Goal: Task Accomplishment & Management: Manage account settings

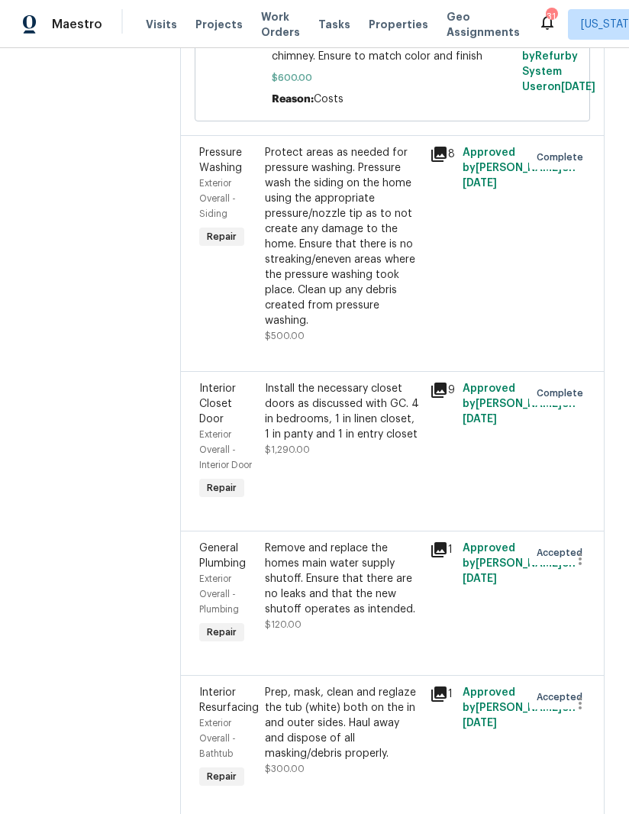
scroll to position [3545, 0]
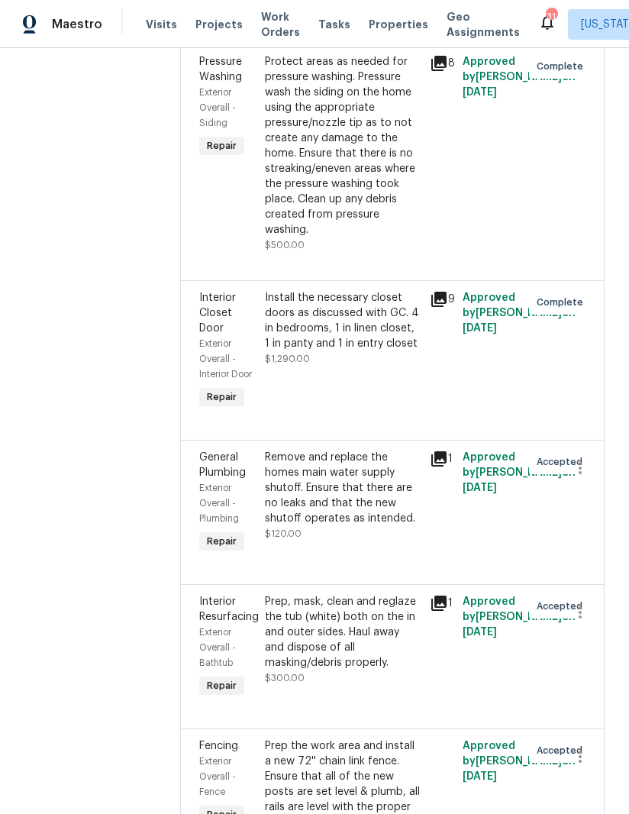
click at [316, 450] on div "Remove and replace the homes main water supply shutoff. Ensure that there are n…" at bounding box center [343, 488] width 156 height 76
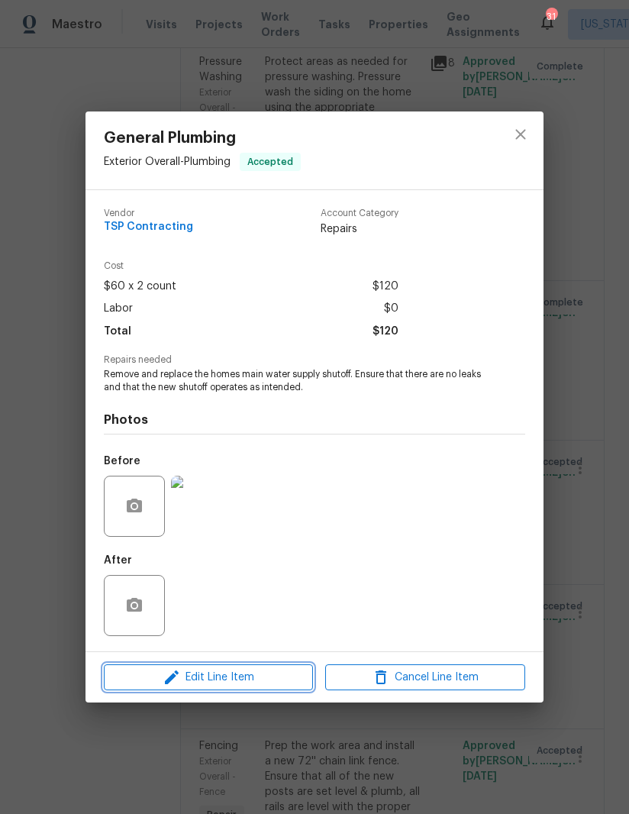
click at [220, 675] on span "Edit Line Item" at bounding box center [208, 677] width 200 height 19
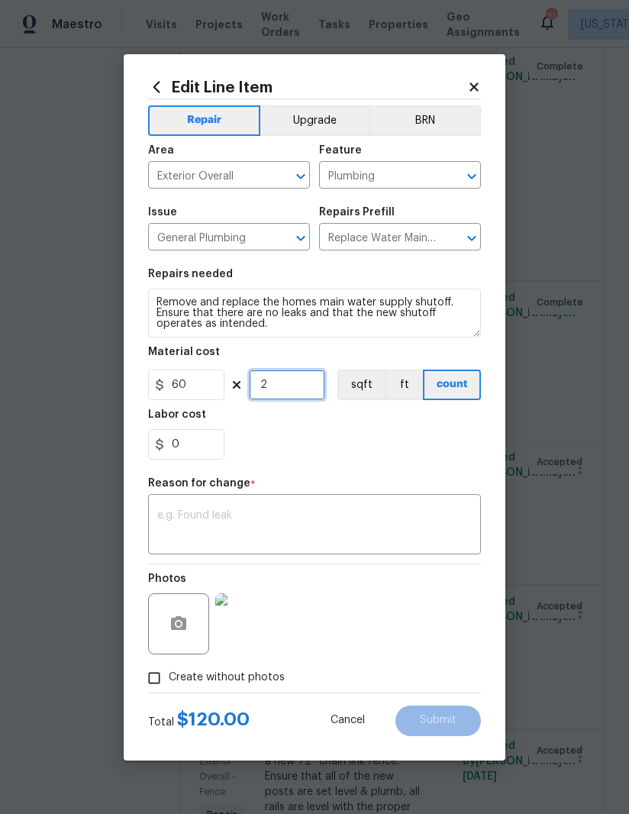
click at [295, 398] on input "2" at bounding box center [287, 385] width 76 height 31
type input "0"
click at [186, 394] on input "60" at bounding box center [186, 385] width 76 height 31
click at [193, 384] on input "60" at bounding box center [186, 385] width 76 height 31
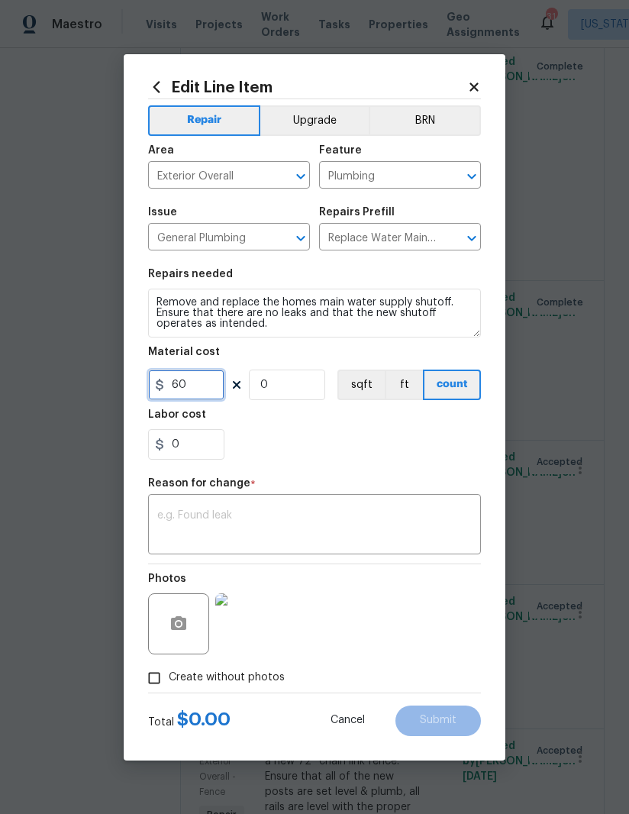
click at [191, 386] on input "60" at bounding box center [186, 385] width 76 height 31
type input "160"
click at [383, 439] on div "0" at bounding box center [314, 444] width 333 height 31
click at [316, 524] on textarea at bounding box center [314, 526] width 315 height 32
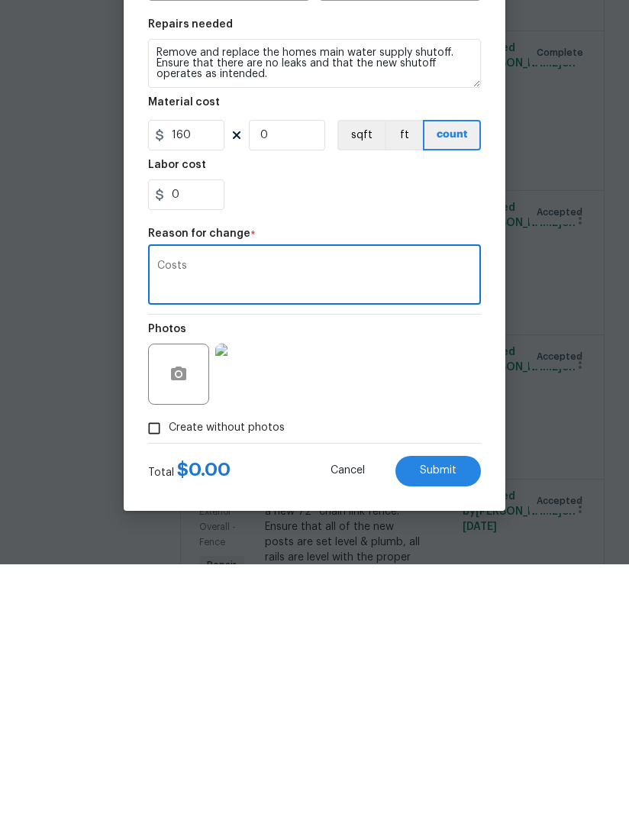
type textarea "Costs"
click at [455, 715] on span "Submit" at bounding box center [438, 720] width 37 height 11
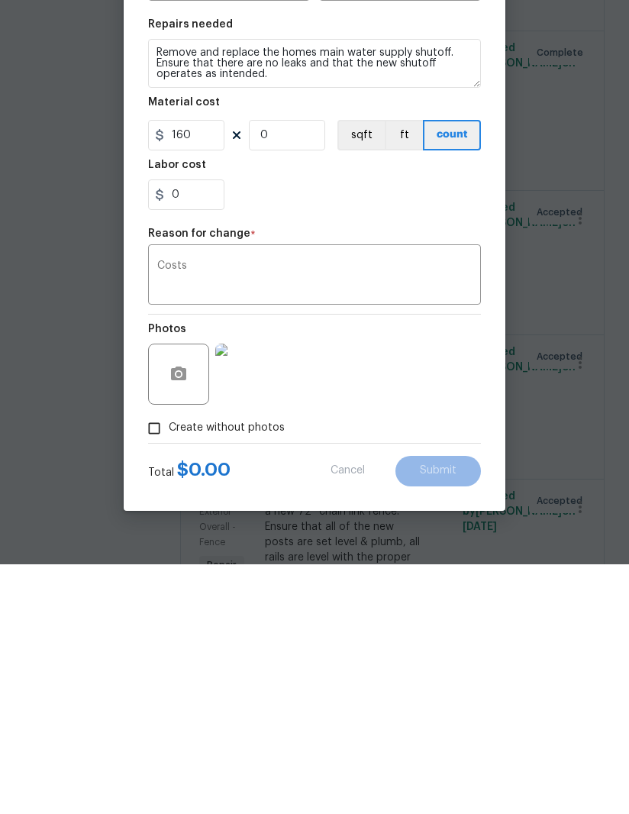
scroll to position [54, 0]
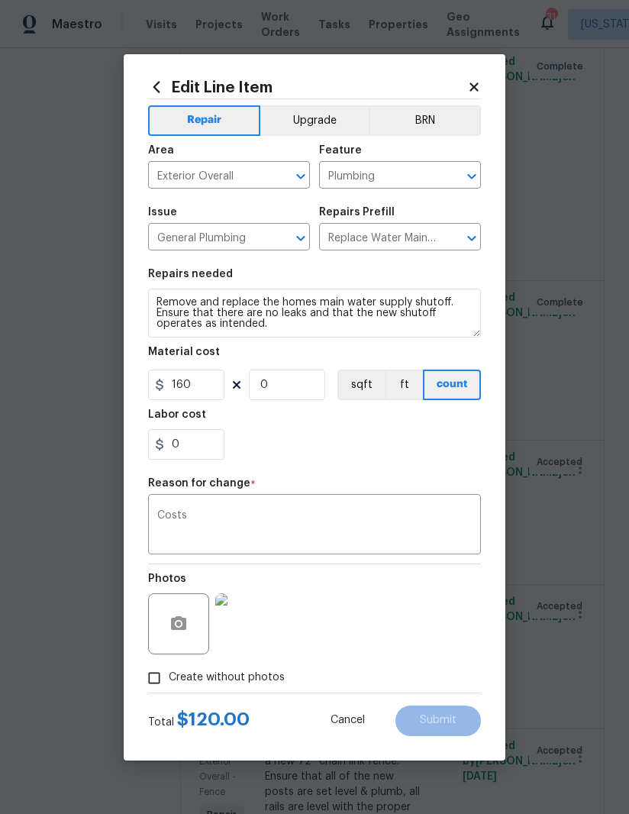
type input "2"
type input "60"
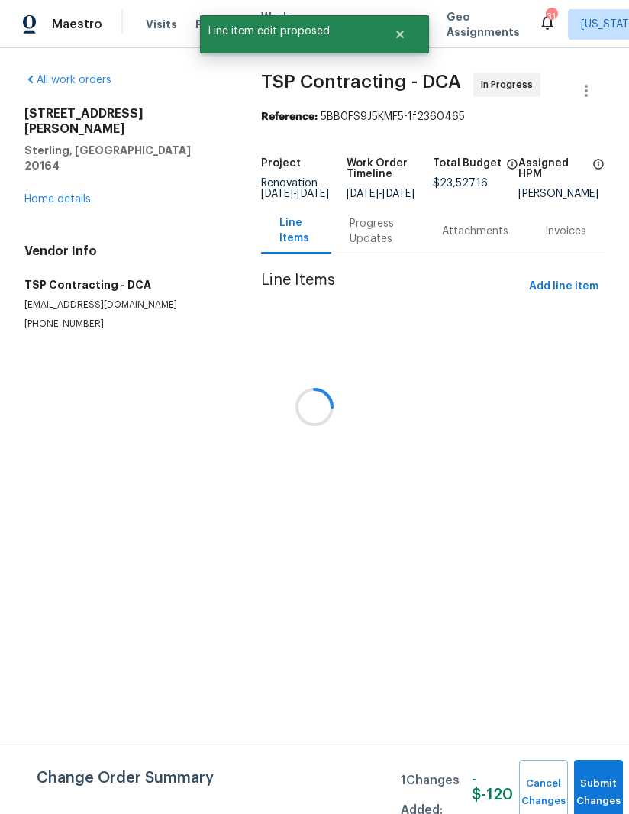
scroll to position [0, 0]
click at [600, 776] on button "Submit Changes" at bounding box center [598, 793] width 49 height 66
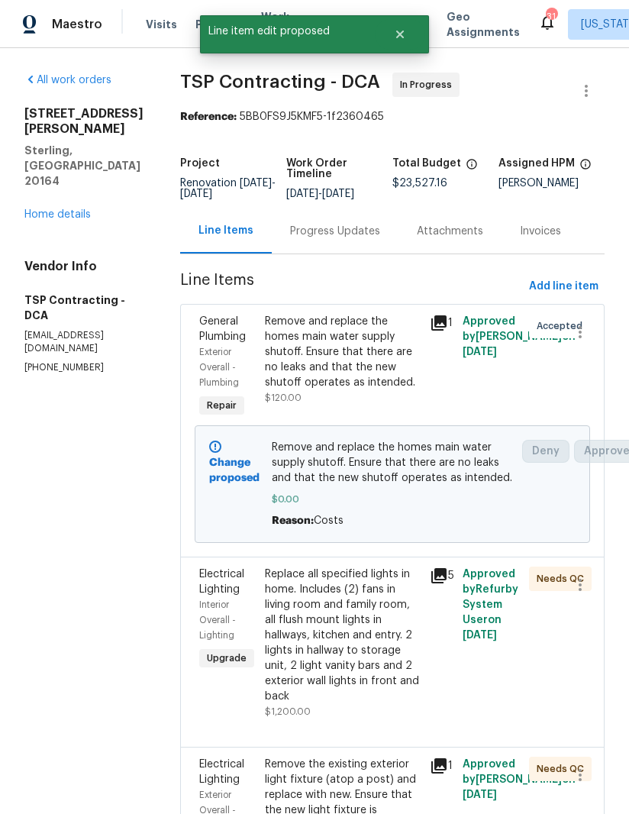
click at [310, 383] on div "Remove and replace the homes main water supply shutoff. Ensure that there are n…" at bounding box center [343, 352] width 156 height 76
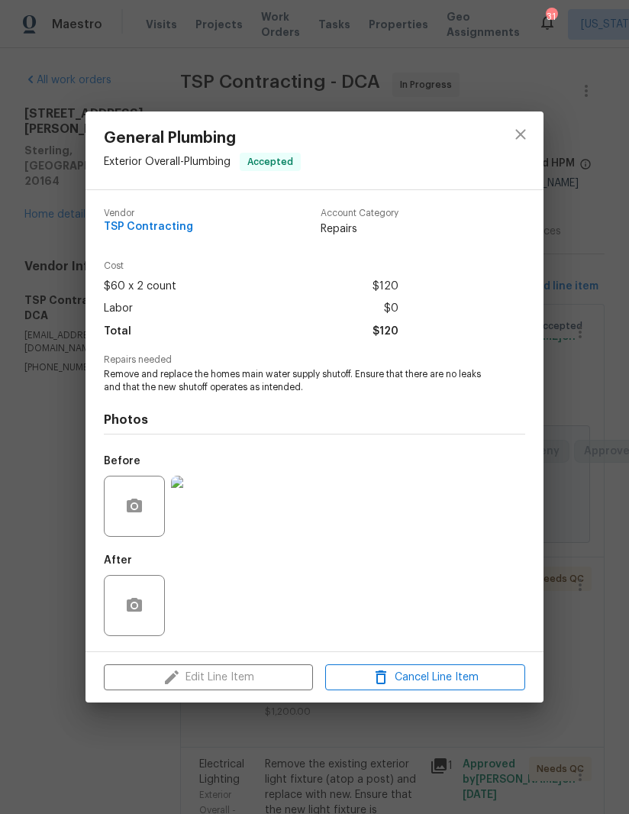
click at [225, 679] on div "Edit Line Item Cancel Line Item" at bounding box center [315, 677] width 458 height 51
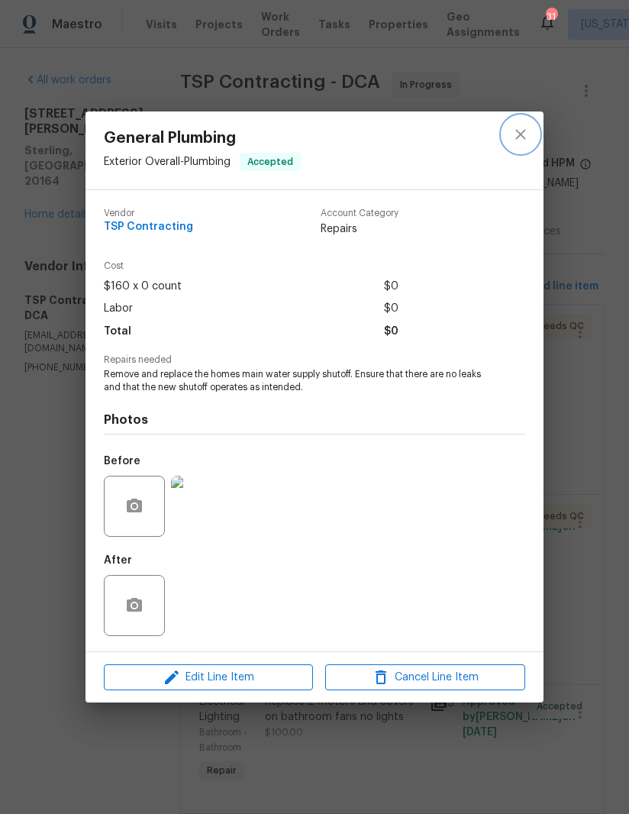
click at [525, 125] on icon "close" at bounding box center [521, 134] width 18 height 18
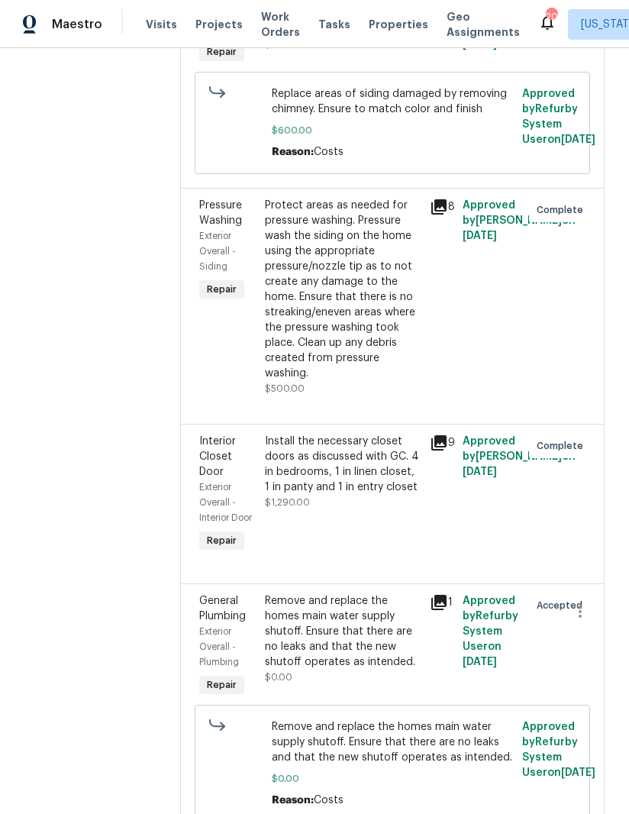
scroll to position [3410, 0]
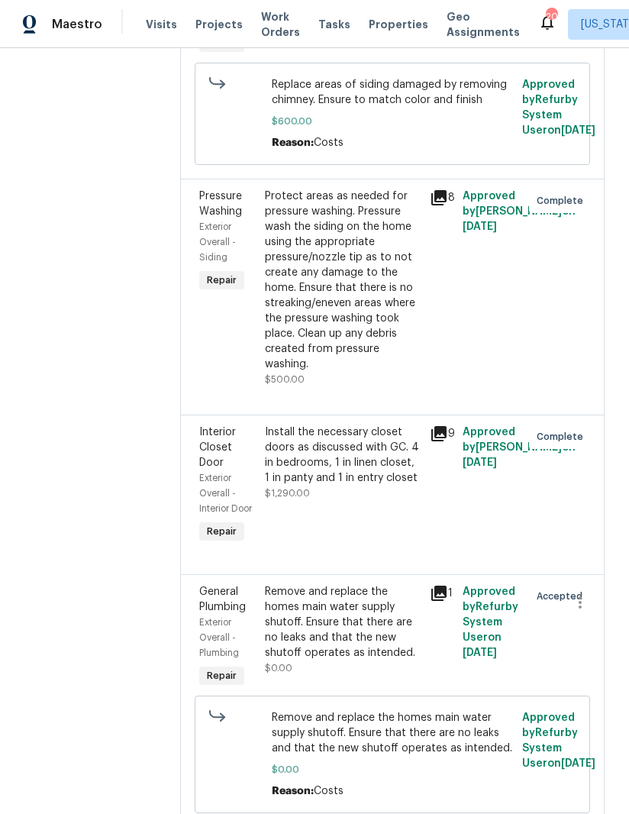
click at [307, 584] on div "Remove and replace the homes main water supply shutoff. Ensure that there are n…" at bounding box center [343, 622] width 156 height 76
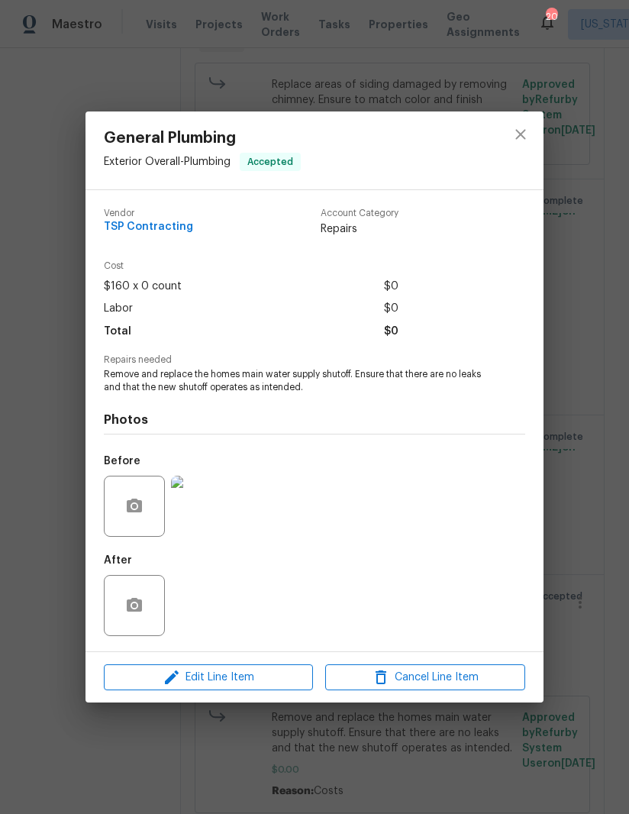
click at [231, 661] on div "Edit Line Item Cancel Line Item" at bounding box center [315, 677] width 458 height 51
click at [225, 682] on span "Edit Line Item" at bounding box center [208, 677] width 200 height 19
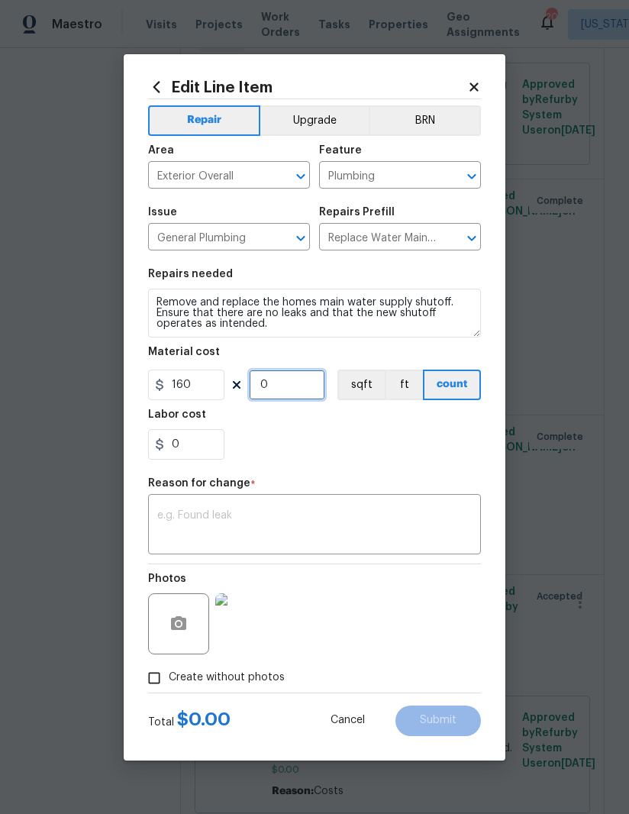
click at [312, 381] on input "0" at bounding box center [287, 385] width 76 height 31
type input "1"
click at [341, 434] on div "0" at bounding box center [314, 444] width 333 height 31
click at [309, 525] on textarea at bounding box center [314, 526] width 315 height 32
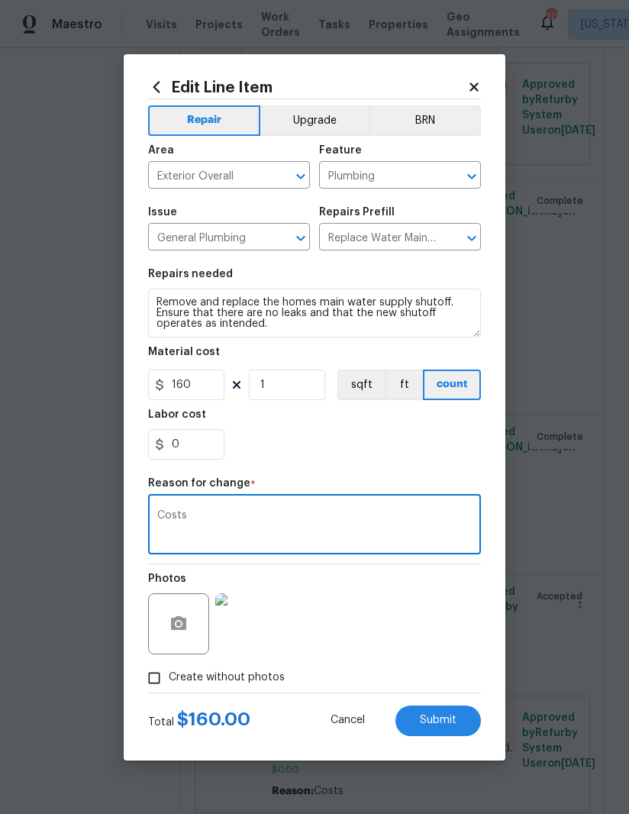
type textarea "Costs"
click at [415, 438] on div "0" at bounding box center [314, 444] width 333 height 31
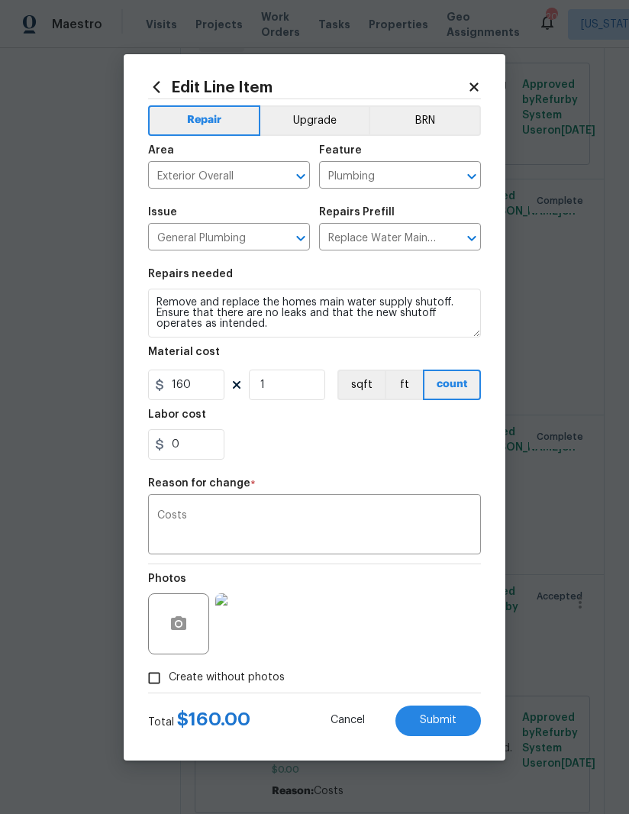
click at [455, 721] on span "Submit" at bounding box center [438, 720] width 37 height 11
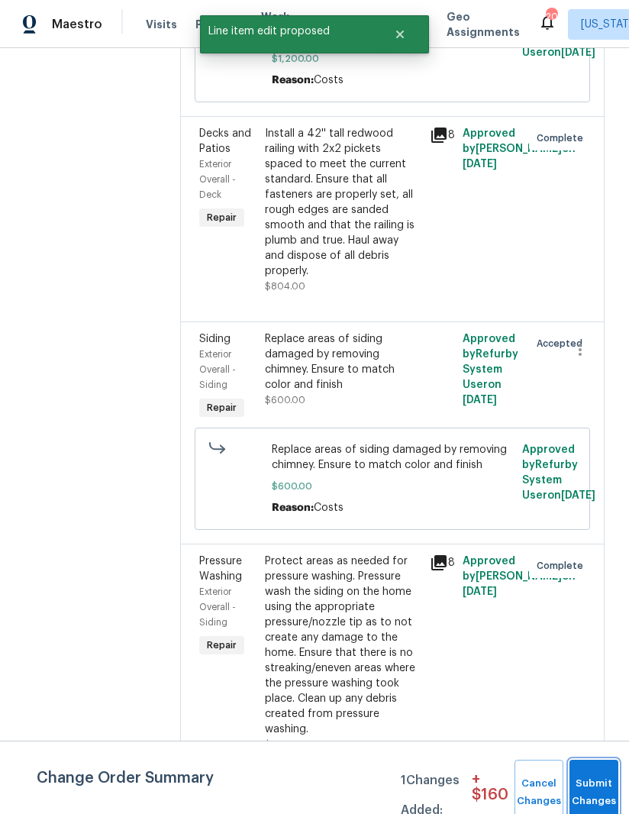
click at [596, 781] on button "Submit Changes" at bounding box center [594, 793] width 49 height 66
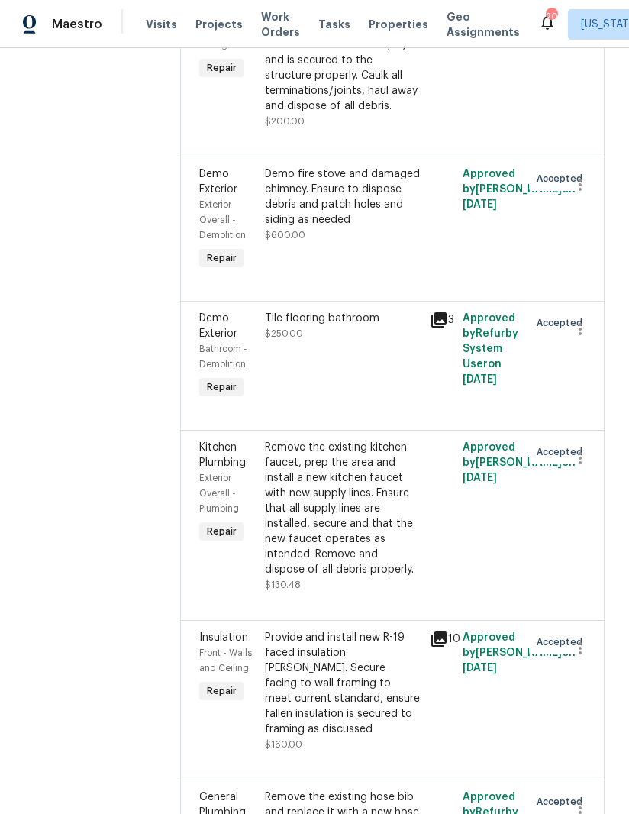
scroll to position [6000, 0]
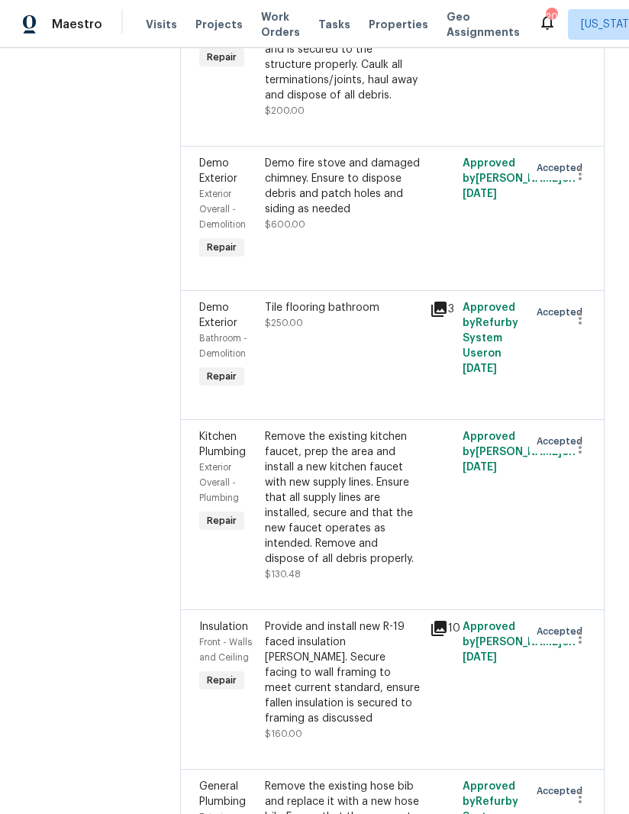
click at [325, 429] on div "Remove the existing kitchen faucet, prep the area and install a new kitchen fau…" at bounding box center [343, 497] width 156 height 137
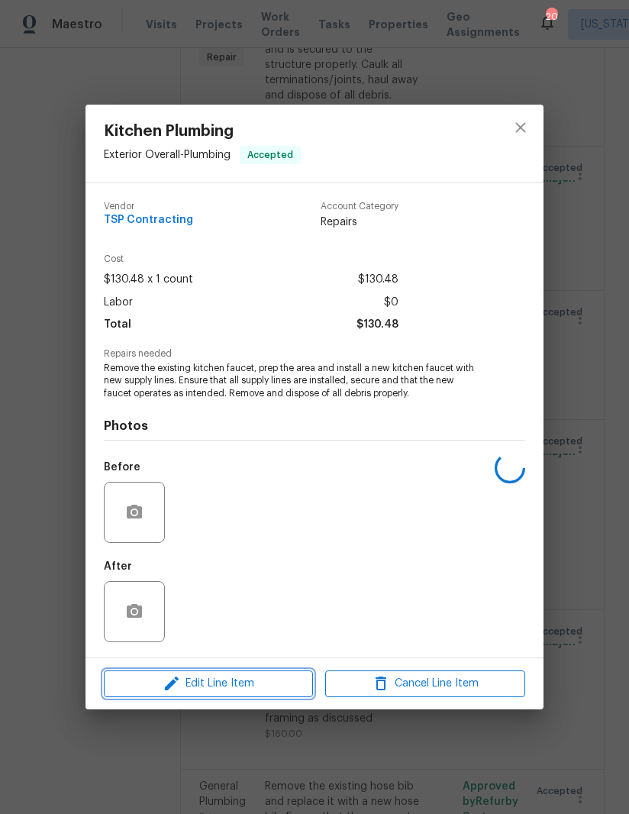
click at [230, 687] on span "Edit Line Item" at bounding box center [208, 683] width 200 height 19
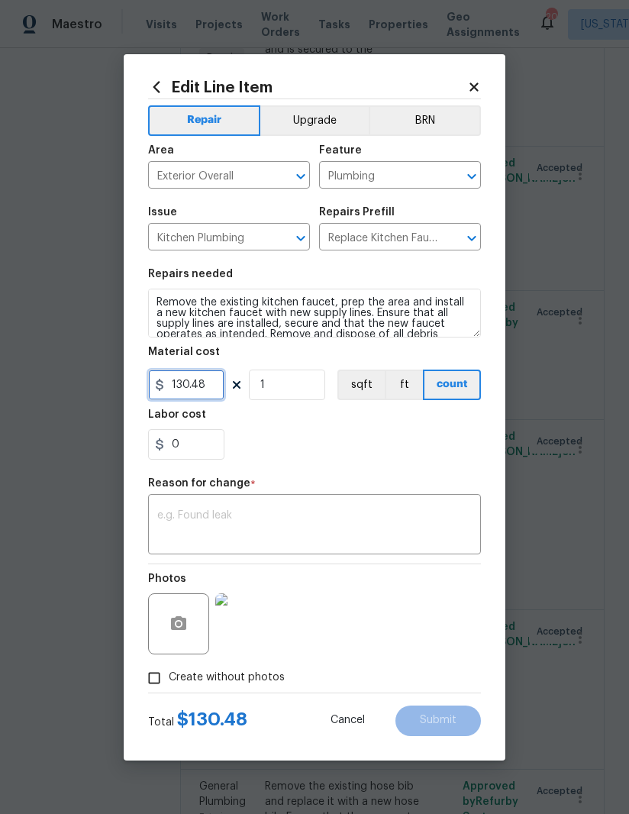
click at [197, 393] on input "130.48" at bounding box center [186, 385] width 76 height 31
click at [196, 393] on input "130.48" at bounding box center [186, 385] width 76 height 31
click at [193, 393] on input "130.48" at bounding box center [186, 385] width 76 height 31
click at [192, 393] on input "130.48" at bounding box center [186, 385] width 76 height 31
click at [202, 382] on input "130.48" at bounding box center [186, 385] width 76 height 31
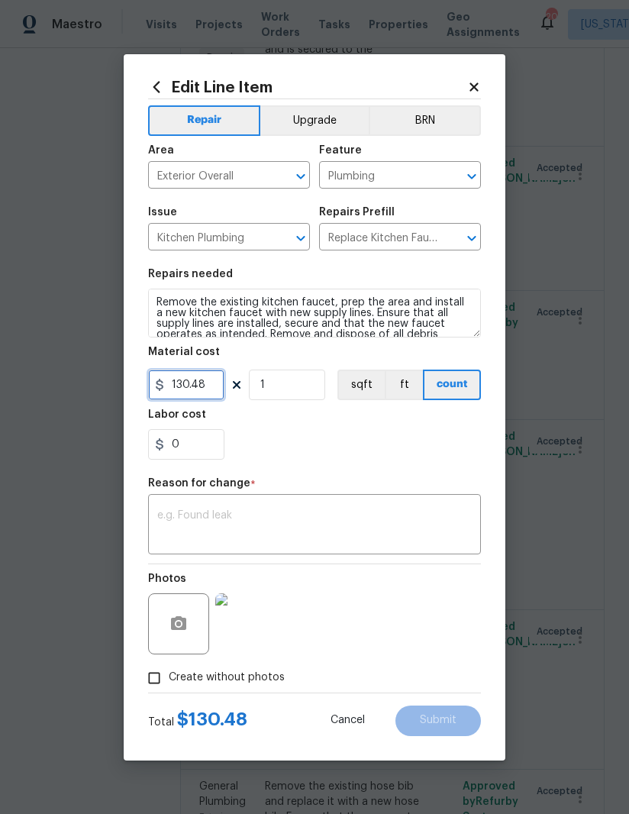
click at [202, 378] on input "130.48" at bounding box center [186, 385] width 76 height 31
type input "145"
click at [357, 422] on div "Labor cost" at bounding box center [314, 419] width 333 height 20
click at [341, 515] on textarea at bounding box center [314, 526] width 315 height 32
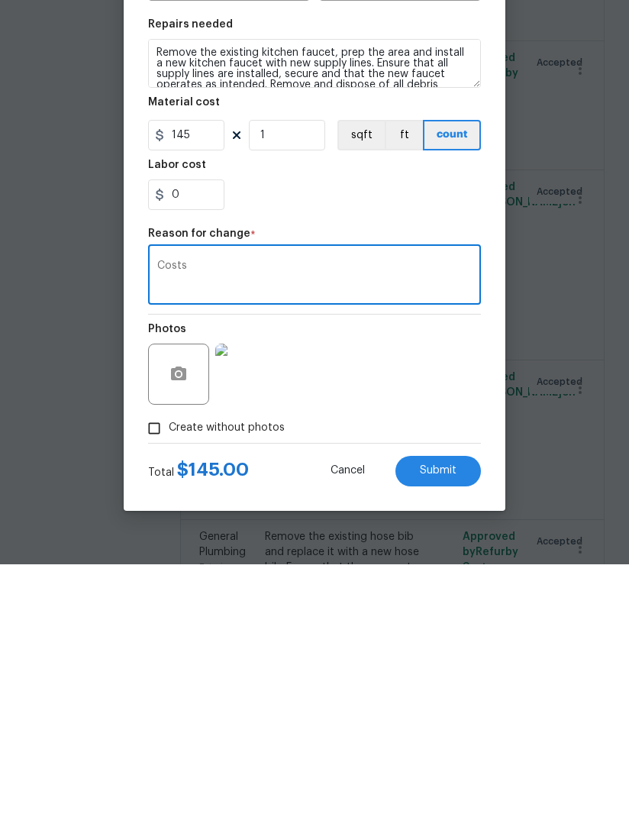
type textarea "Costs"
click at [447, 715] on span "Submit" at bounding box center [438, 720] width 37 height 11
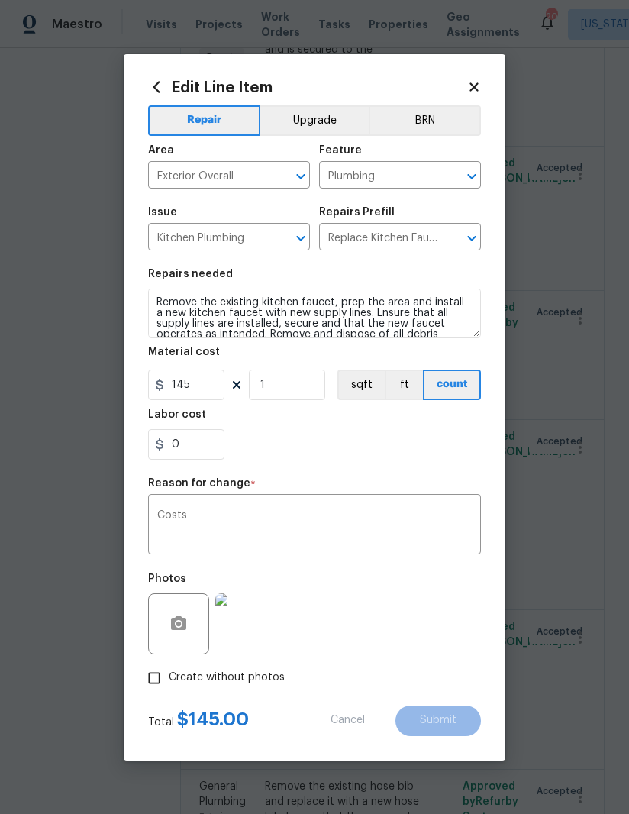
type input "130.48"
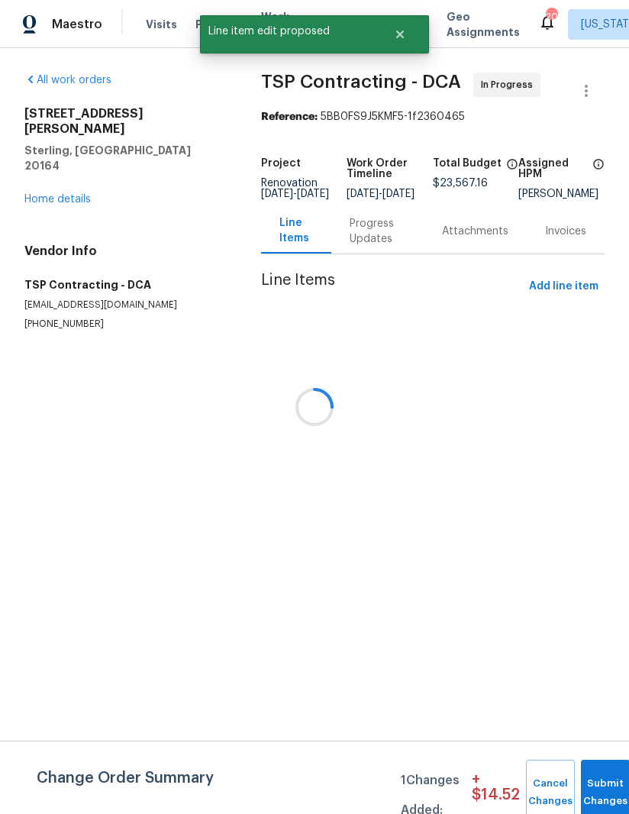
scroll to position [0, 0]
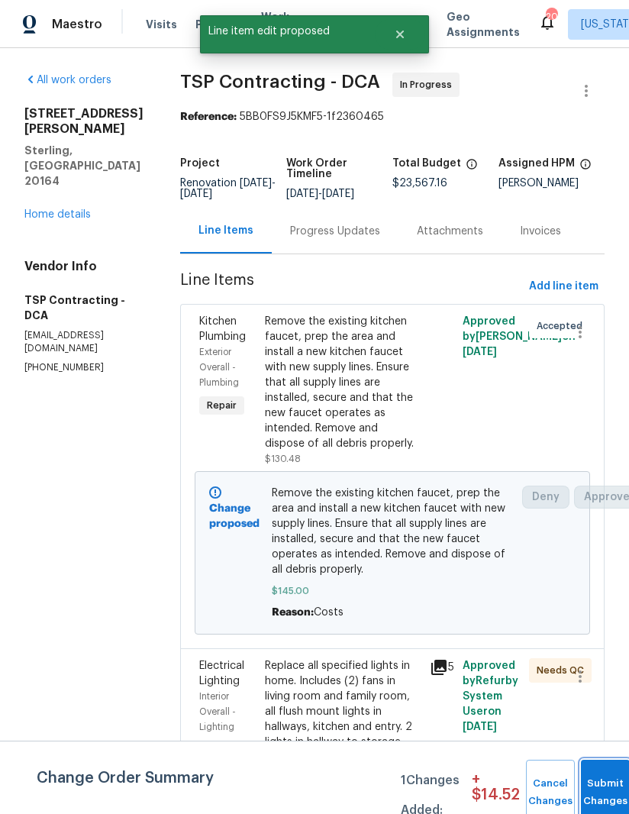
click at [603, 797] on span "Submit Changes" at bounding box center [606, 792] width 34 height 35
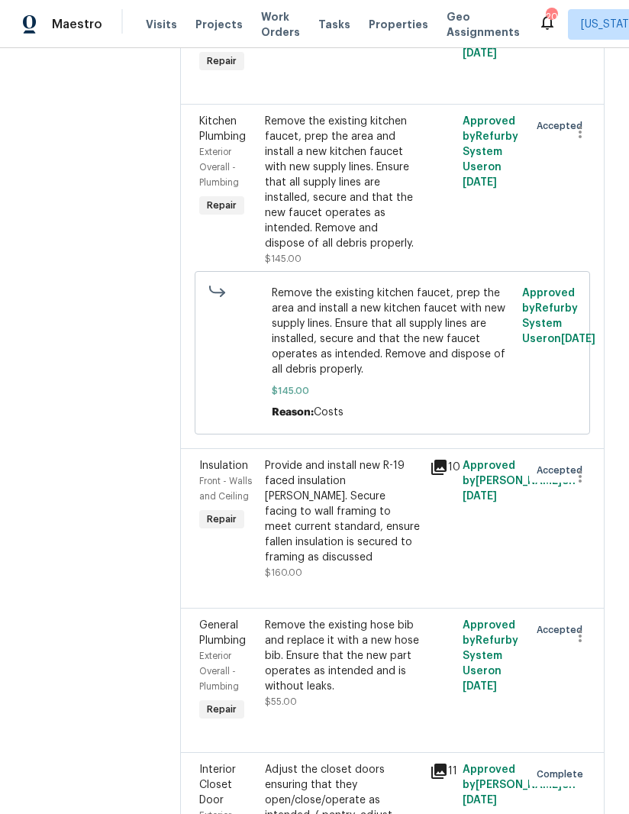
scroll to position [6317, 0]
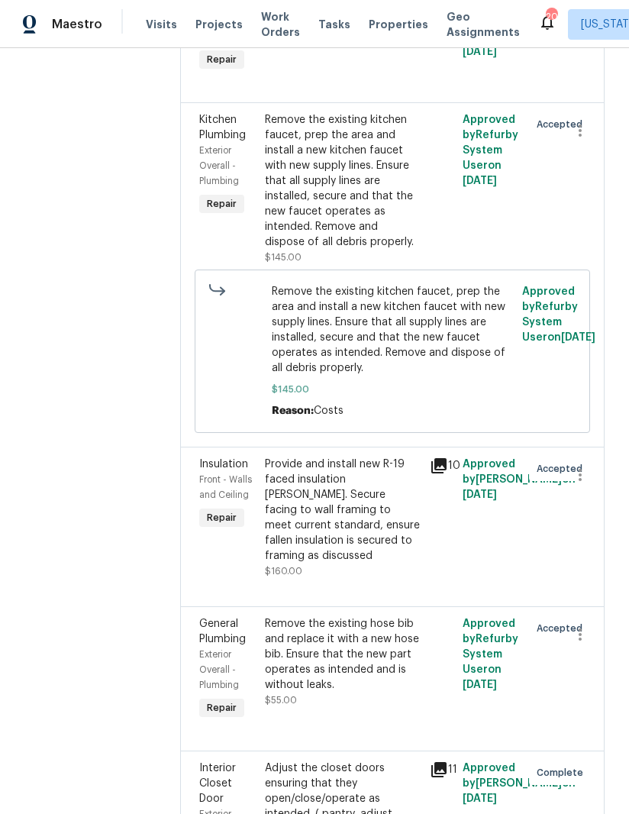
click at [318, 616] on div "Remove the existing hose bib and replace it with a new hose bib. Ensure that th…" at bounding box center [343, 654] width 156 height 76
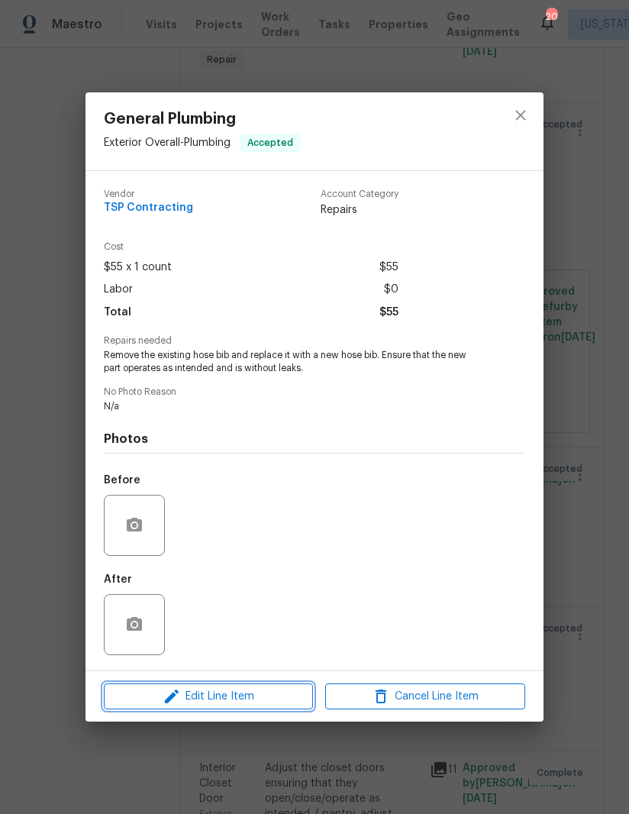
click at [235, 706] on span "Edit Line Item" at bounding box center [208, 696] width 200 height 19
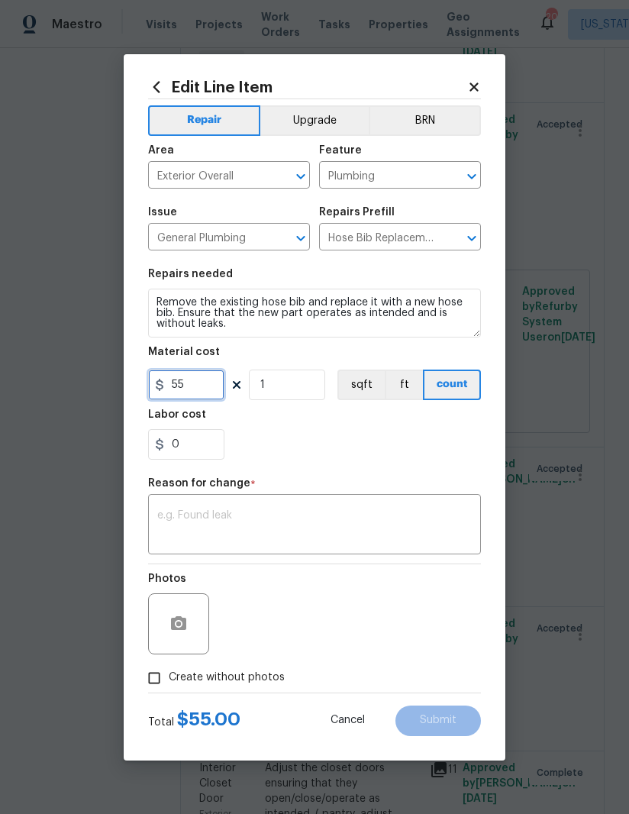
click at [183, 399] on input "55" at bounding box center [186, 385] width 76 height 31
click at [187, 403] on section "Repairs needed Remove the existing hose bib and replace it with a new hose bib.…" at bounding box center [314, 364] width 333 height 209
click at [187, 393] on input "55" at bounding box center [186, 385] width 76 height 31
click at [186, 392] on input "55" at bounding box center [186, 385] width 76 height 31
click at [179, 389] on input "55" at bounding box center [186, 385] width 76 height 31
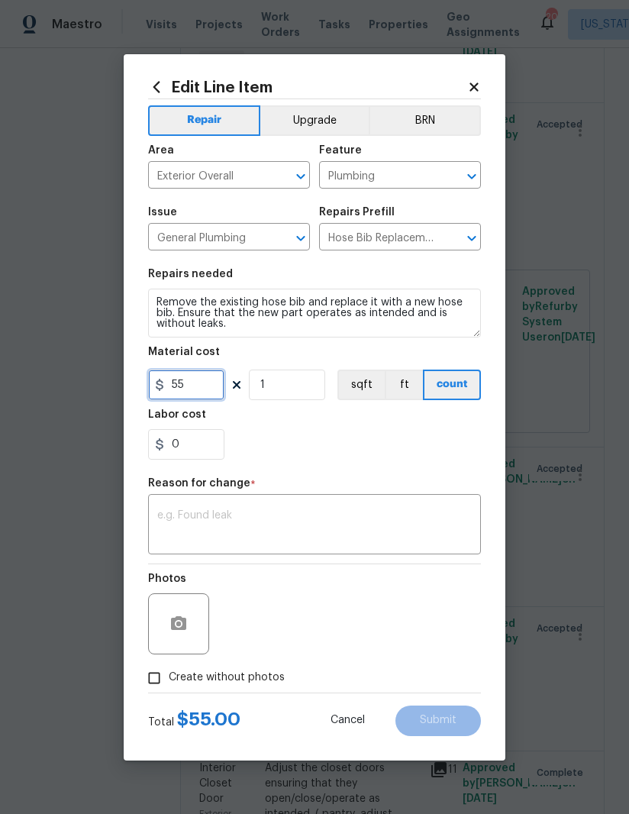
click at [180, 393] on input "55" at bounding box center [186, 385] width 76 height 31
type input "90"
click at [318, 519] on textarea at bounding box center [314, 526] width 315 height 32
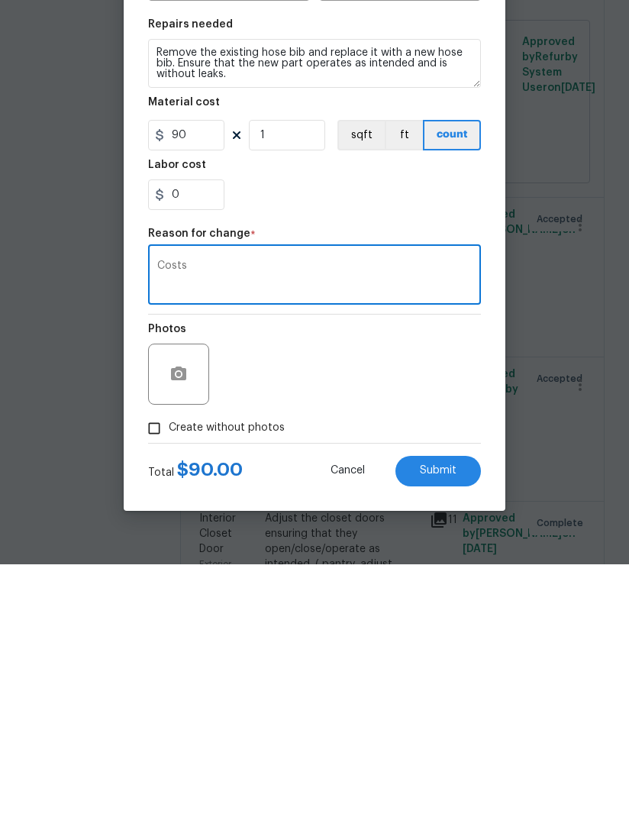
type textarea "Costs"
click at [455, 715] on span "Submit" at bounding box center [438, 720] width 37 height 11
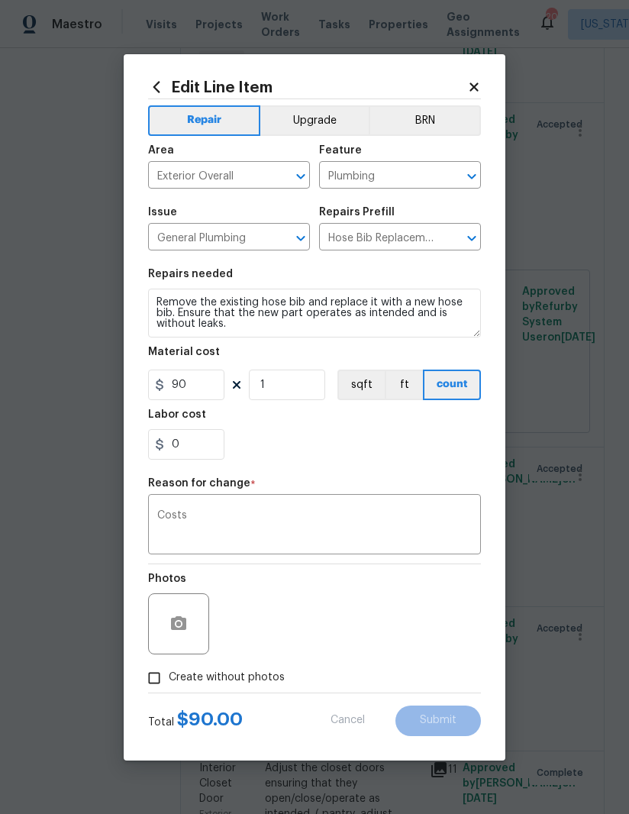
type input "55"
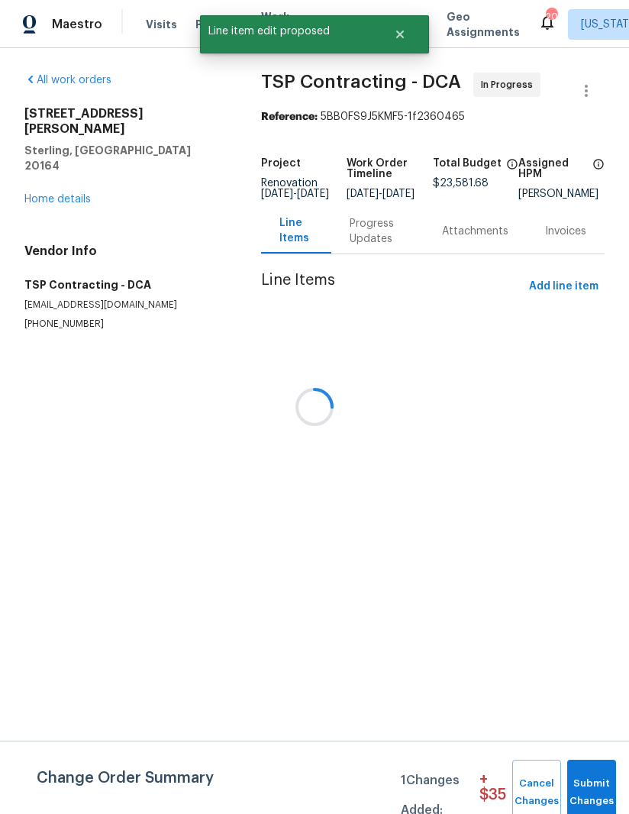
scroll to position [0, 0]
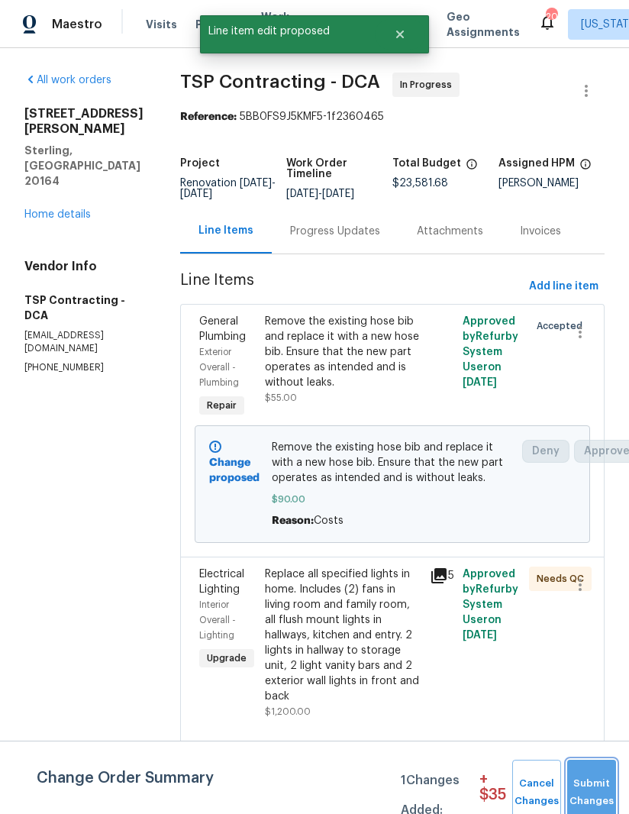
click at [601, 780] on span "Submit Changes" at bounding box center [592, 792] width 34 height 35
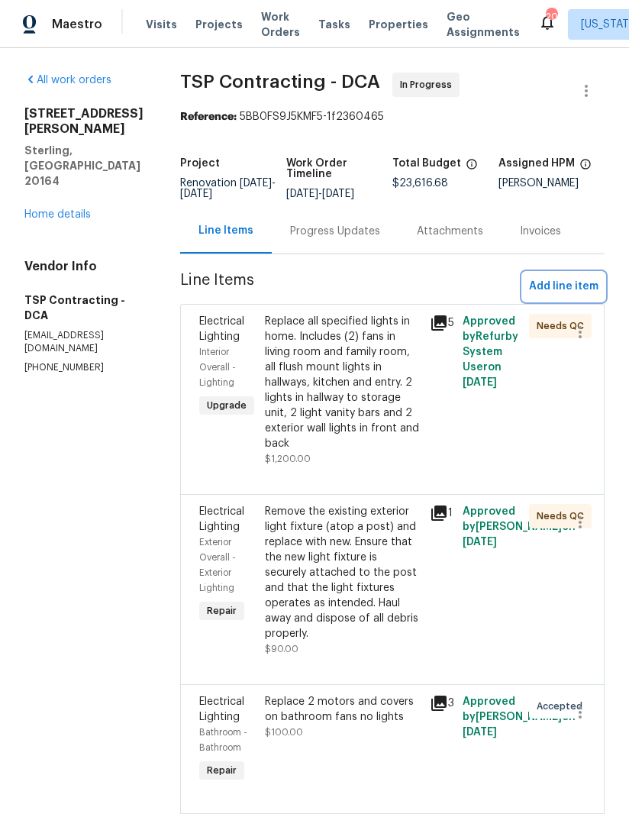
click at [561, 277] on span "Add line item" at bounding box center [564, 286] width 70 height 19
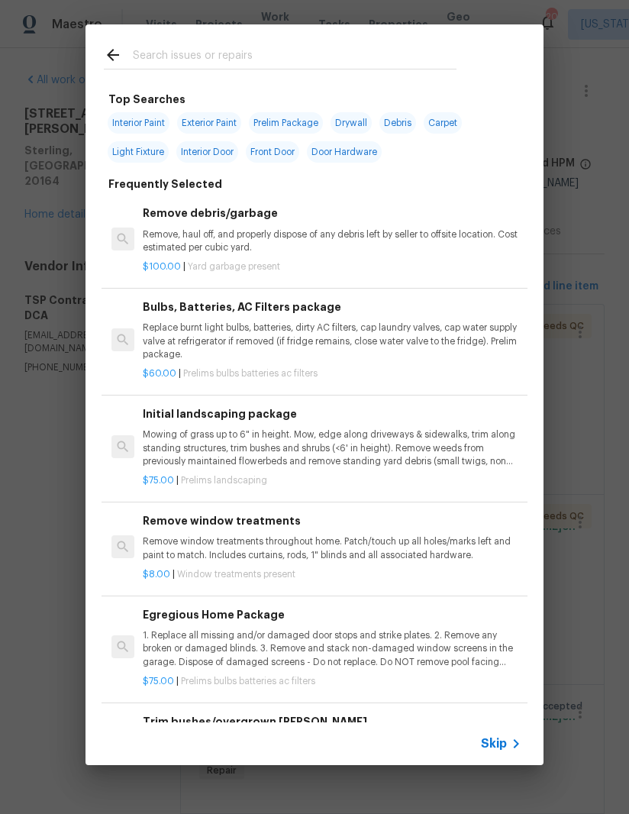
click at [260, 60] on input "text" at bounding box center [295, 57] width 324 height 23
type input "Plumb"
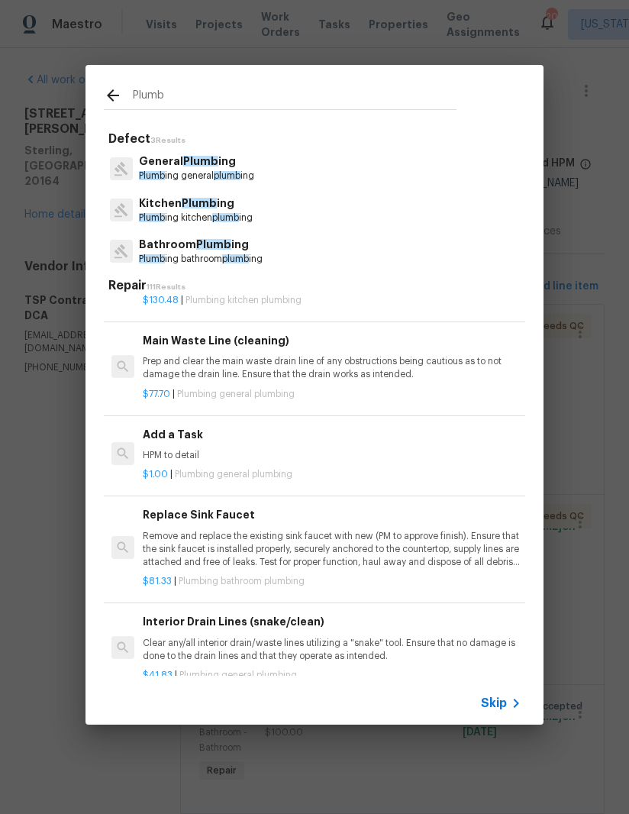
scroll to position [4317, 0]
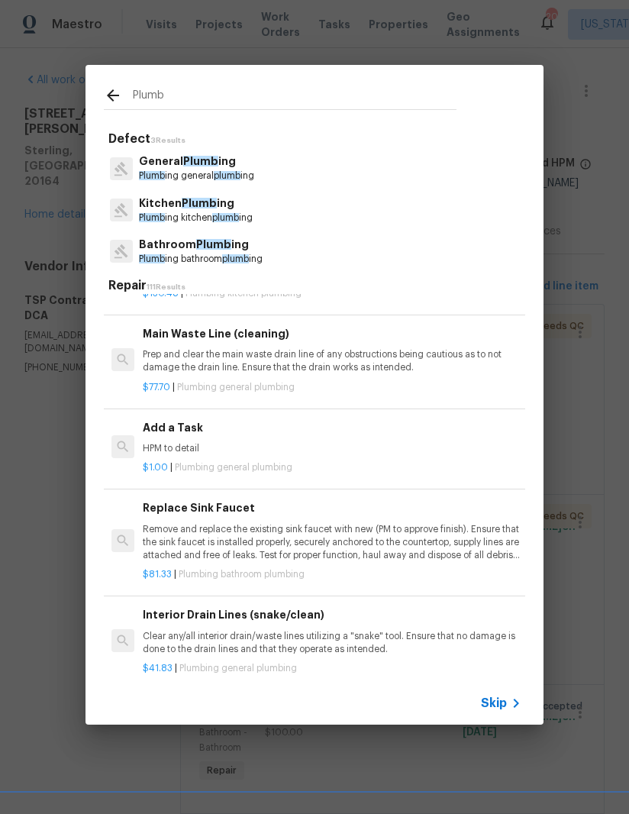
click at [270, 442] on p "HPM to detail" at bounding box center [332, 448] width 379 height 13
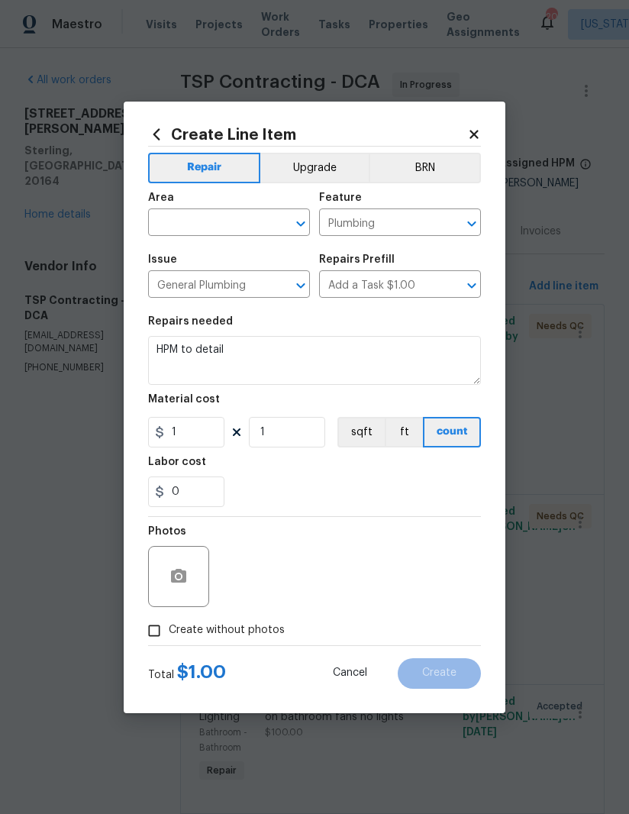
scroll to position [0, 0]
click at [223, 220] on input "text" at bounding box center [207, 224] width 119 height 24
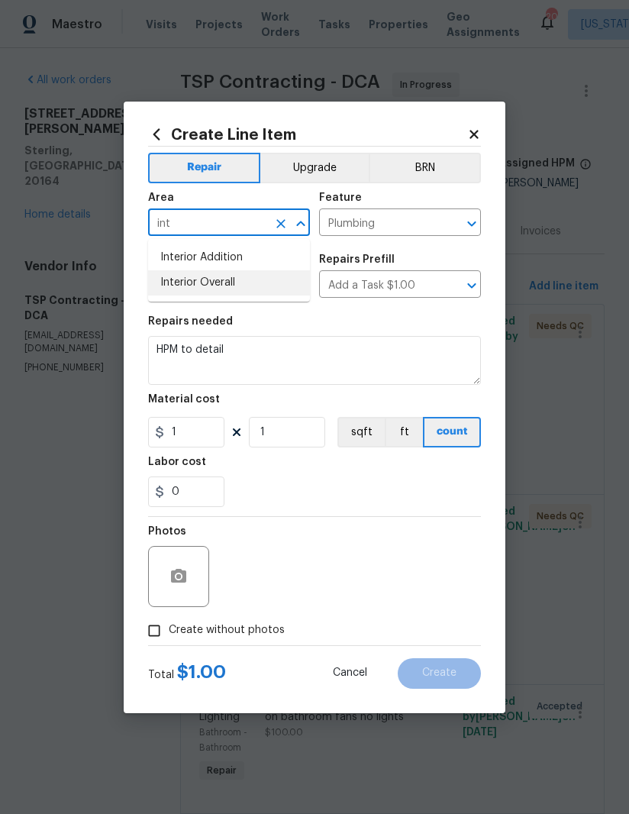
click at [238, 288] on li "Interior Overall" at bounding box center [229, 282] width 162 height 25
type input "Interior Overall"
click at [210, 439] on input "1" at bounding box center [186, 432] width 76 height 31
click at [209, 439] on input "1" at bounding box center [186, 432] width 76 height 31
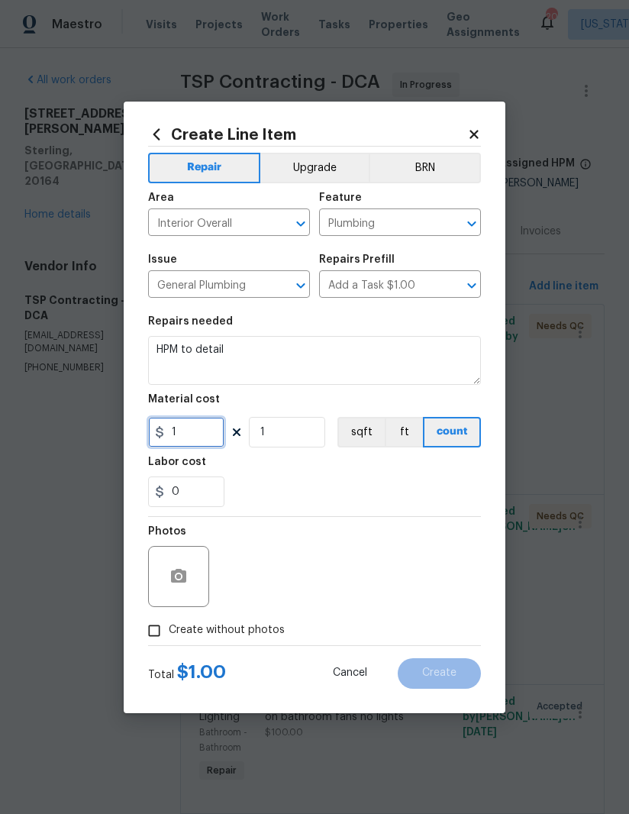
click at [205, 436] on input "1" at bounding box center [186, 432] width 76 height 31
click at [192, 436] on input "1" at bounding box center [186, 432] width 76 height 31
type input "600"
click at [360, 503] on div "0" at bounding box center [314, 492] width 333 height 31
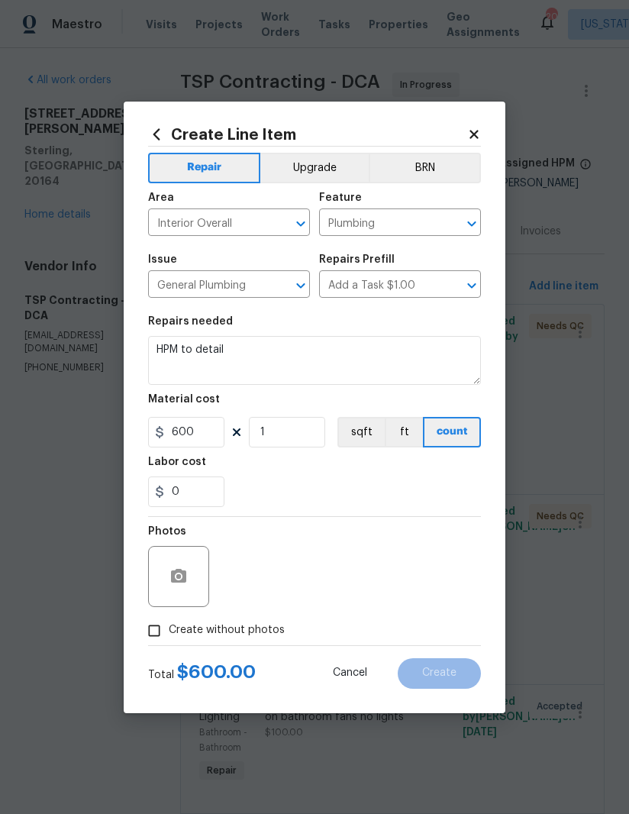
click at [158, 633] on input "Create without photos" at bounding box center [154, 630] width 29 height 29
checkbox input "true"
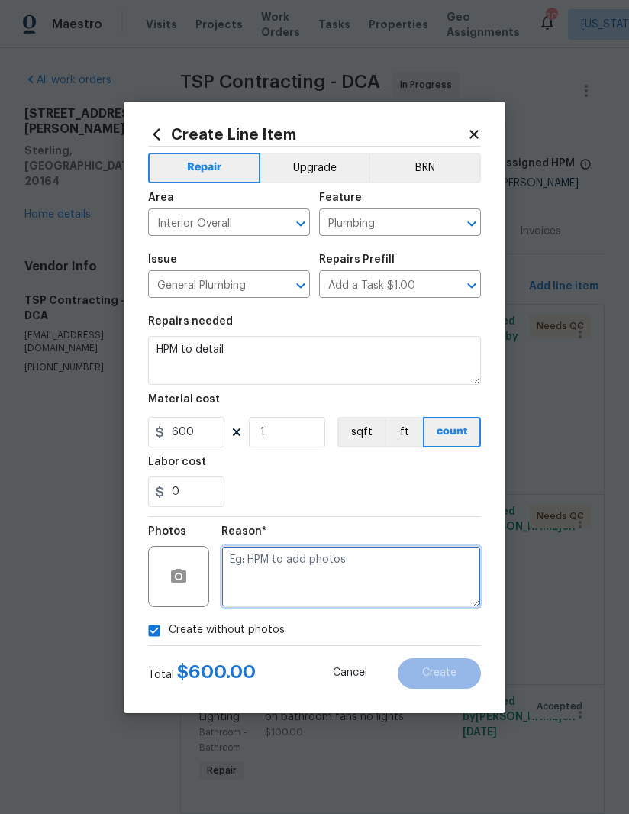
click at [378, 567] on textarea at bounding box center [351, 576] width 260 height 61
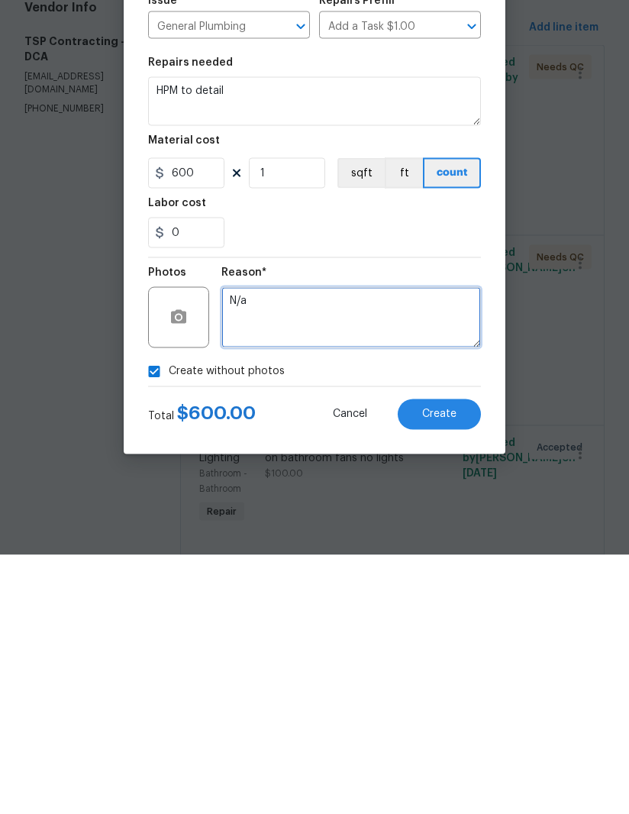
type textarea "N/a"
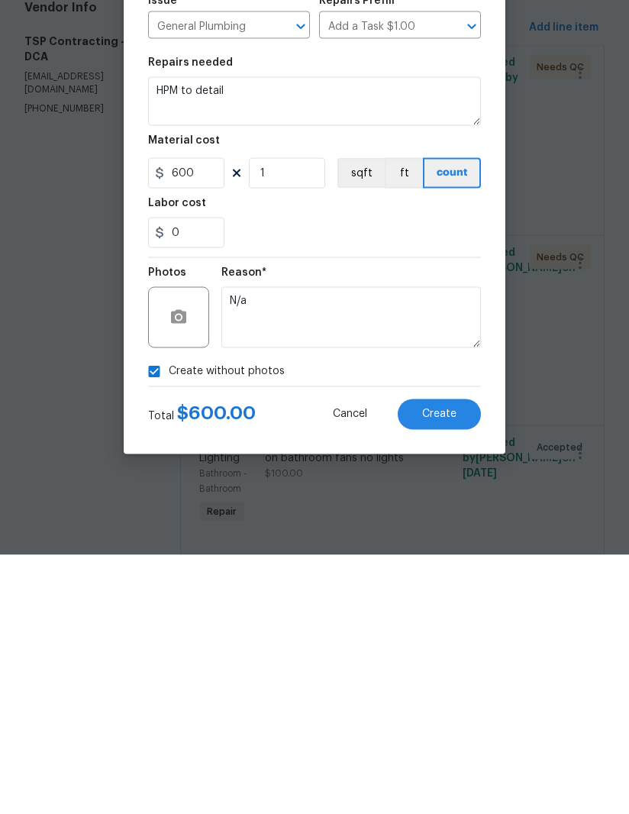
click at [445, 668] on span "Create" at bounding box center [439, 673] width 34 height 11
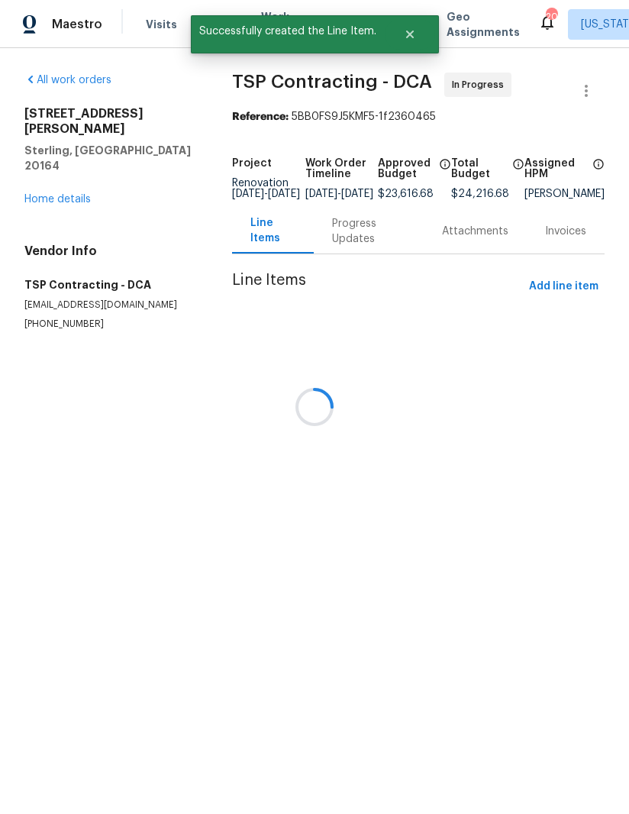
scroll to position [0, 0]
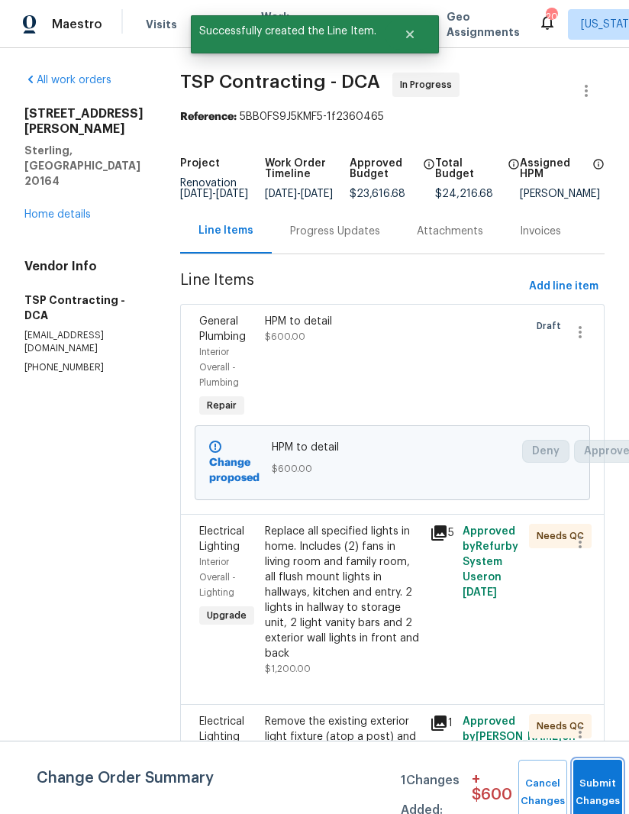
click at [600, 771] on button "Submit Changes" at bounding box center [598, 793] width 49 height 66
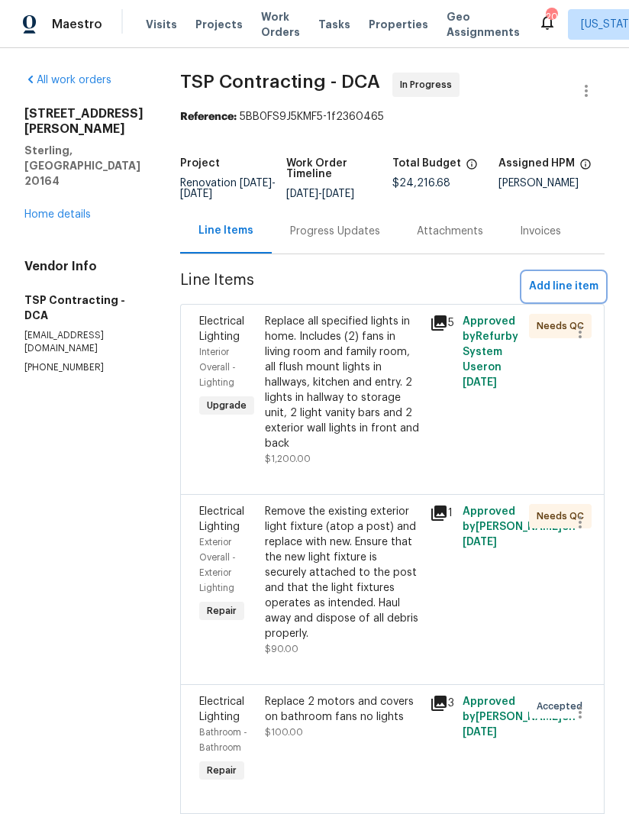
click at [572, 286] on span "Add line item" at bounding box center [564, 286] width 70 height 19
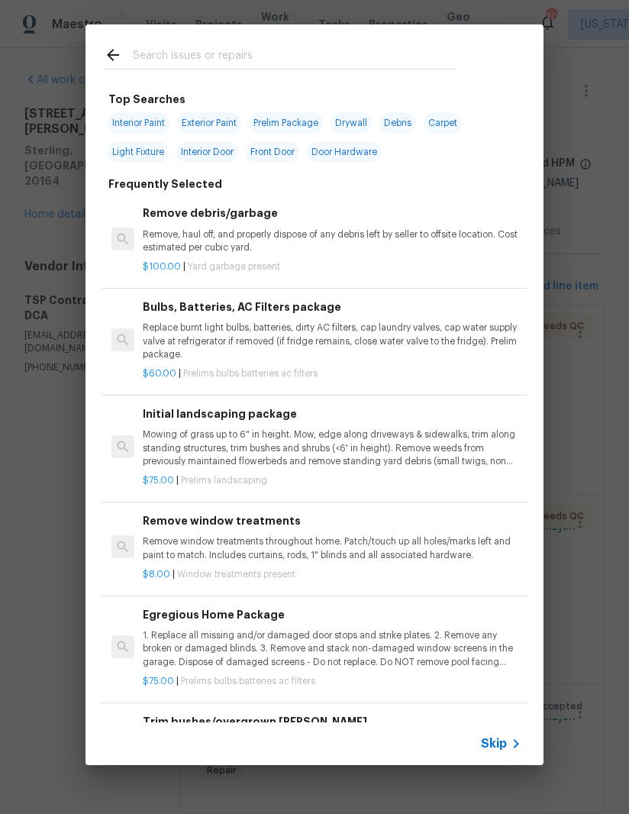
click at [234, 64] on input "text" at bounding box center [295, 57] width 324 height 23
type input "Lands"
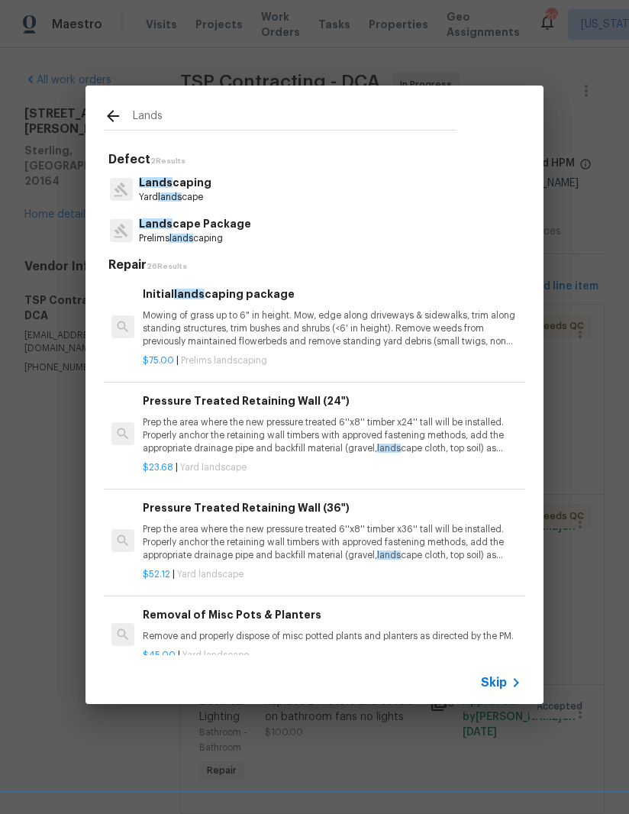
click at [267, 328] on p "Mowing of grass up to 6" in height. Mow, edge along driveways & sidewalks, trim…" at bounding box center [332, 328] width 379 height 39
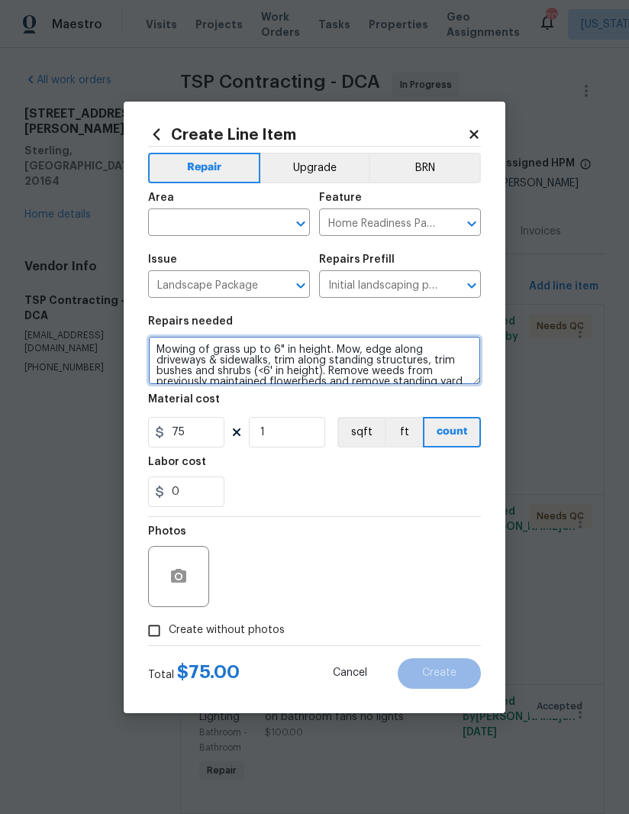
click at [328, 365] on textarea "Mowing of grass up to 6" in height. Mow, edge along driveways & sidewalks, trim…" at bounding box center [314, 360] width 333 height 49
click at [328, 364] on textarea "Mowing of grass up to 6" in height. Mow, edge along driveways & sidewalks, trim…" at bounding box center [314, 360] width 333 height 49
click at [325, 365] on textarea "Mowing of grass up to 6" in height. Mow, edge along driveways & sidewalks, trim…" at bounding box center [314, 360] width 333 height 49
click at [325, 364] on textarea "Mowing of grass up to 6" in height. Mow, edge along driveways & sidewalks, trim…" at bounding box center [314, 360] width 333 height 49
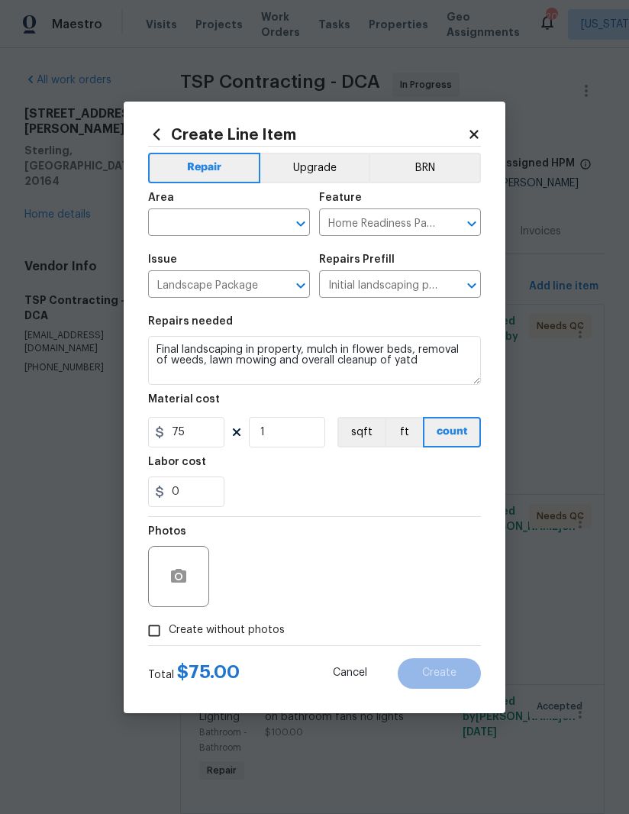
click at [383, 490] on div "0" at bounding box center [314, 492] width 333 height 31
click at [438, 360] on textarea "Final landscaping in property, mulch in flower beds, removal of weeds, lawn mow…" at bounding box center [314, 360] width 333 height 49
type textarea "Final landscaping in property, mulch in flower beds, removal of weeds, lawn mow…"
click at [214, 441] on input "75" at bounding box center [186, 432] width 76 height 31
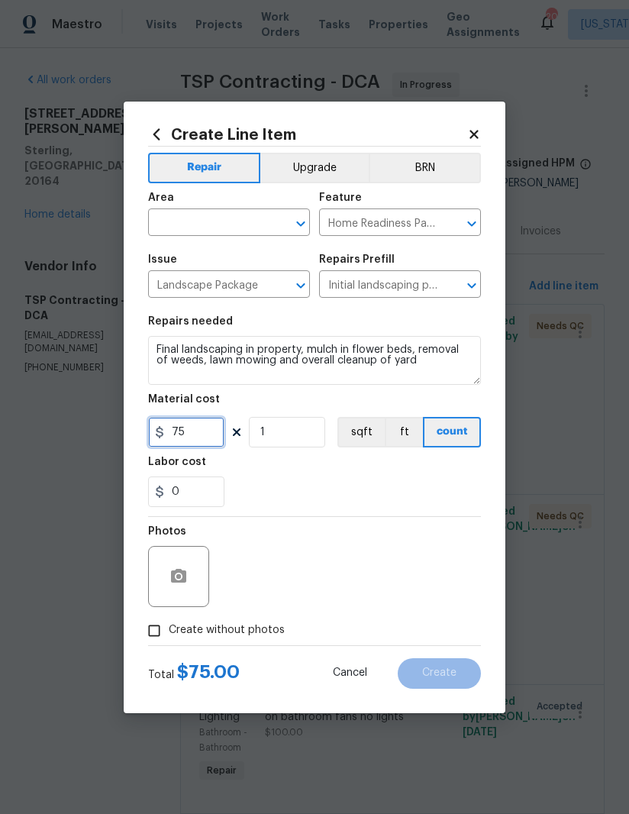
click at [208, 441] on input "75" at bounding box center [186, 432] width 76 height 31
click at [208, 440] on input "75" at bounding box center [186, 432] width 76 height 31
click at [196, 438] on input "75" at bounding box center [186, 432] width 76 height 31
type input "500"
click at [231, 235] on input "text" at bounding box center [207, 224] width 119 height 24
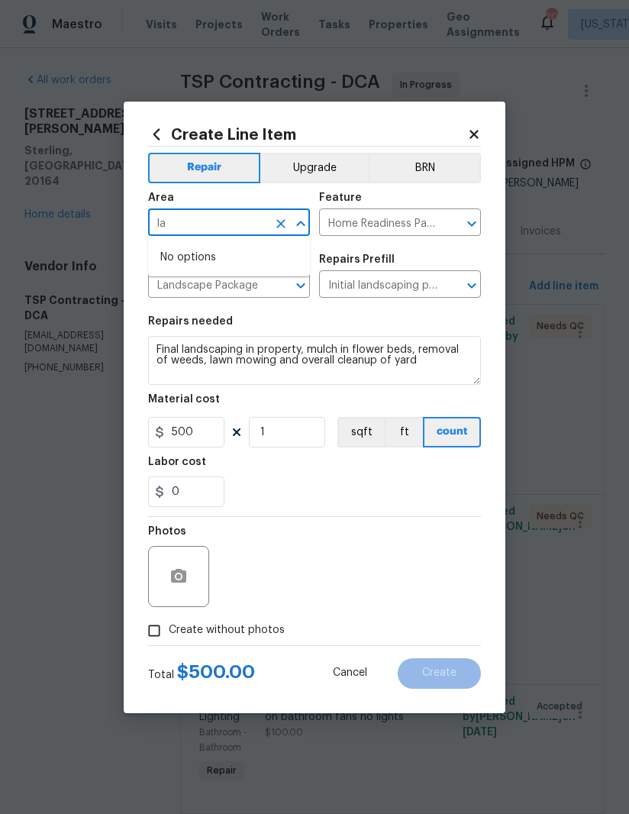
type input "l"
click at [244, 291] on li "Exterior Overall" at bounding box center [229, 282] width 162 height 25
type input "Exterior Overall"
click at [341, 479] on div "0" at bounding box center [314, 492] width 333 height 31
click at [145, 628] on input "Create without photos" at bounding box center [154, 630] width 29 height 29
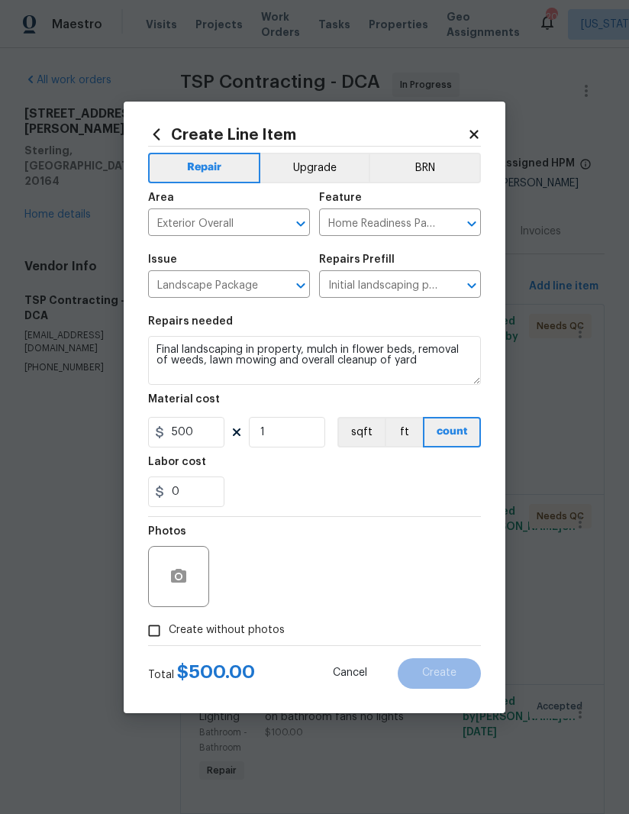
checkbox input "true"
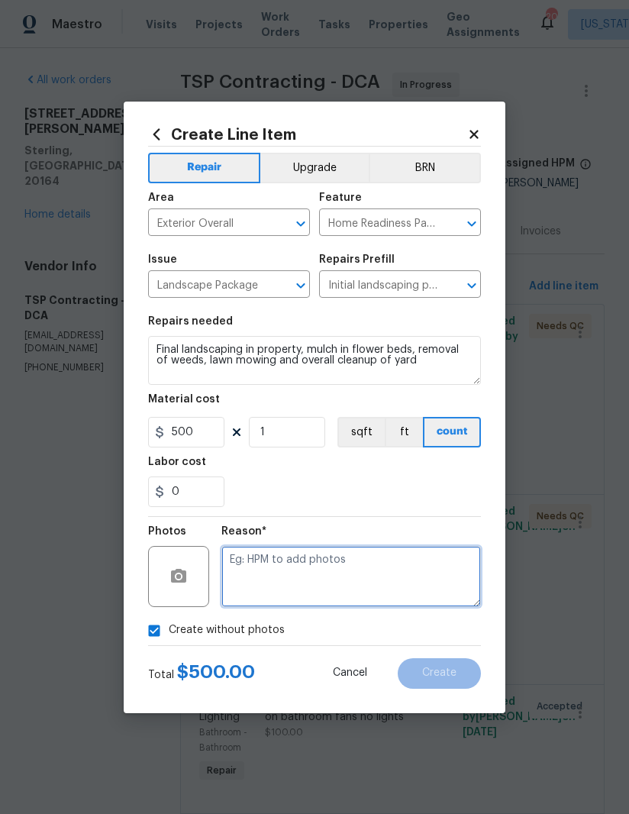
click at [412, 577] on textarea at bounding box center [351, 576] width 260 height 61
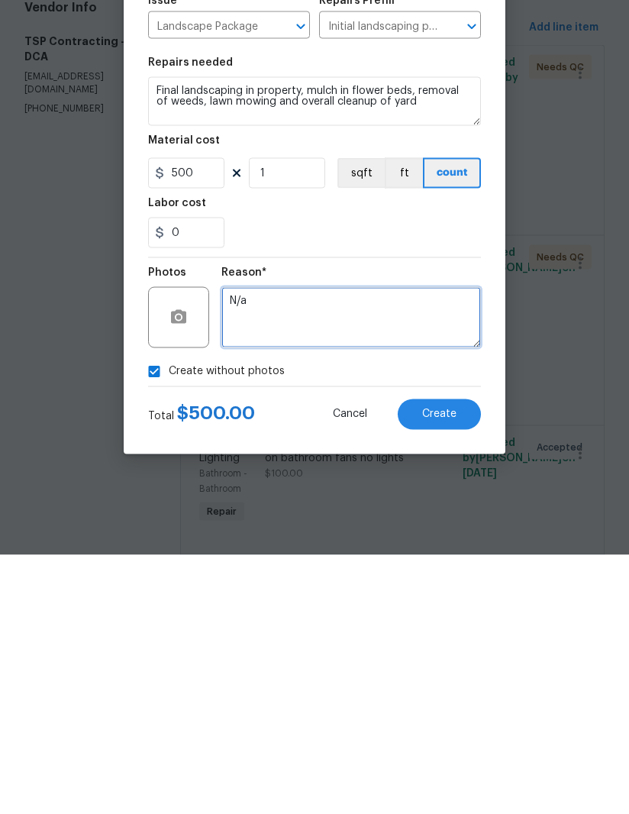
type textarea "N/a"
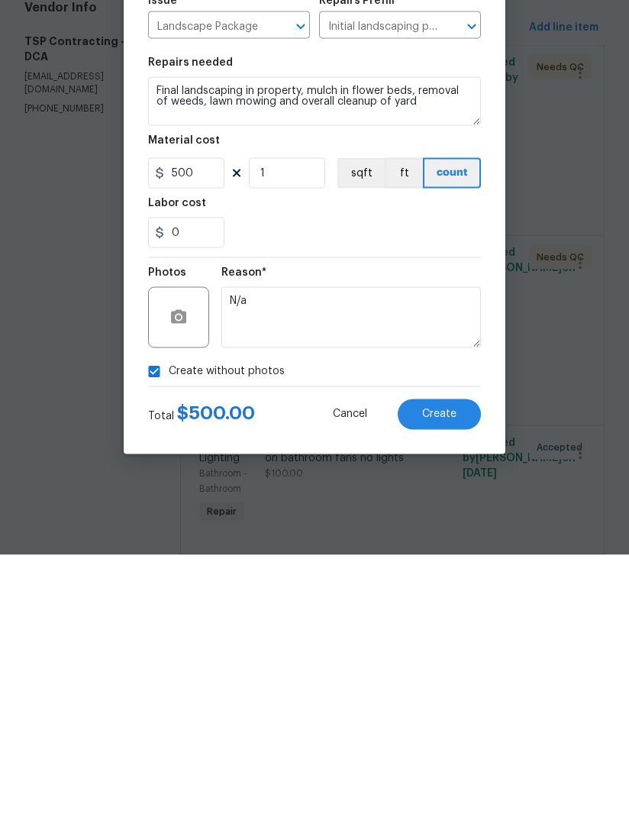
click at [449, 668] on span "Create" at bounding box center [439, 673] width 34 height 11
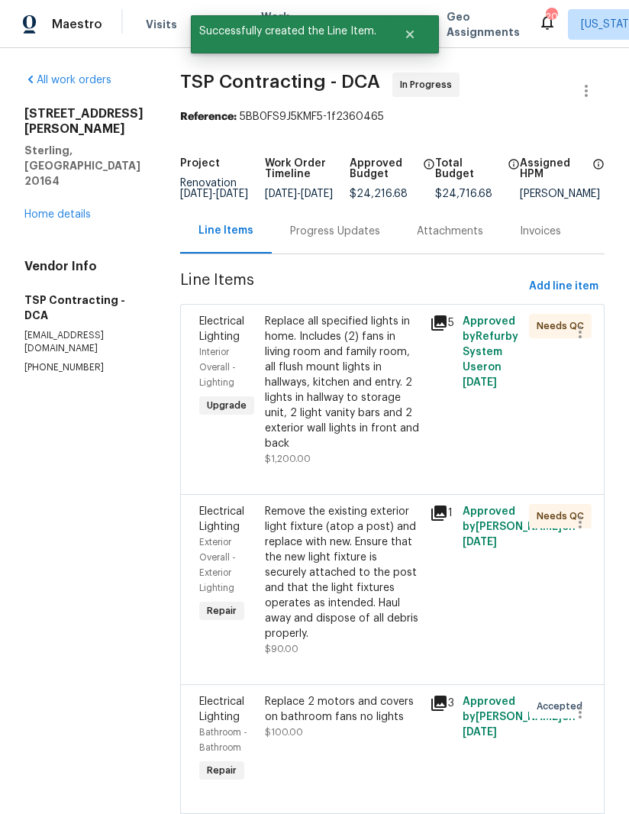
scroll to position [0, 0]
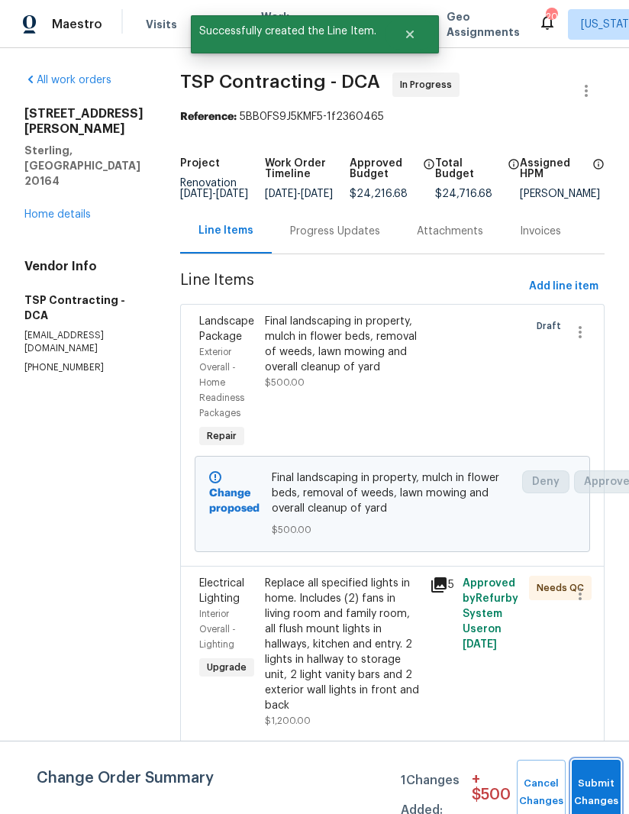
click at [591, 772] on button "Submit Changes" at bounding box center [596, 793] width 49 height 66
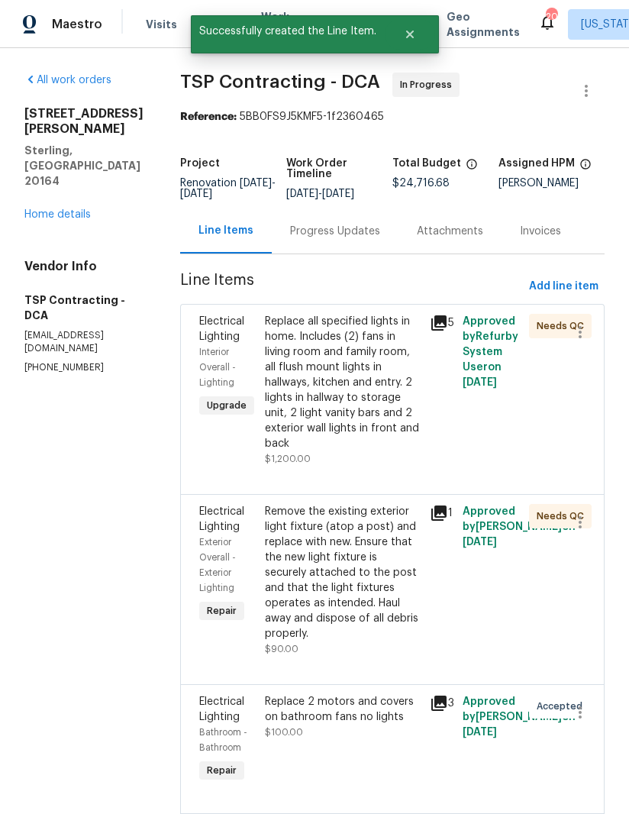
click at [587, 276] on button "Add line item" at bounding box center [564, 287] width 82 height 28
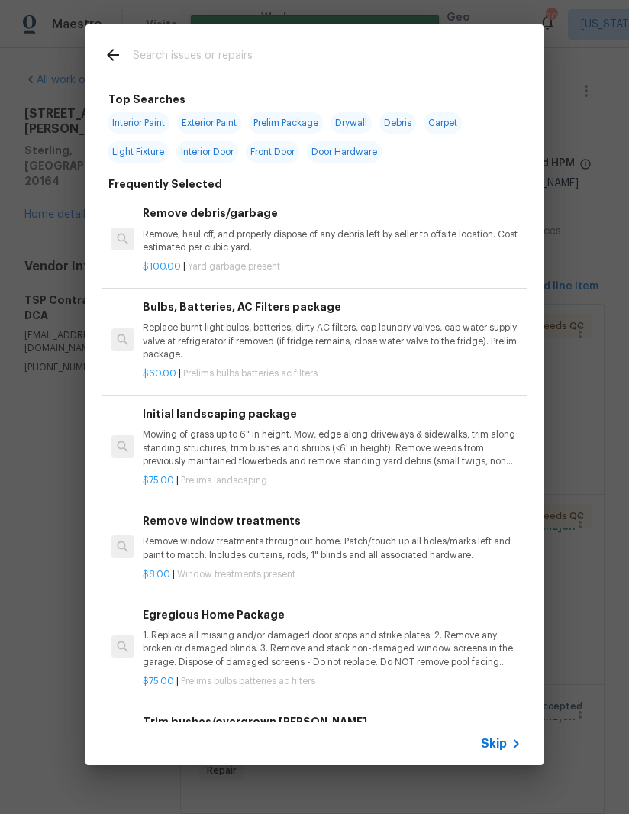
click at [241, 57] on input "text" at bounding box center [295, 57] width 324 height 23
type input "Windo"
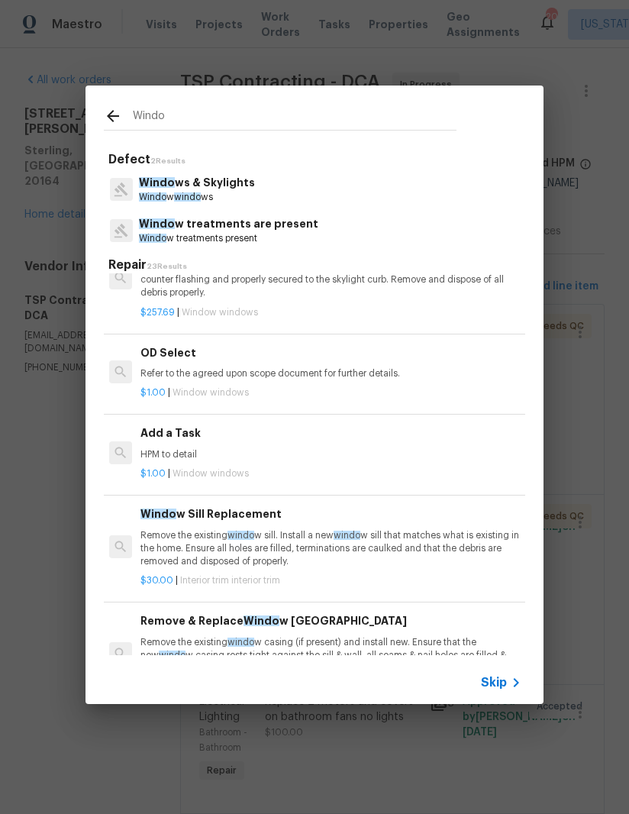
scroll to position [1279, 2]
click at [238, 449] on p "HPM to detail" at bounding box center [330, 455] width 379 height 13
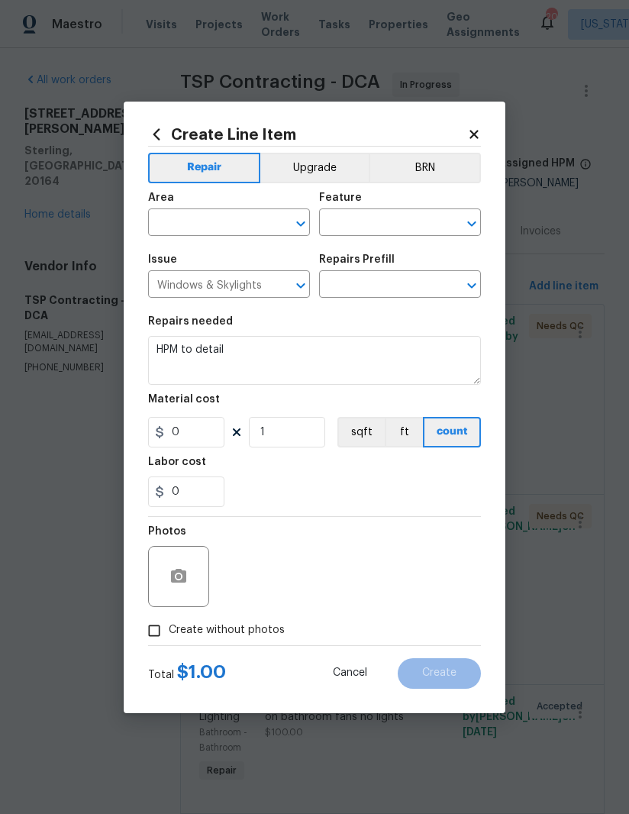
type input "Add a Task $1.00"
type input "1"
click at [225, 221] on input "text" at bounding box center [207, 224] width 119 height 24
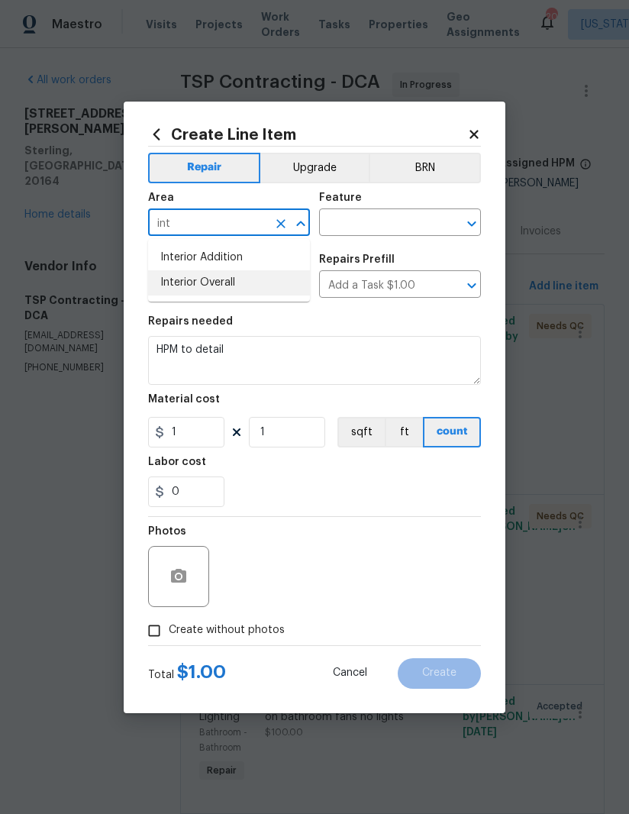
click at [242, 283] on li "Interior Overall" at bounding box center [229, 282] width 162 height 25
type input "Interior Overall"
click at [369, 232] on input "text" at bounding box center [378, 224] width 119 height 24
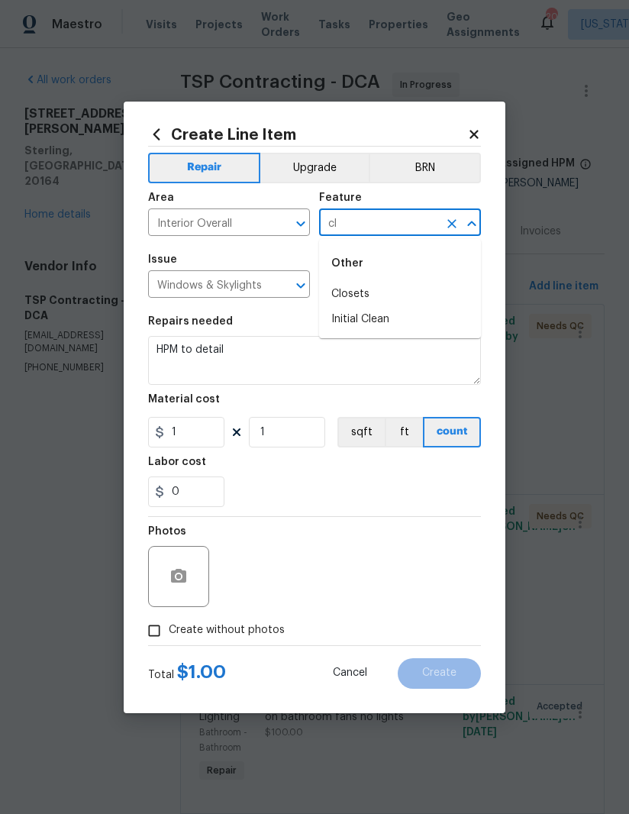
type input "c"
click at [399, 327] on li "Windows" at bounding box center [400, 319] width 162 height 25
type input "Windows"
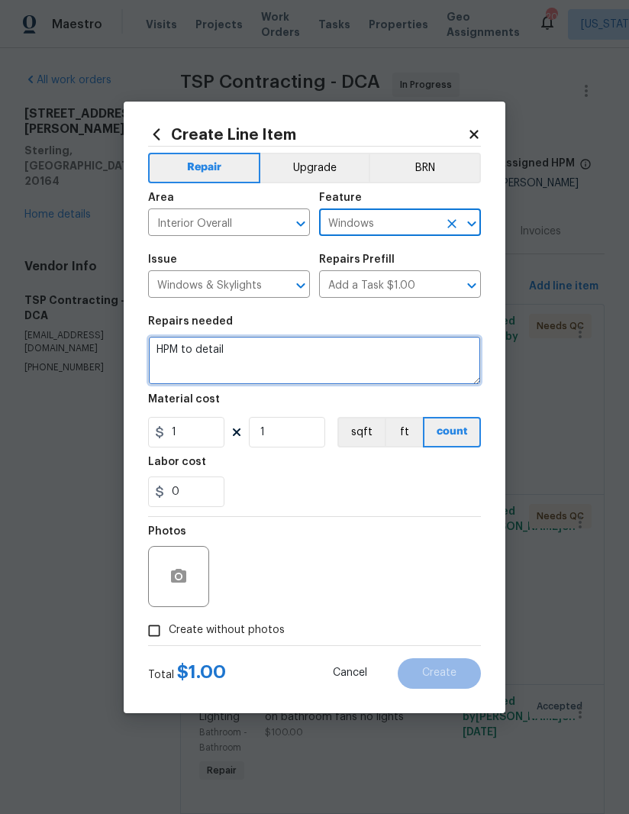
click at [230, 351] on textarea "HPM to detail" at bounding box center [314, 360] width 333 height 49
click at [229, 351] on textarea "HPM to detail" at bounding box center [314, 360] width 333 height 49
click at [226, 347] on textarea "HPM to detail" at bounding box center [314, 360] width 333 height 49
click at [218, 357] on textarea "HPM to detail" at bounding box center [314, 360] width 333 height 49
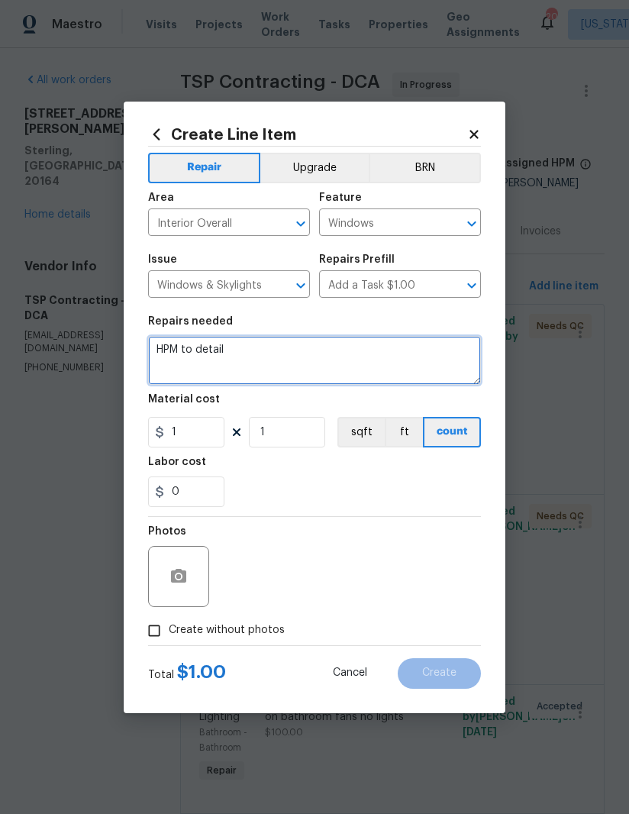
click at [217, 356] on textarea "HPM to detail" at bounding box center [314, 360] width 333 height 49
click at [221, 357] on textarea "HPM to detail" at bounding box center [314, 360] width 333 height 49
type textarea "H"
type textarea "Clean all windows inside and outside, remove all debris and ensure proper funct…"
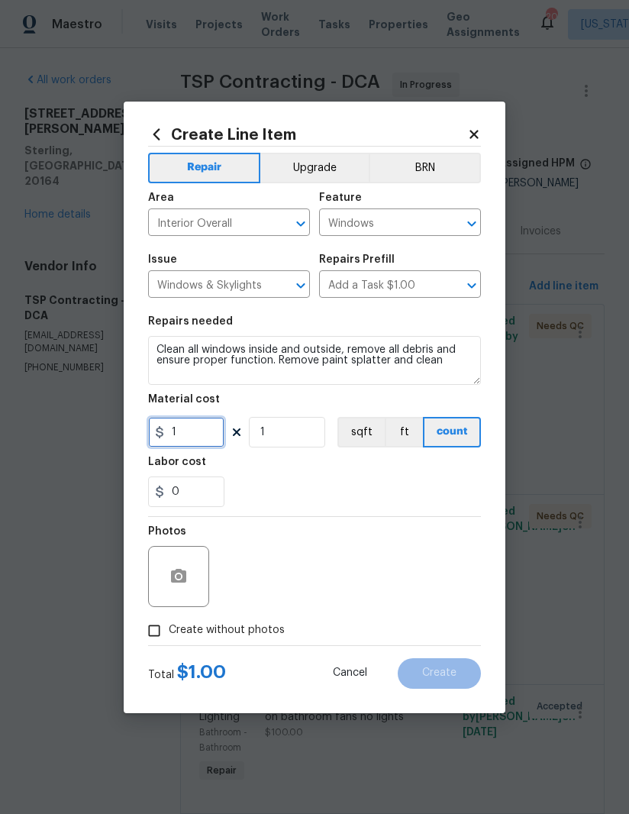
click at [206, 419] on input "1" at bounding box center [186, 432] width 76 height 31
click at [205, 418] on input "1" at bounding box center [186, 432] width 76 height 31
click at [195, 440] on input "1" at bounding box center [186, 432] width 76 height 31
type input "250"
click at [395, 503] on div "0" at bounding box center [314, 492] width 333 height 31
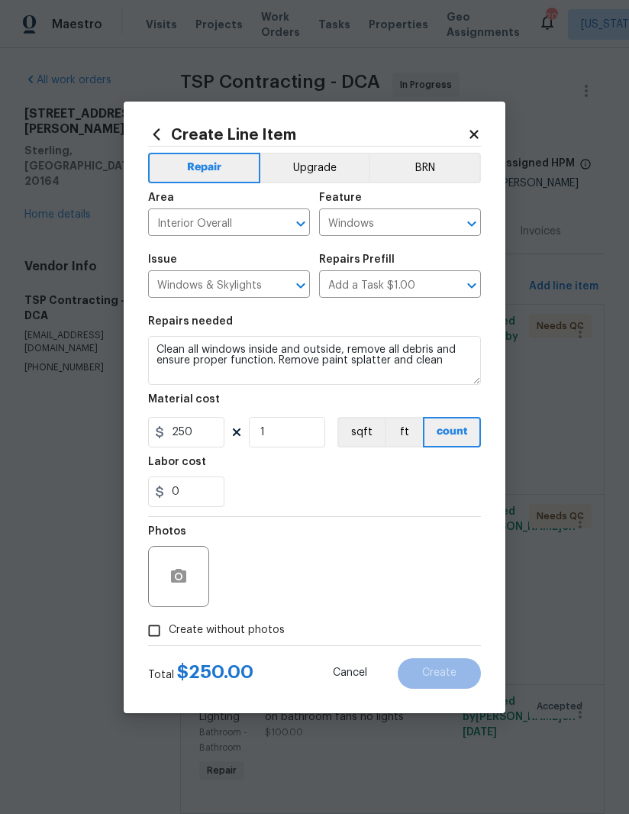
click at [161, 635] on input "Create without photos" at bounding box center [154, 630] width 29 height 29
checkbox input "true"
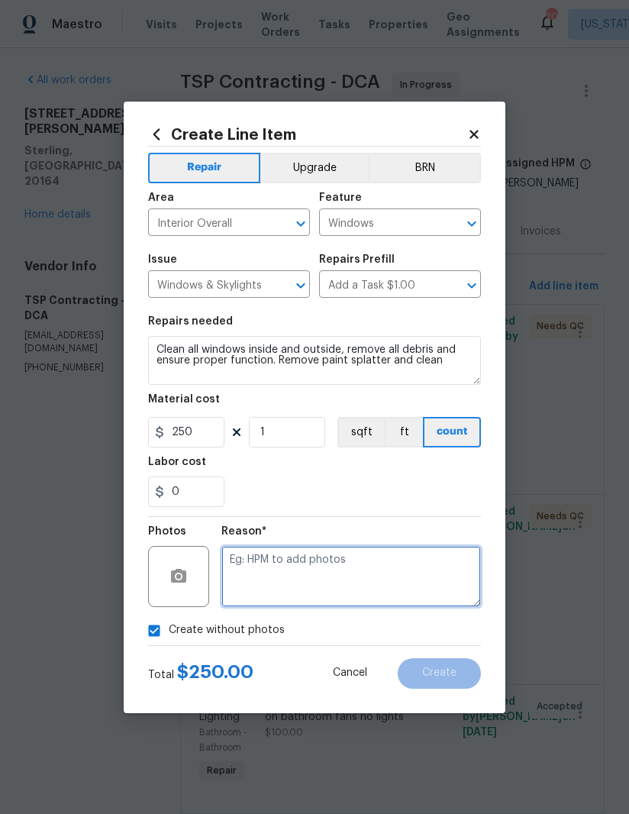
click at [414, 581] on textarea at bounding box center [351, 576] width 260 height 61
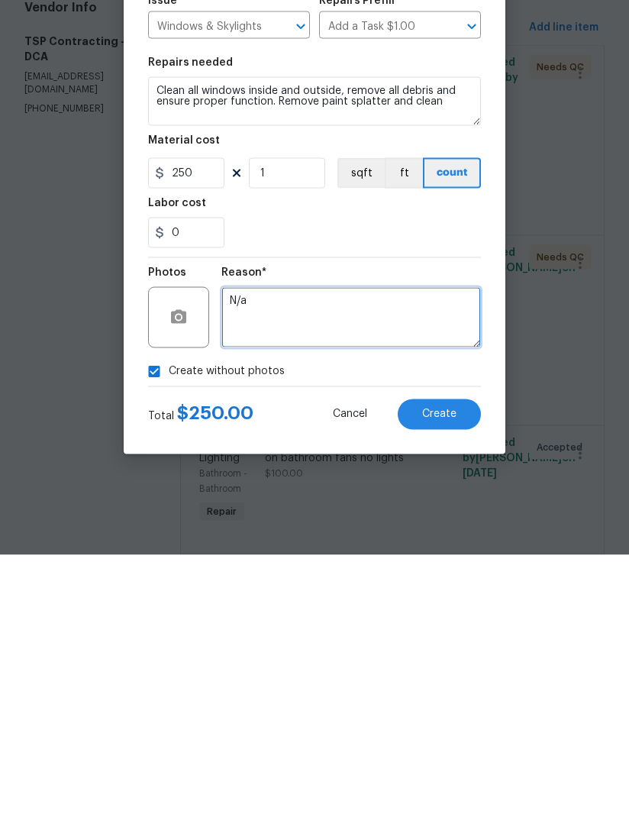
type textarea "N/a"
click at [435, 668] on span "Create" at bounding box center [439, 673] width 34 height 11
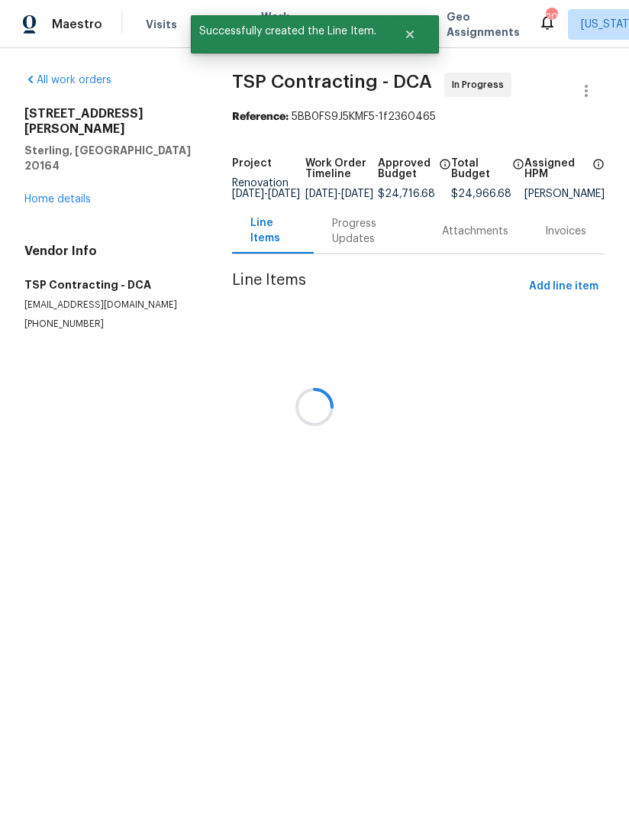
scroll to position [0, 0]
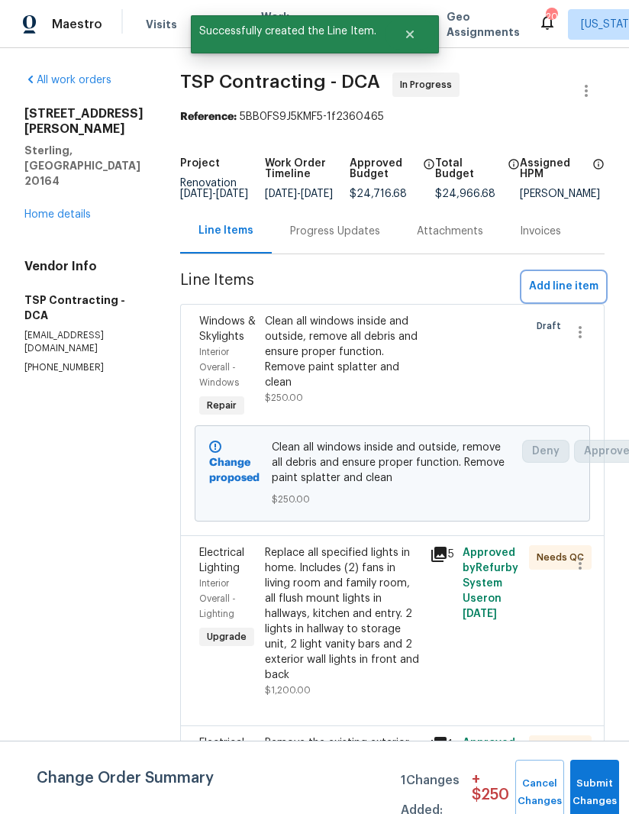
click at [578, 288] on button "Add line item" at bounding box center [564, 287] width 82 height 28
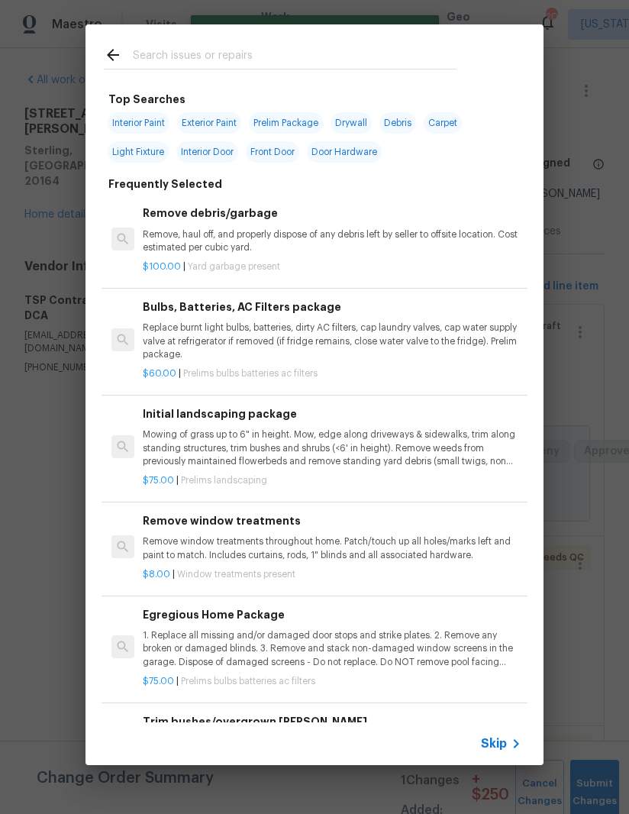
click at [261, 60] on input "text" at bounding box center [295, 57] width 324 height 23
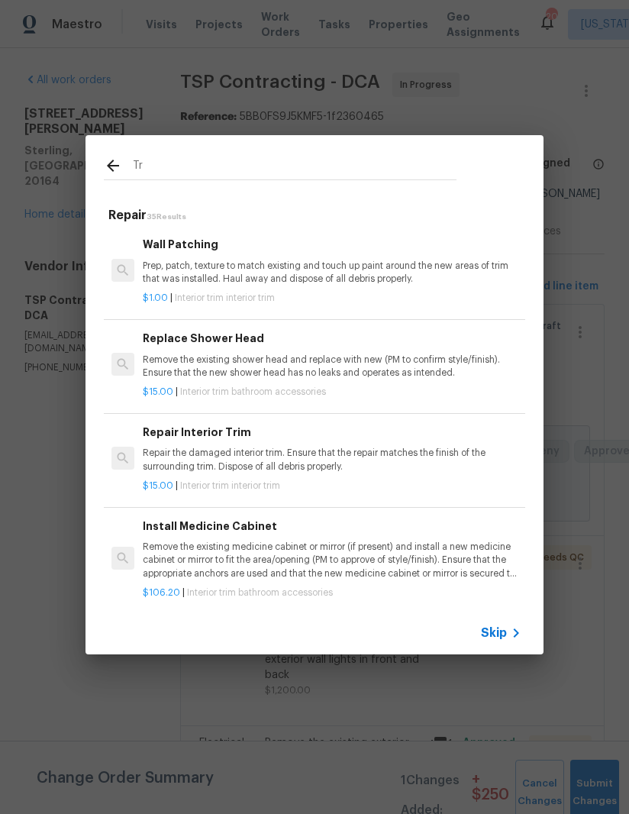
type input "T"
type input "Valve"
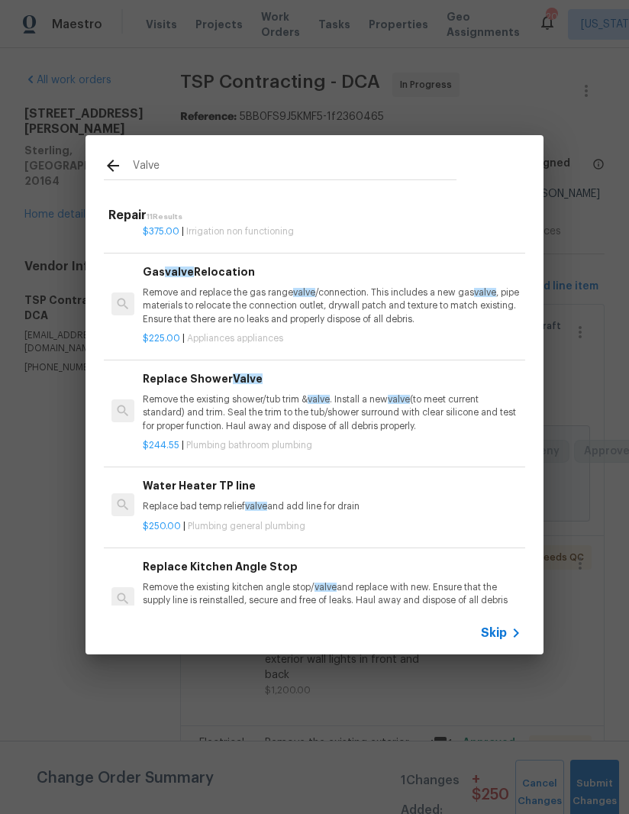
scroll to position [147, 0]
click at [275, 426] on p "Remove the existing shower/tub trim & valve . Install a new valve (to meet curr…" at bounding box center [332, 412] width 379 height 39
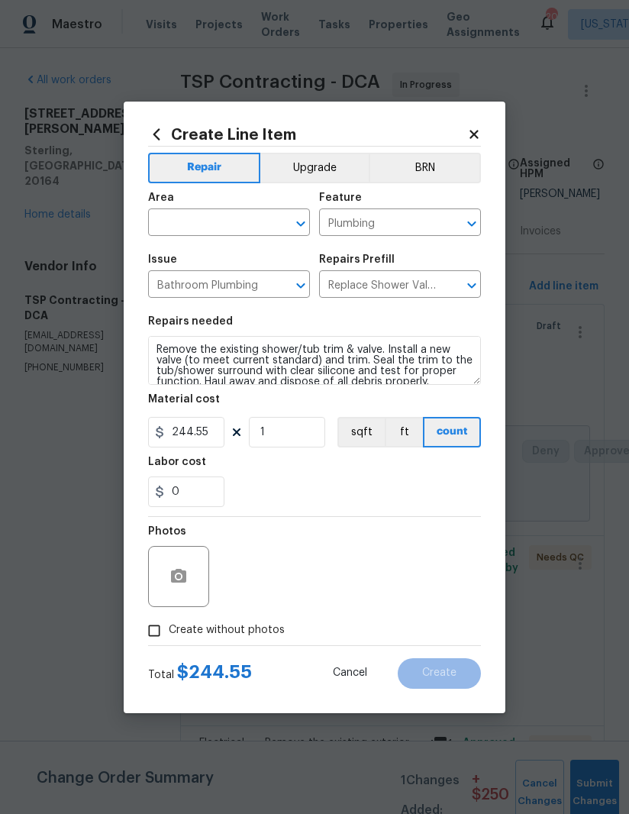
click at [219, 220] on input "text" at bounding box center [207, 224] width 119 height 24
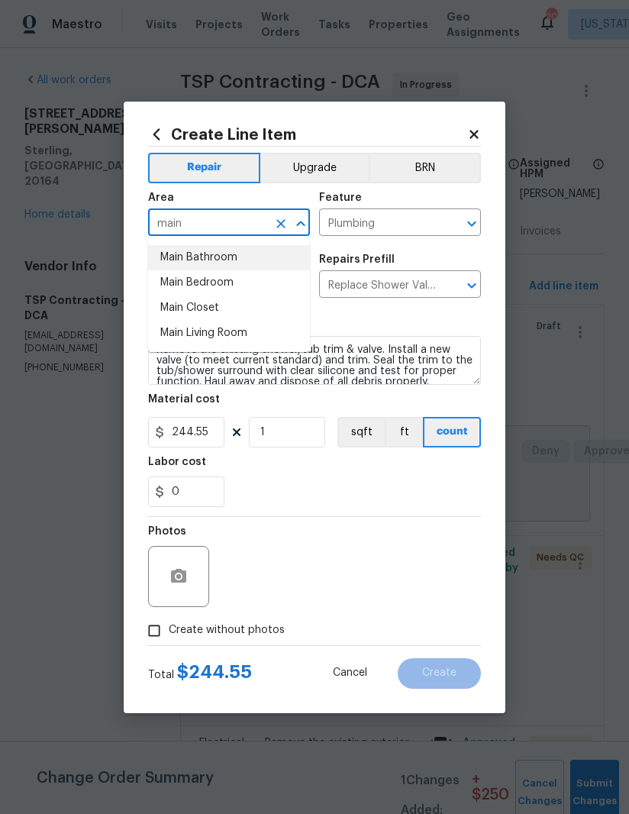
click at [237, 257] on li "Main Bathroom" at bounding box center [229, 257] width 162 height 25
type input "Main Bathroom"
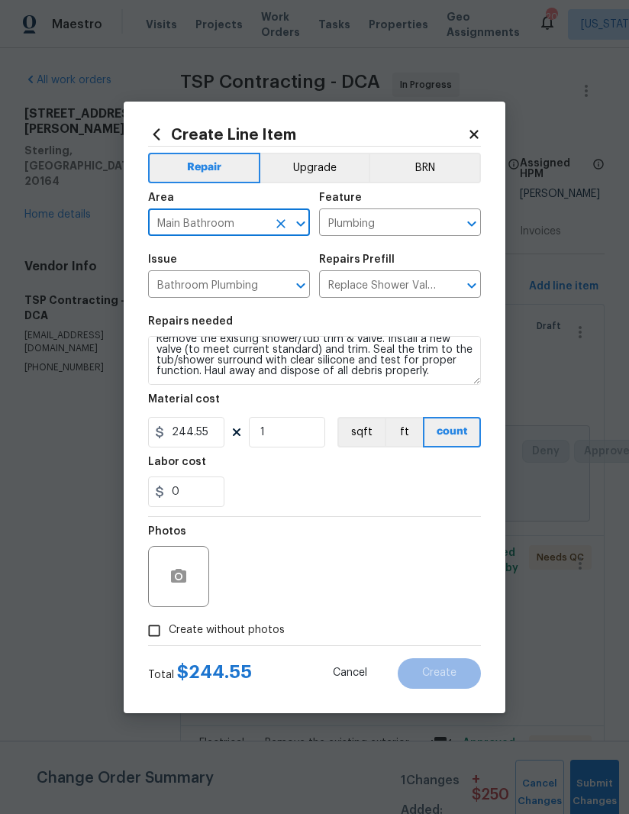
click at [335, 488] on div "0" at bounding box center [314, 492] width 333 height 31
click at [211, 432] on input "244.55" at bounding box center [186, 432] width 76 height 31
click at [185, 439] on input "244.55" at bounding box center [186, 432] width 76 height 31
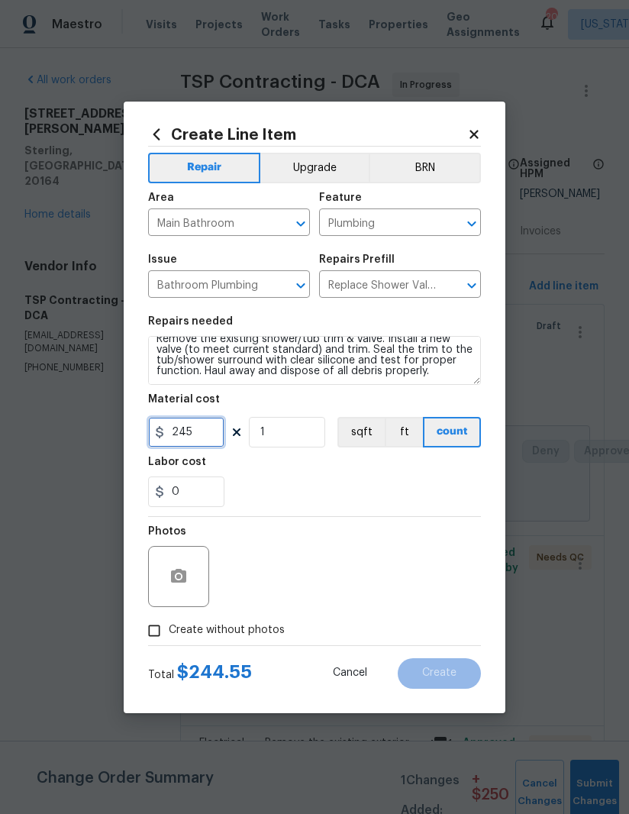
type input "245"
click at [319, 499] on div "0" at bounding box center [314, 492] width 333 height 31
click at [154, 639] on input "Create without photos" at bounding box center [154, 630] width 29 height 29
checkbox input "true"
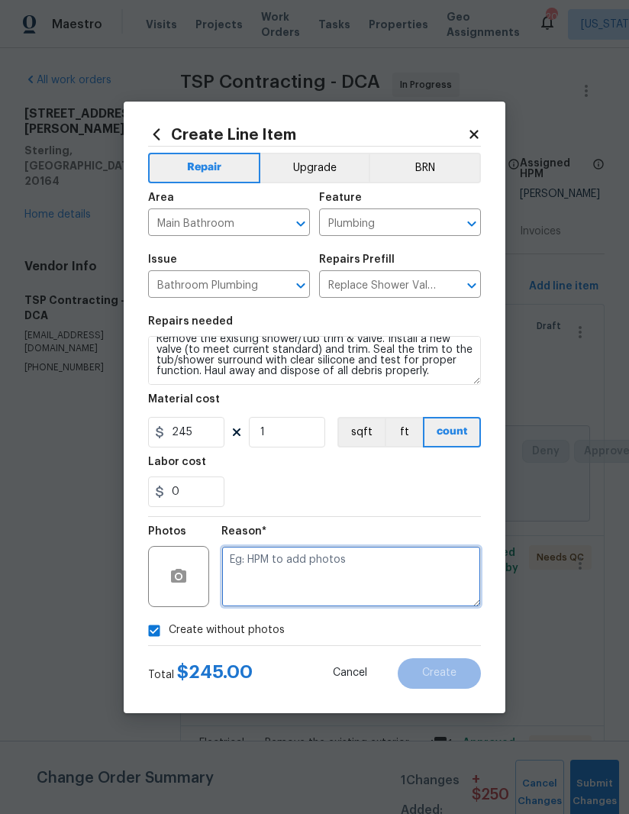
click at [371, 595] on textarea at bounding box center [351, 576] width 260 height 61
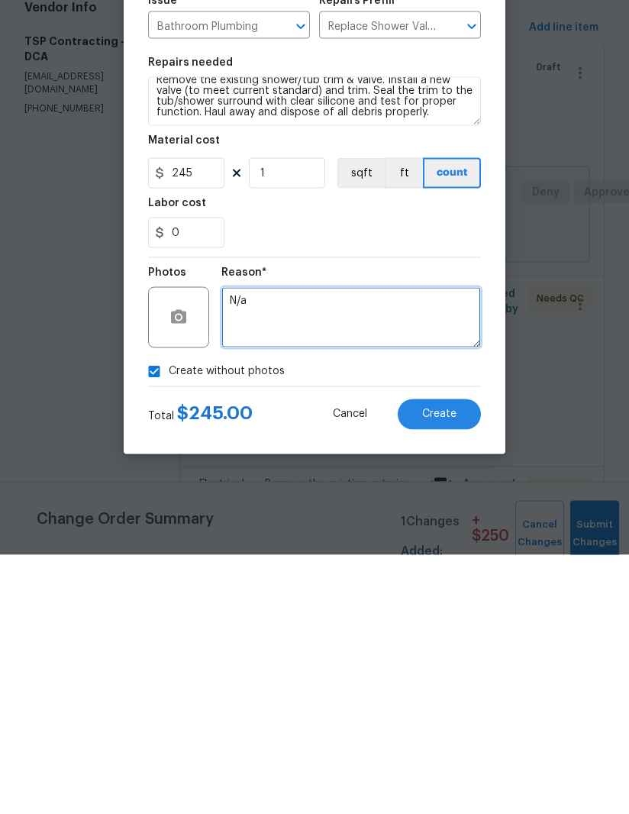
type textarea "N/a"
click at [446, 658] on button "Create" at bounding box center [439, 673] width 83 height 31
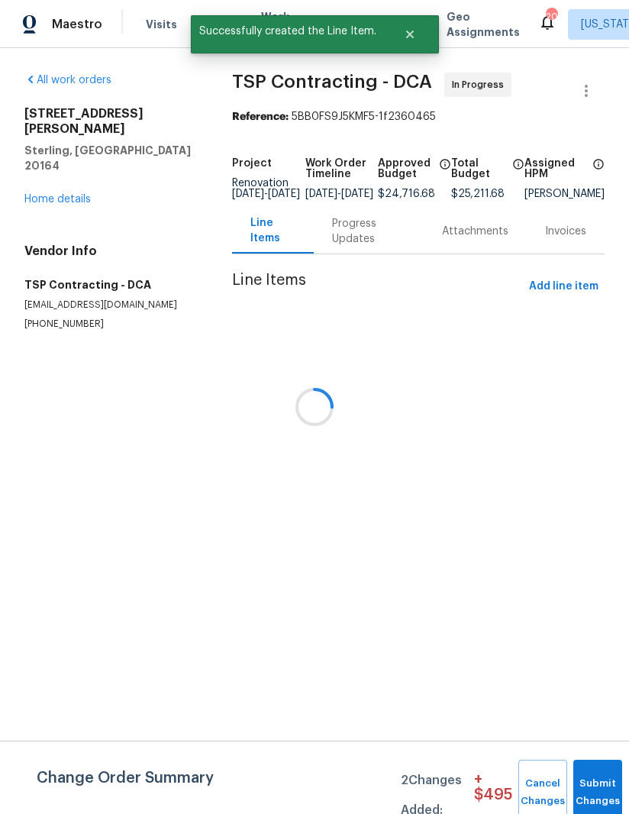
scroll to position [0, 0]
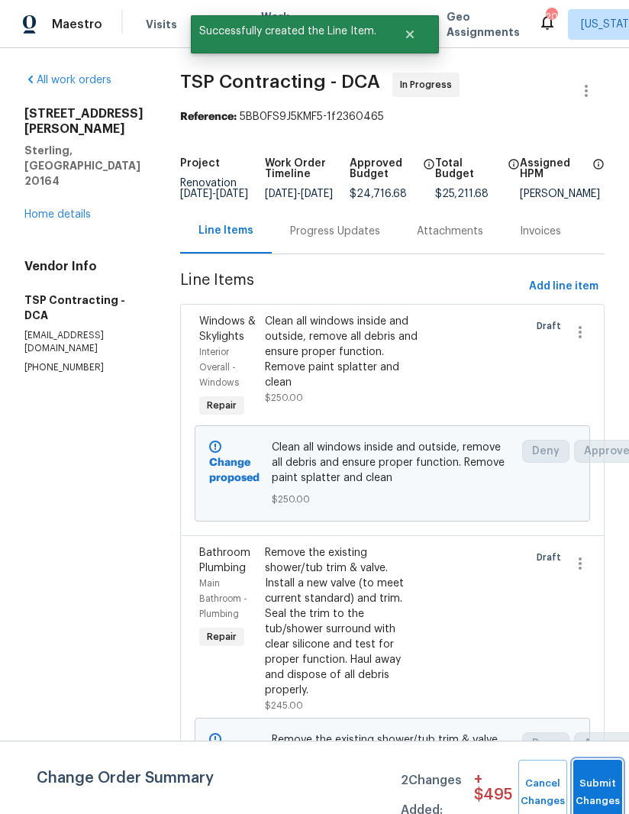
click at [595, 778] on button "Submit Changes" at bounding box center [598, 793] width 49 height 66
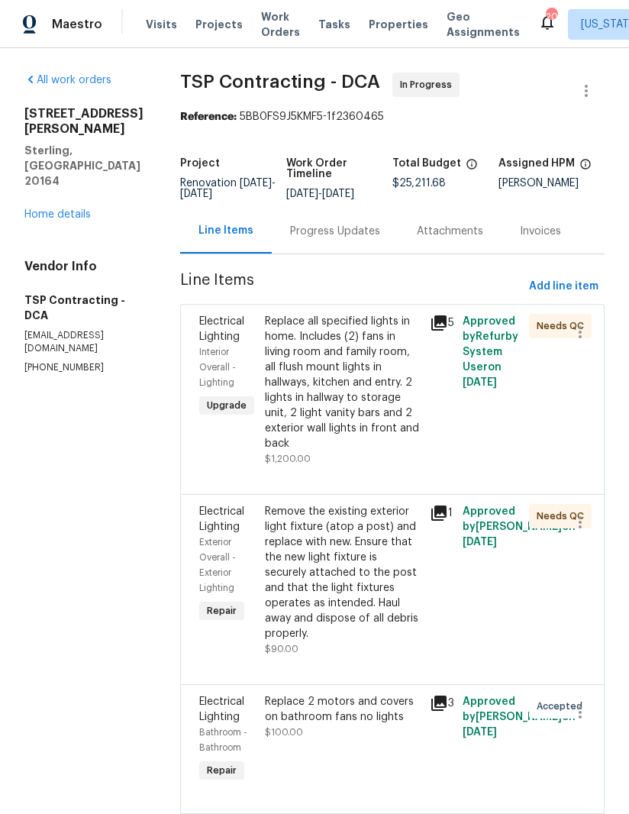
click at [322, 555] on div "Remove the existing exterior light fixture (atop a post) and replace with new. …" at bounding box center [343, 572] width 156 height 137
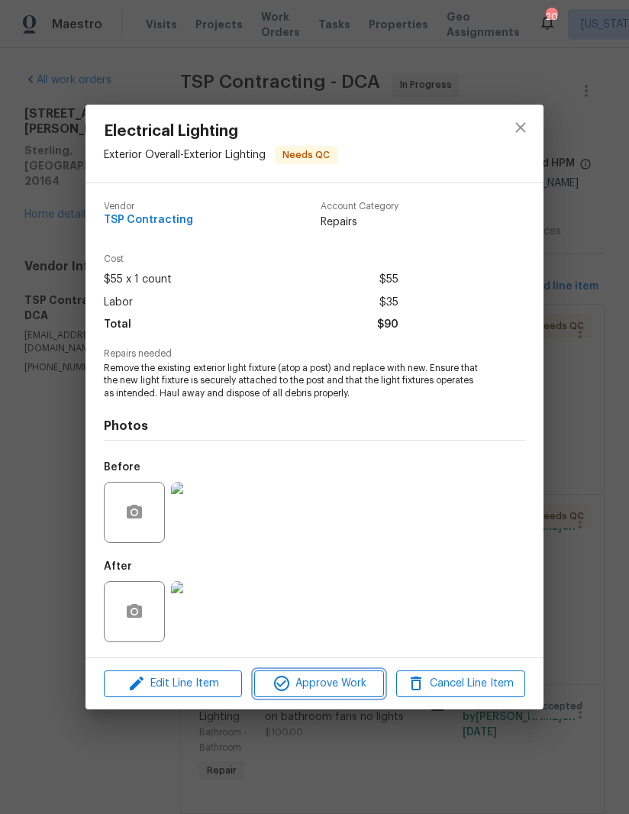
click at [324, 684] on span "Approve Work" at bounding box center [319, 683] width 120 height 19
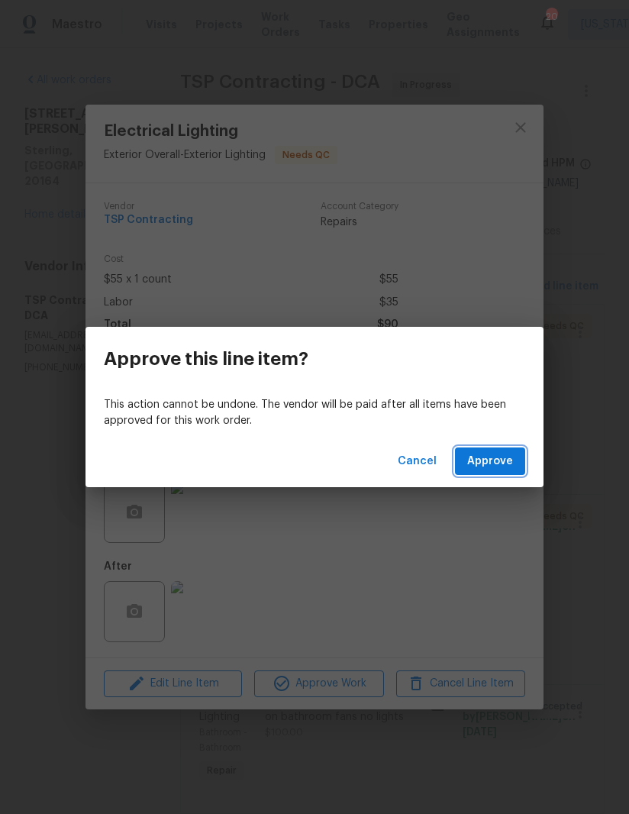
click at [500, 454] on span "Approve" at bounding box center [490, 461] width 46 height 19
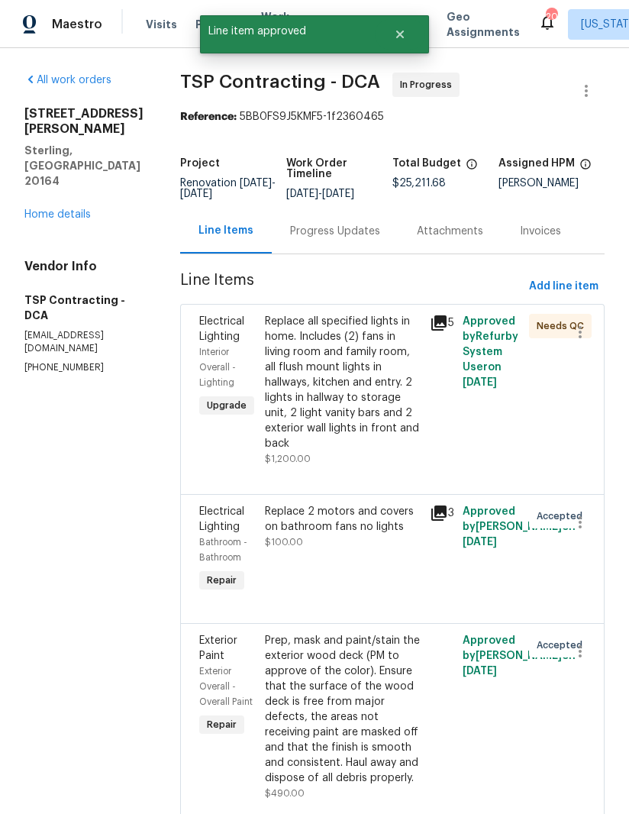
click at [26, 209] on link "Home details" at bounding box center [57, 214] width 66 height 11
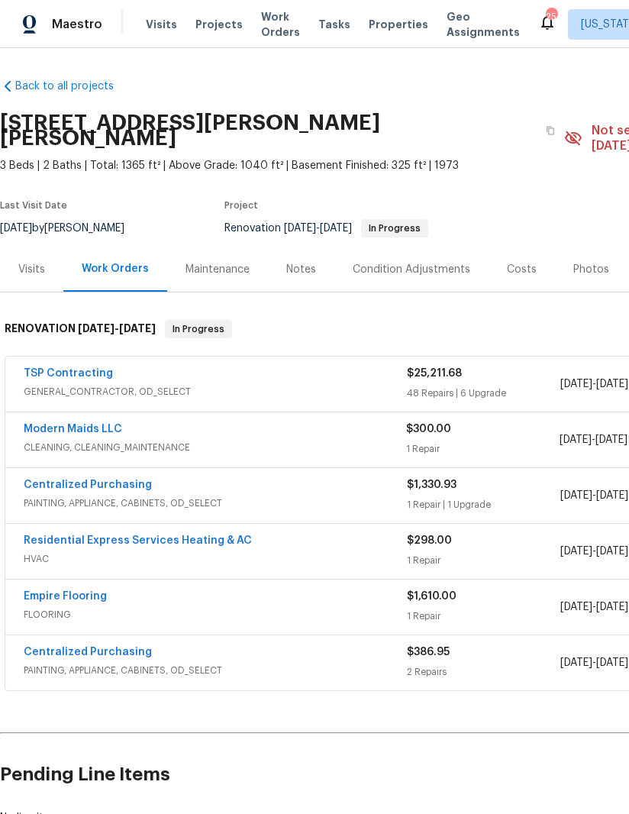
click at [49, 368] on link "TSP Contracting" at bounding box center [68, 373] width 89 height 11
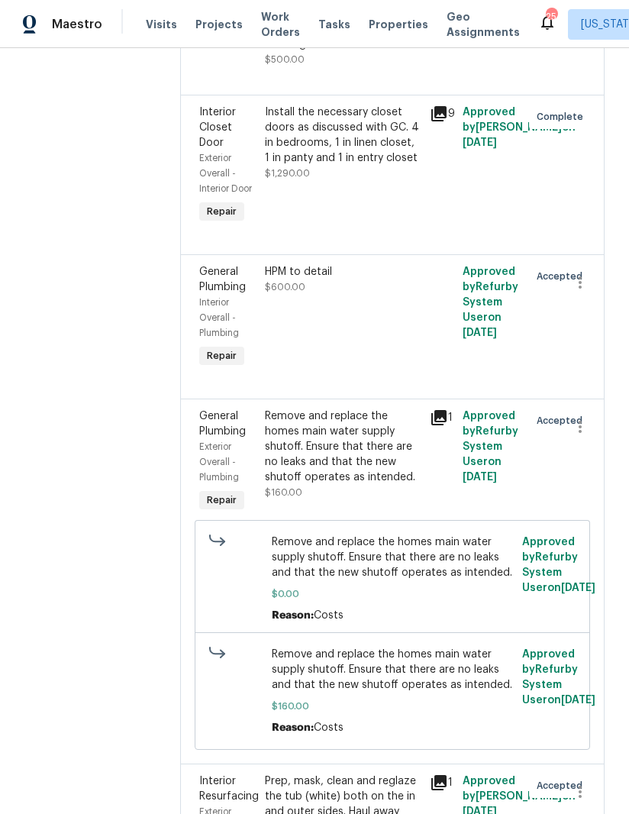
scroll to position [3564, 0]
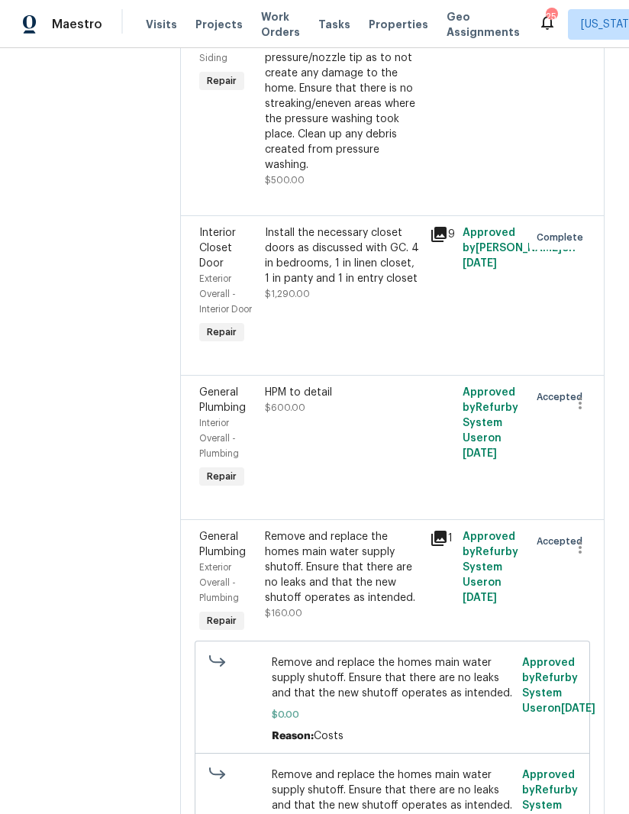
click at [298, 385] on div "HPM to detail $600.00" at bounding box center [343, 400] width 156 height 31
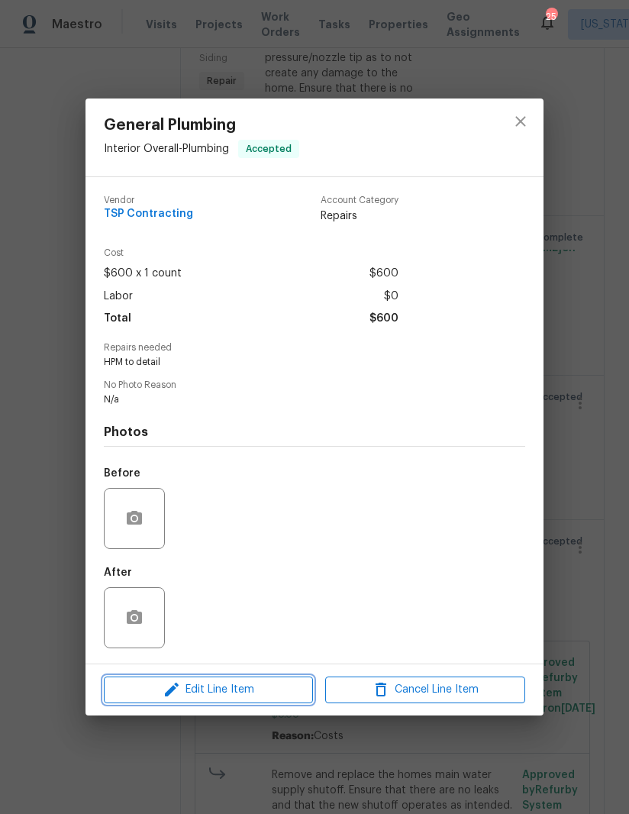
click at [221, 689] on span "Edit Line Item" at bounding box center [208, 690] width 200 height 19
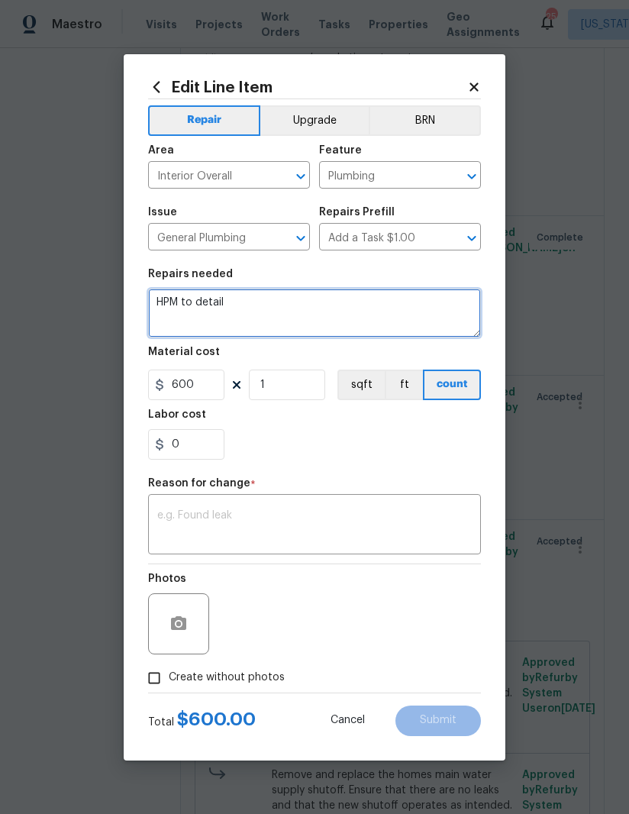
click at [203, 306] on textarea "HPM to detail" at bounding box center [314, 313] width 333 height 49
click at [205, 306] on textarea "HPM to detail" at bounding box center [314, 313] width 333 height 49
click at [205, 305] on textarea "HPM to detail" at bounding box center [314, 313] width 333 height 49
type textarea "Damaged plumbing in both showers"
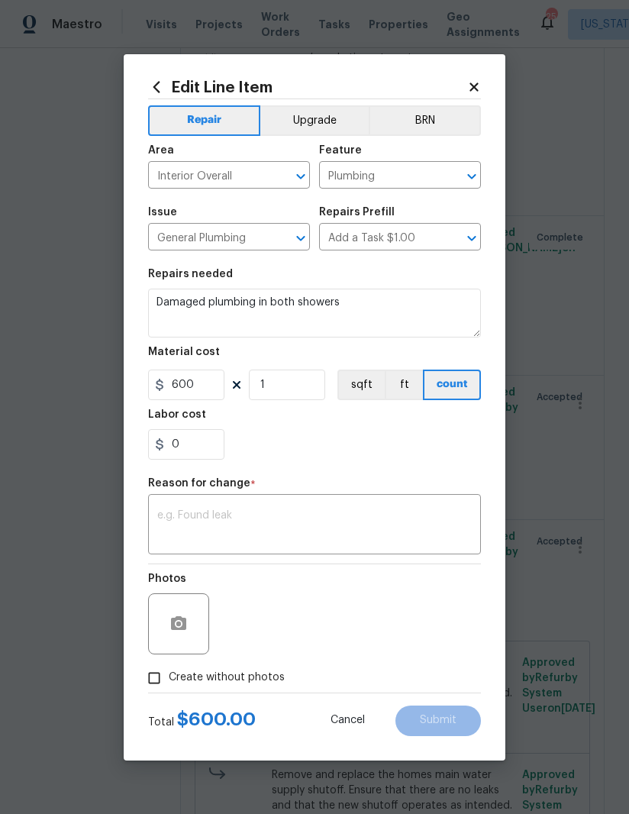
click at [405, 468] on section "Repairs needed Damaged plumbing in both showers Material cost 600 1 sqft ft cou…" at bounding box center [314, 364] width 333 height 209
click at [337, 533] on textarea at bounding box center [314, 526] width 315 height 32
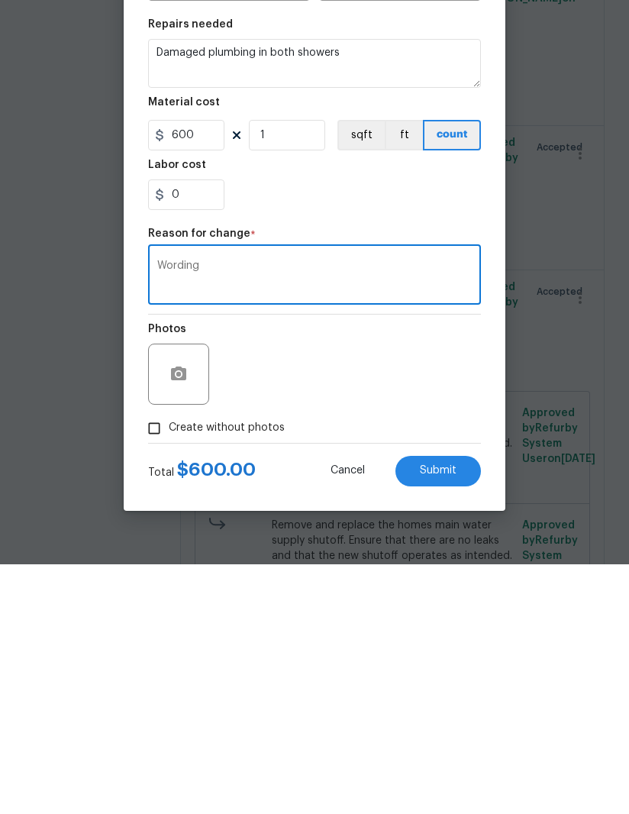
type textarea "Wording"
click at [446, 706] on button "Submit" at bounding box center [439, 721] width 86 height 31
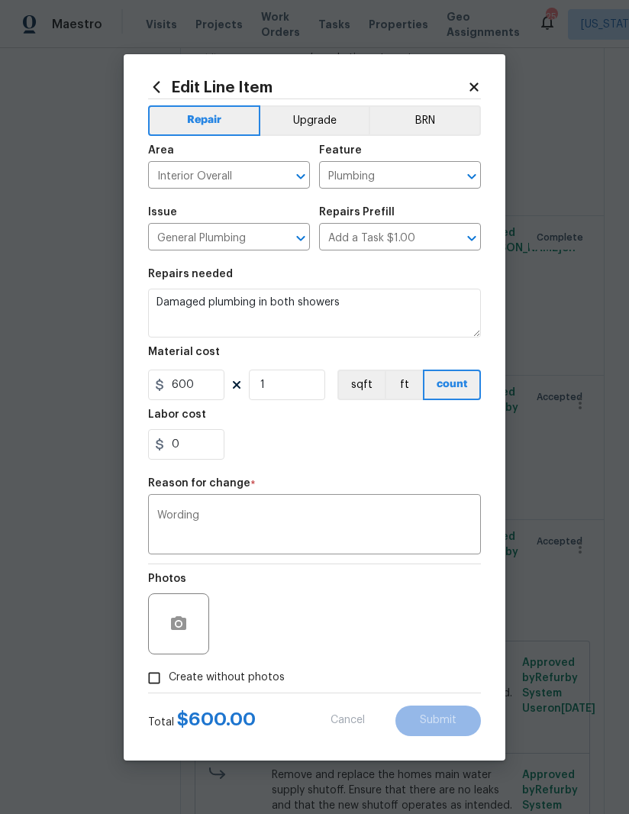
type textarea "HPM to detail"
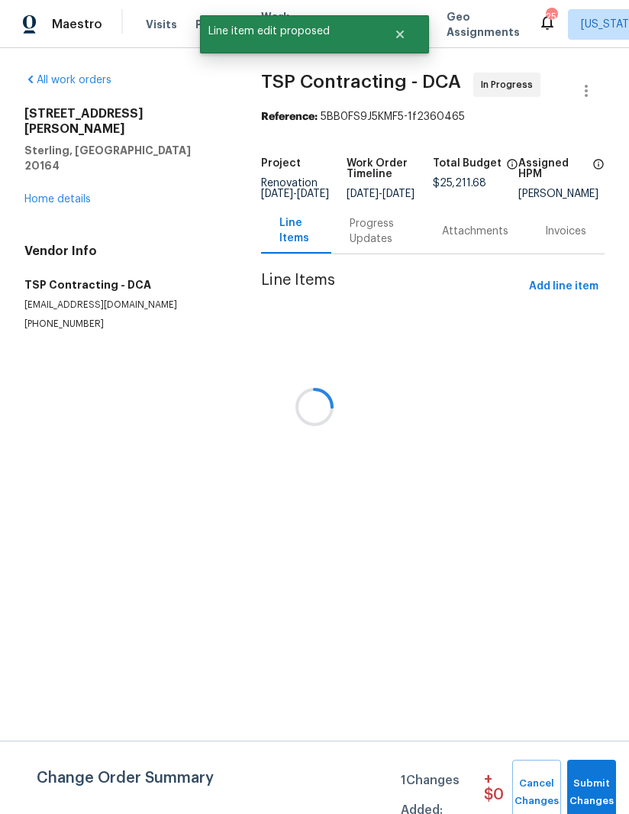
scroll to position [0, 0]
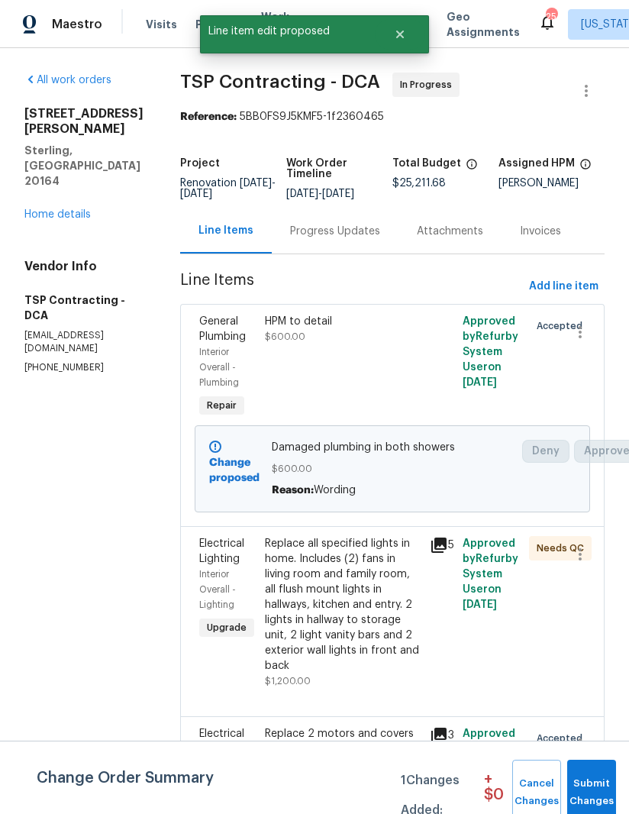
click at [593, 781] on span "Submit Changes" at bounding box center [592, 792] width 34 height 35
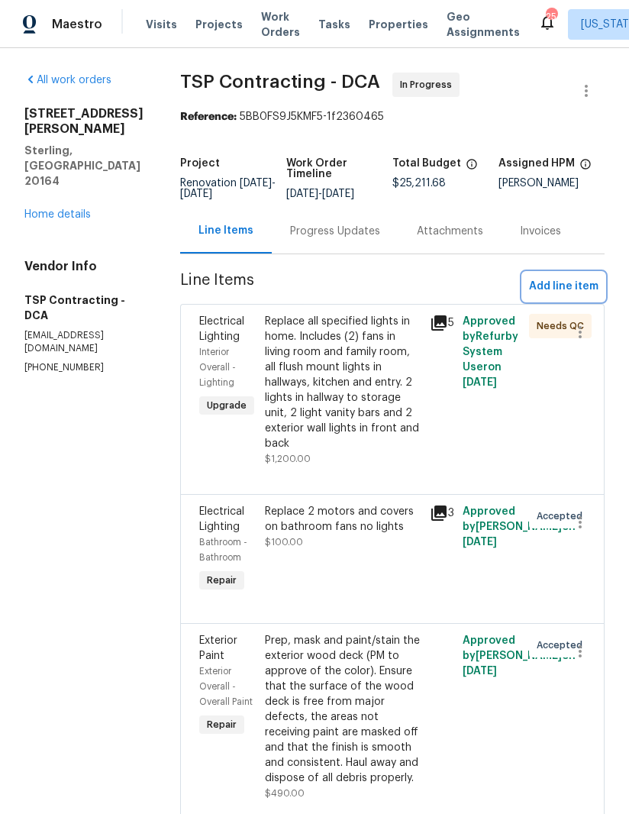
click at [575, 277] on span "Add line item" at bounding box center [564, 286] width 70 height 19
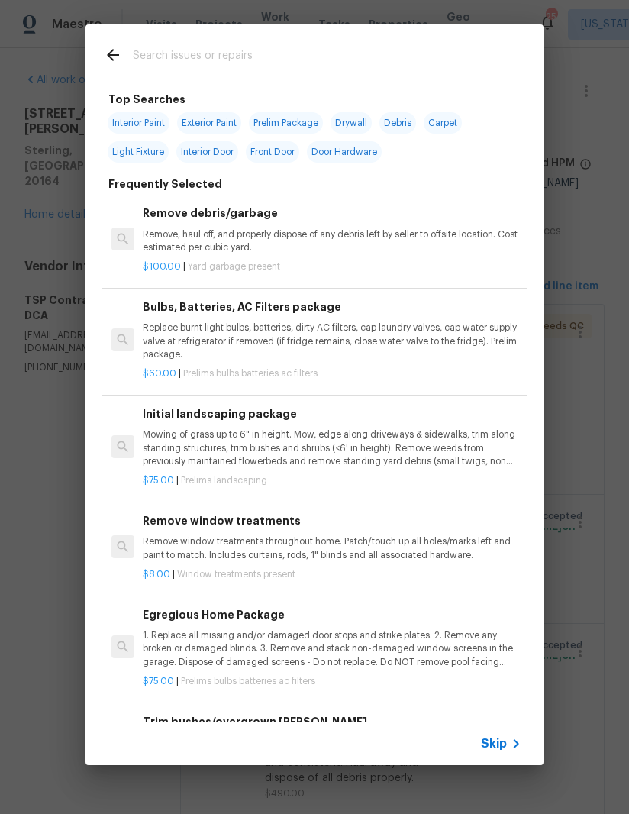
click at [235, 49] on input "text" at bounding box center [295, 57] width 324 height 23
type input "L"
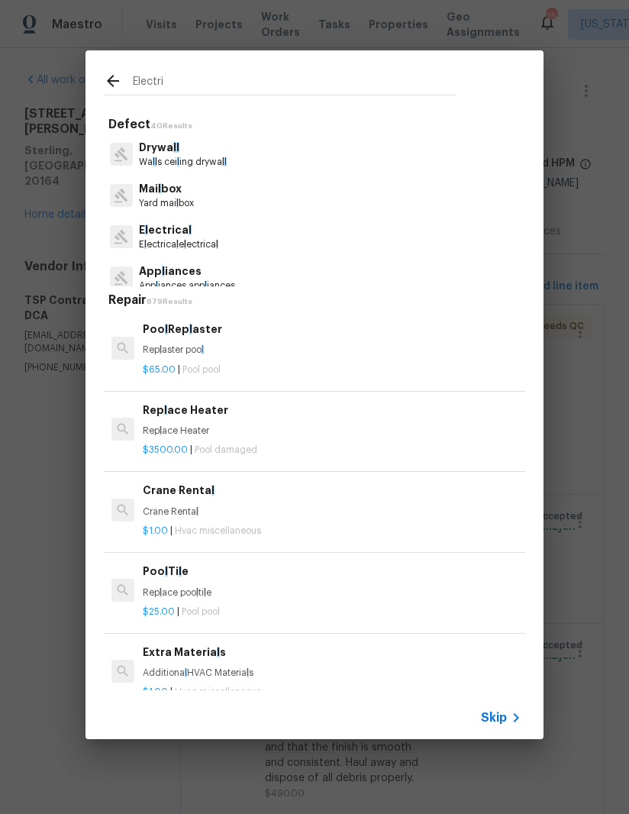
type input "Electric"
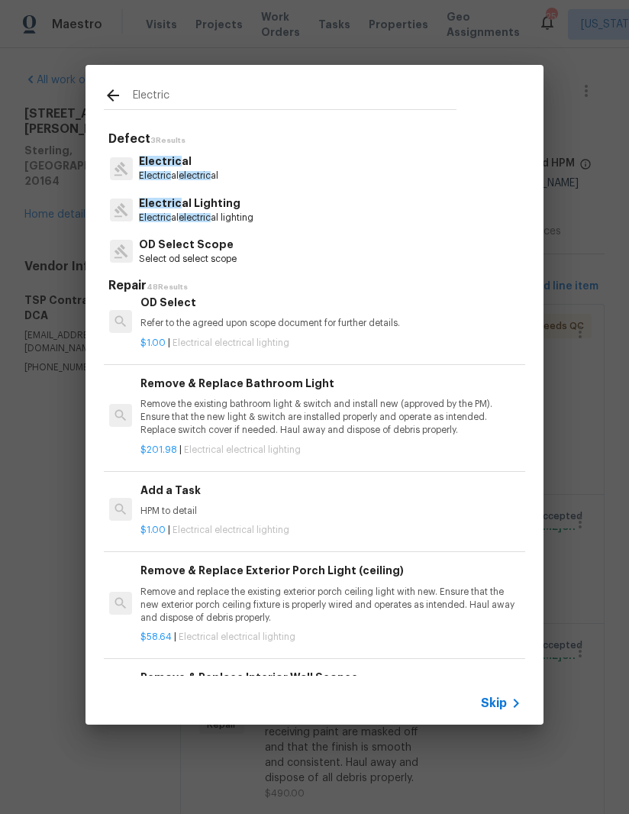
scroll to position [2676, 2]
click at [209, 506] on p "HPM to detail" at bounding box center [330, 512] width 379 height 13
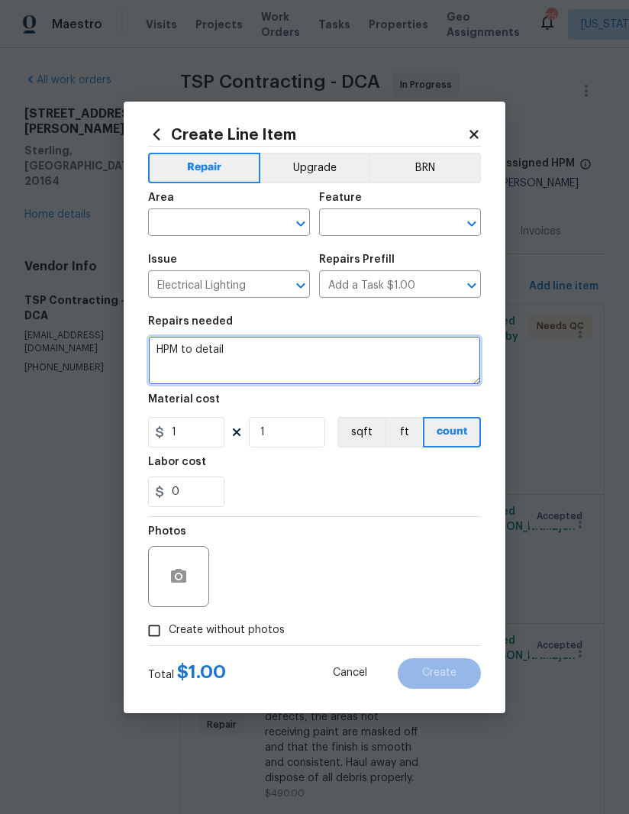
click at [212, 368] on textarea "HPM to detail" at bounding box center [314, 360] width 333 height 49
click at [210, 359] on textarea "HPM to detail" at bounding box center [314, 360] width 333 height 49
click at [212, 354] on textarea "HPM to detail" at bounding box center [314, 360] width 333 height 49
type textarea "H"
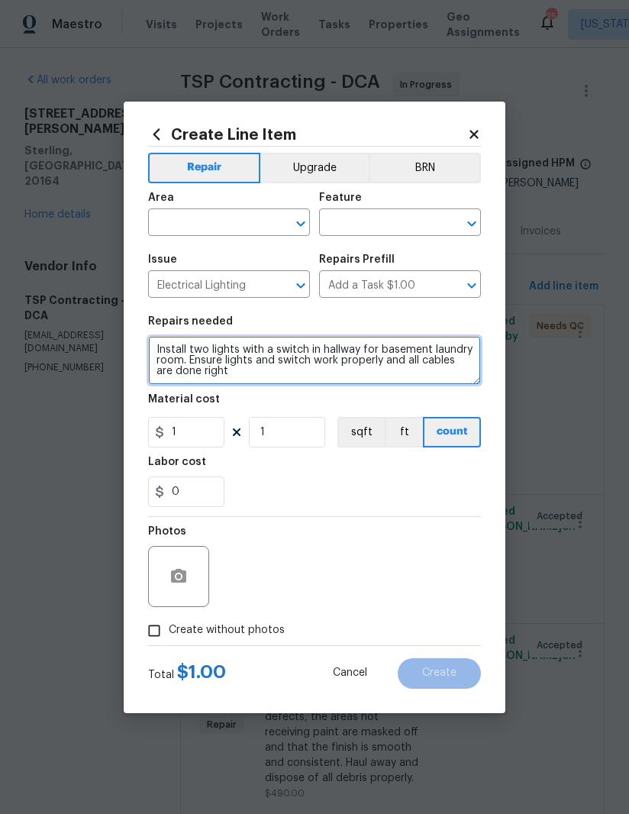
type textarea "Install two lights with a switch in hallway for basement laundry room. Ensure l…"
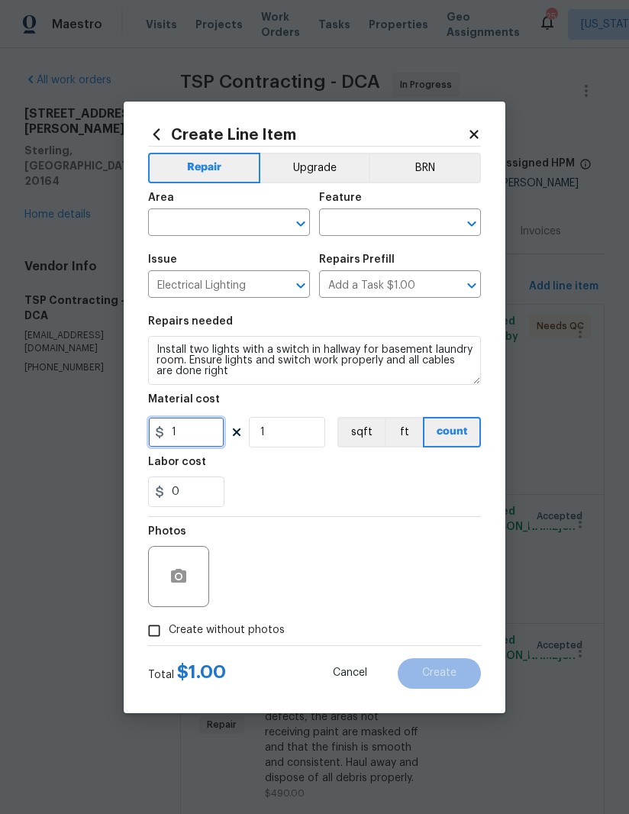
click at [198, 443] on input "1" at bounding box center [186, 432] width 76 height 31
click at [197, 442] on input "1" at bounding box center [186, 432] width 76 height 31
type input "200"
click at [403, 498] on div "0" at bounding box center [314, 492] width 333 height 31
click at [148, 633] on input "Create without photos" at bounding box center [154, 630] width 29 height 29
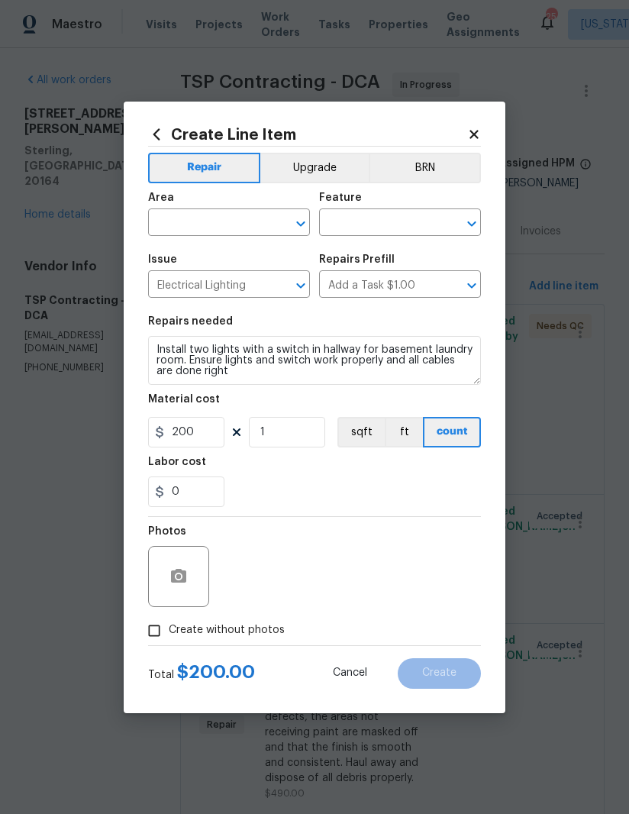
checkbox input "true"
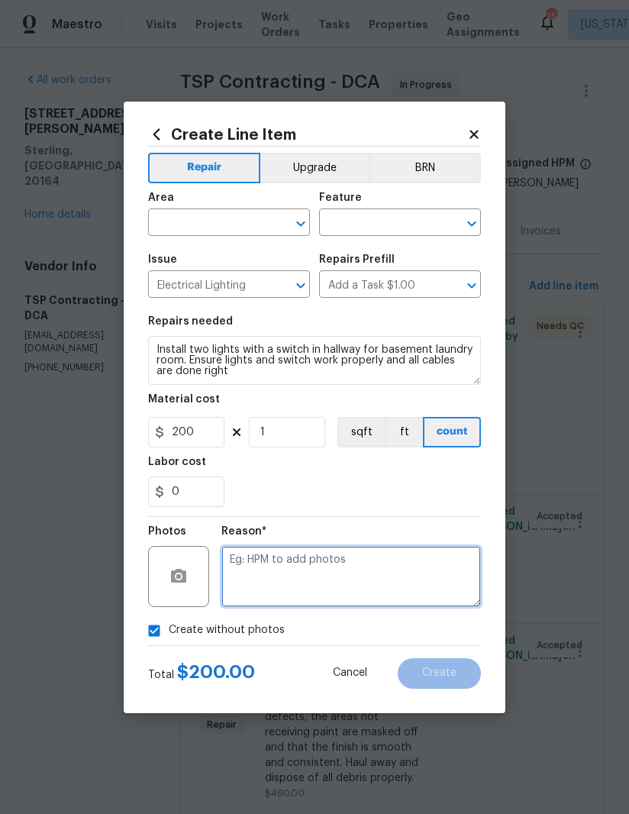
click at [373, 587] on textarea at bounding box center [351, 576] width 260 height 61
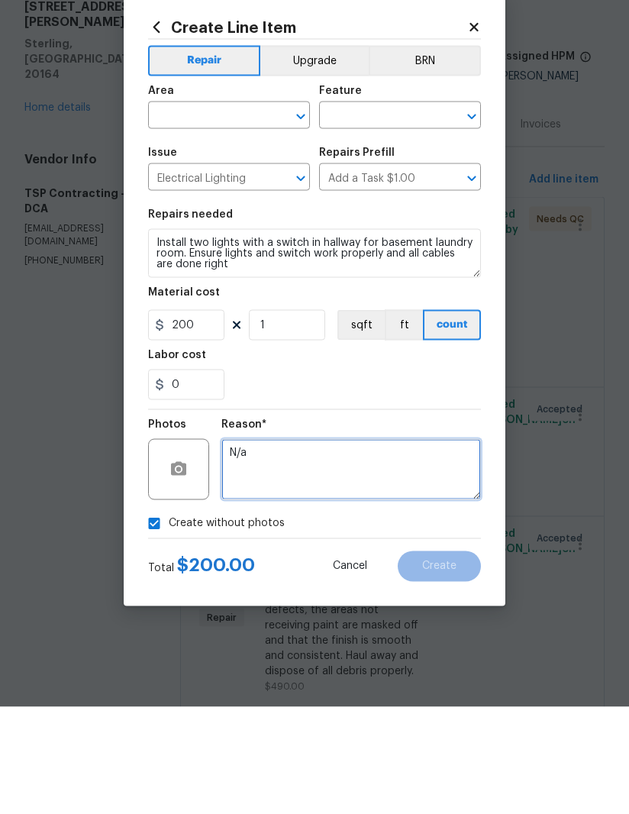
type textarea "N/a"
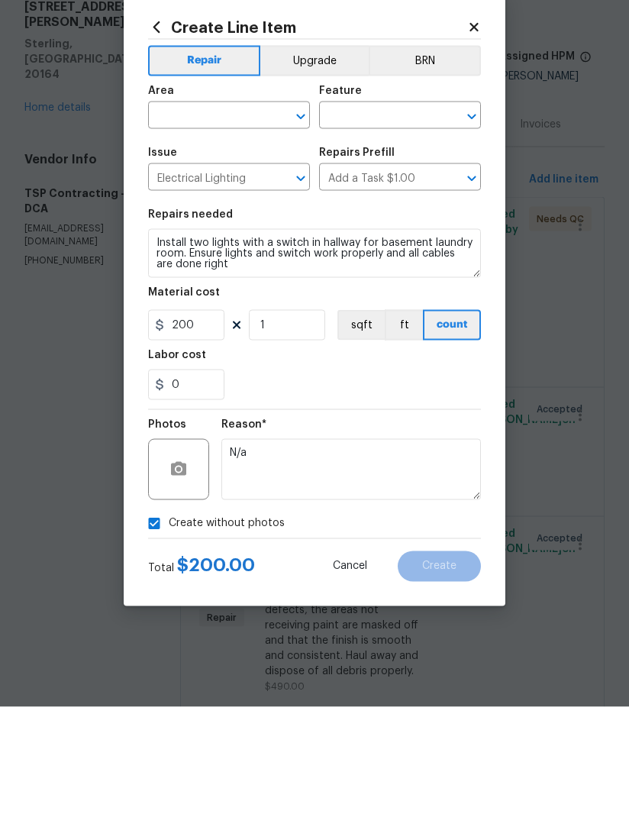
click at [227, 212] on input "text" at bounding box center [207, 224] width 119 height 24
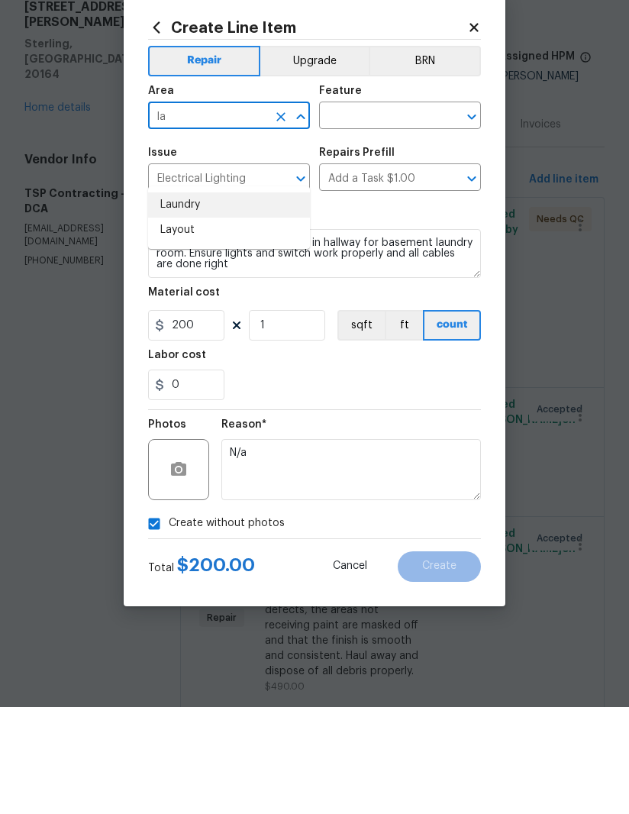
click at [218, 299] on li "Laundry" at bounding box center [229, 311] width 162 height 25
type input "Laundry"
click at [361, 212] on input "text" at bounding box center [378, 224] width 119 height 24
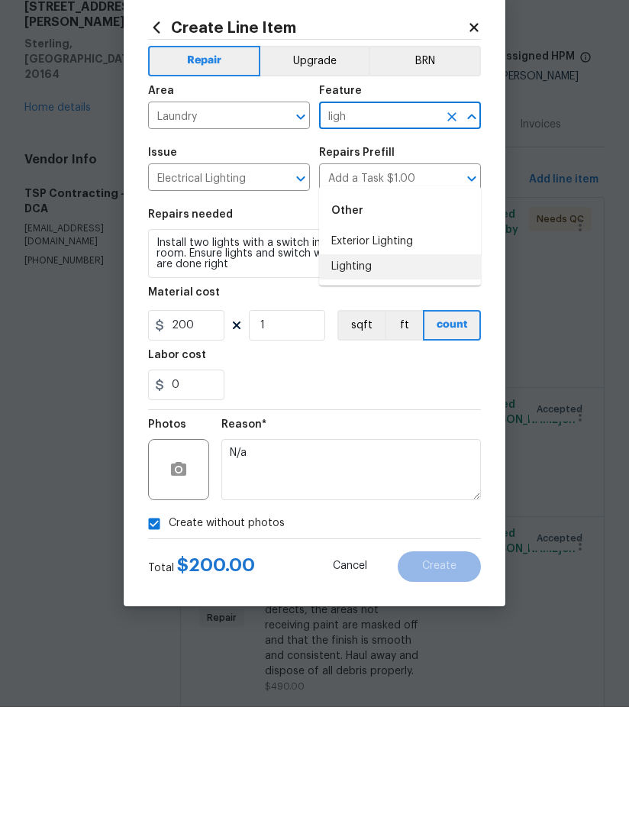
click at [377, 361] on li "Lighting" at bounding box center [400, 373] width 162 height 25
type input "Lighting"
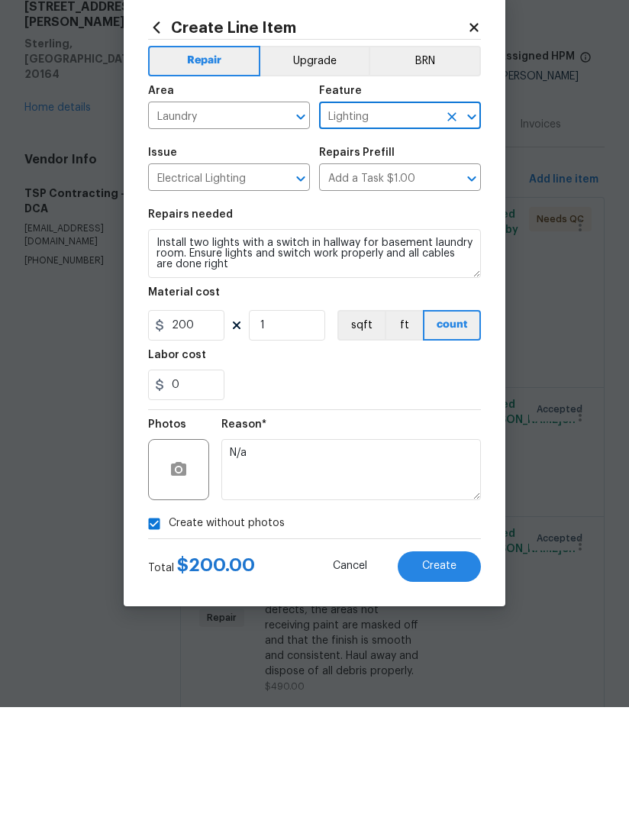
click at [375, 477] on div "0" at bounding box center [314, 492] width 333 height 31
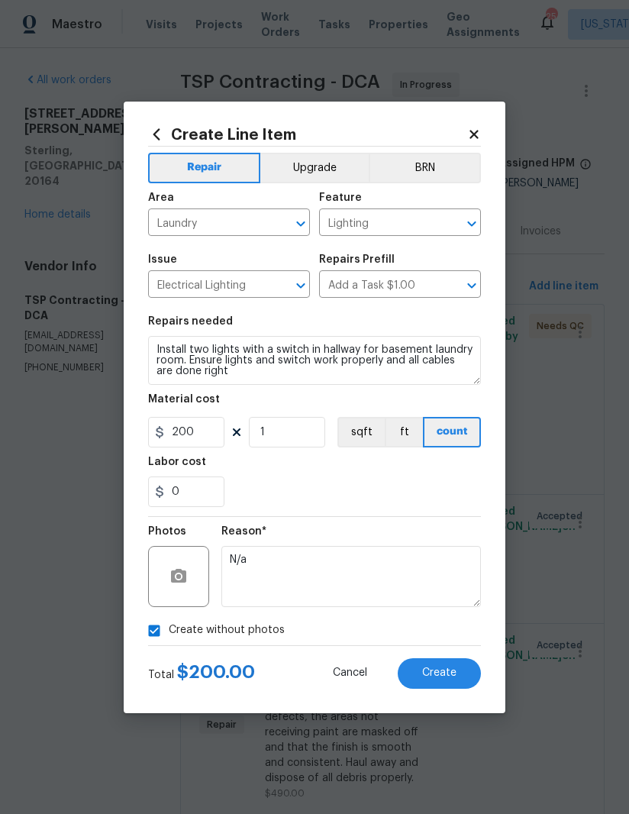
click at [441, 665] on button "Create" at bounding box center [439, 673] width 83 height 31
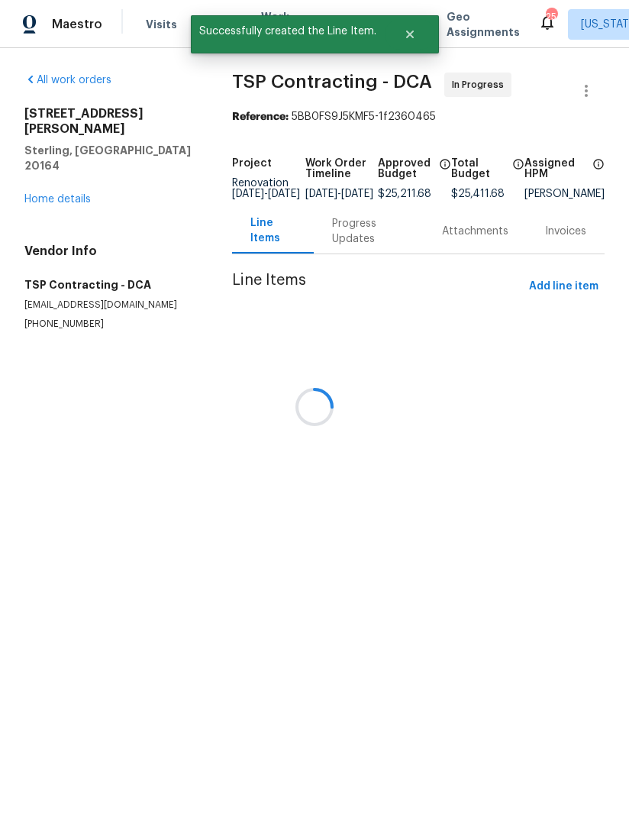
scroll to position [0, 0]
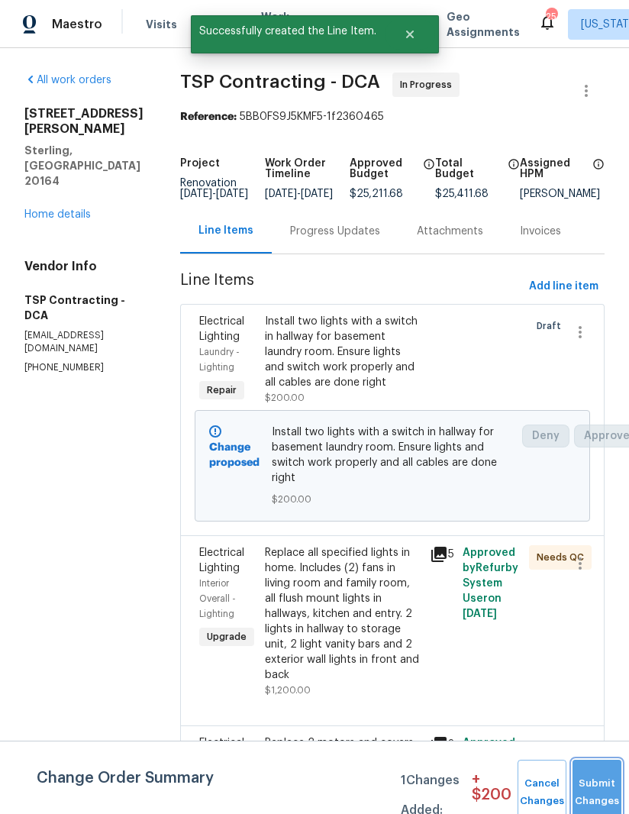
click at [594, 772] on button "Submit Changes" at bounding box center [597, 793] width 49 height 66
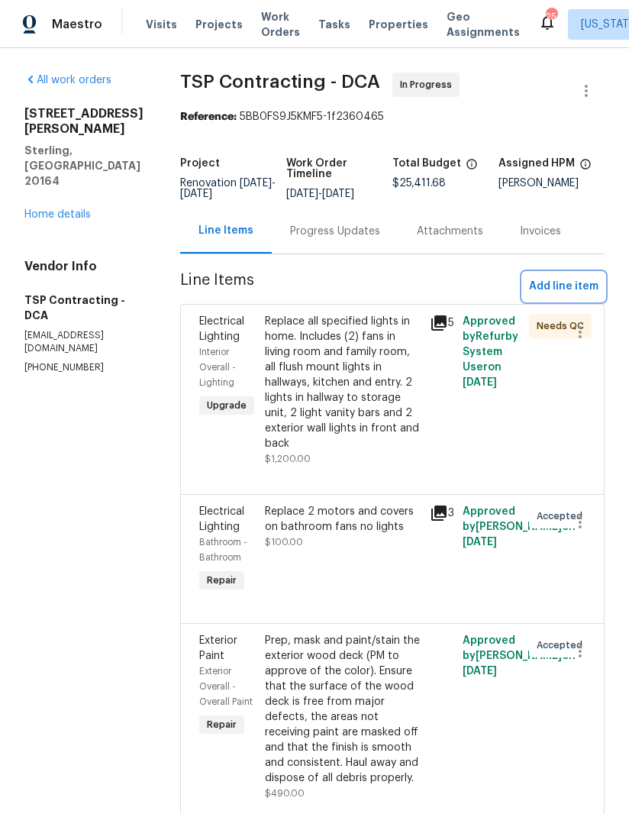
click at [567, 284] on span "Add line item" at bounding box center [564, 286] width 70 height 19
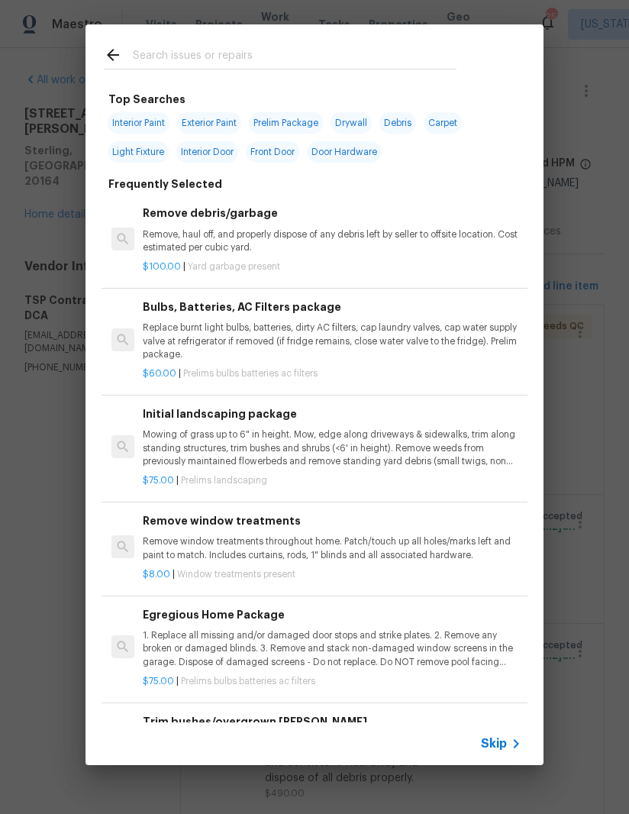
click at [290, 56] on input "text" at bounding box center [295, 57] width 324 height 23
type input "Outlet"
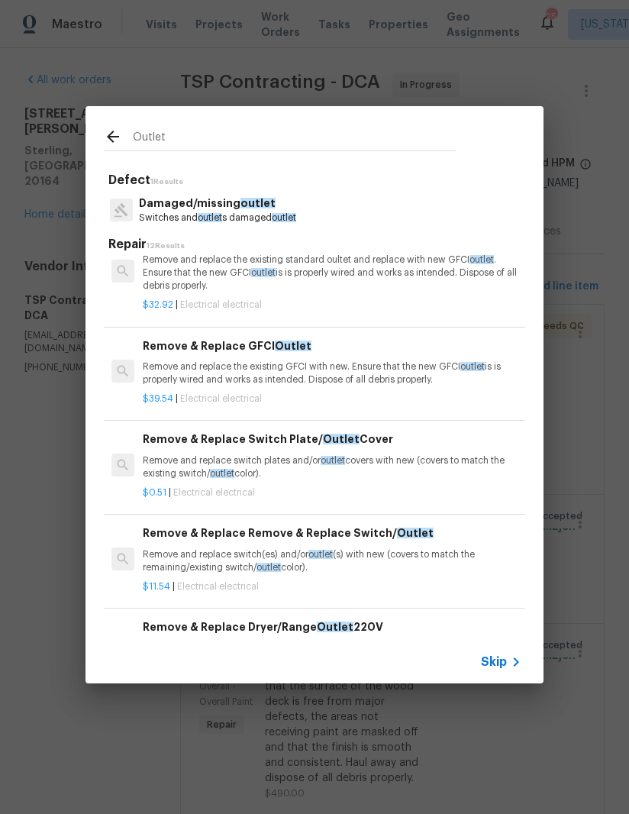
scroll to position [302, 0]
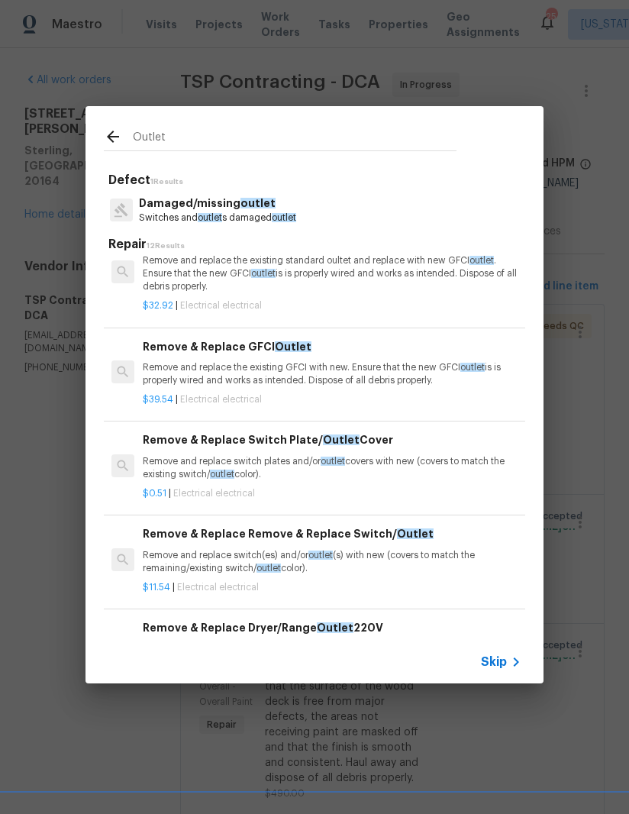
click at [264, 455] on p "Remove and replace switch plates and/or outlet covers with new (covers to match…" at bounding box center [332, 468] width 379 height 26
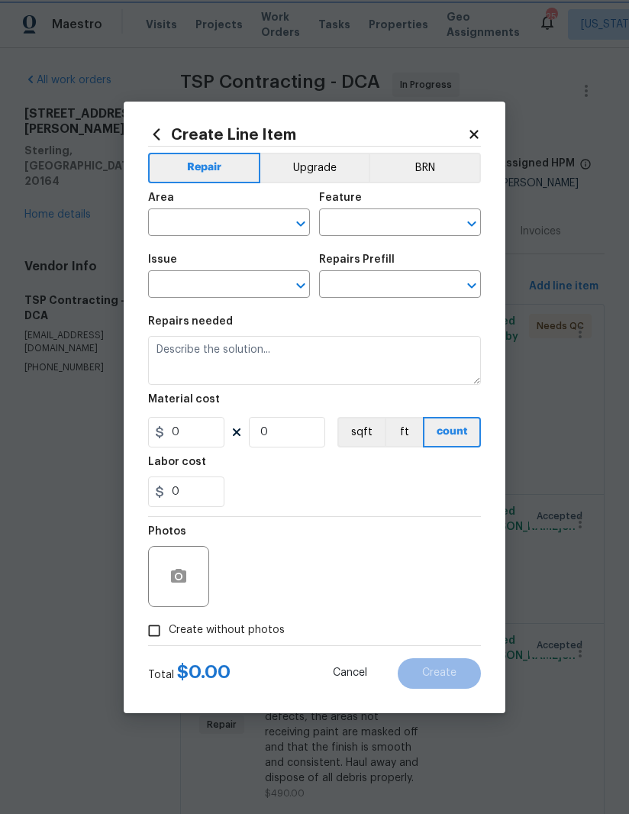
type input "Electrical"
type textarea "Remove and replace switch plates and/or outlet covers with new (covers to match…"
type input "1"
type input "Remove & Replace Switch Plate/Outlet Cover $0.51"
type input "0.51"
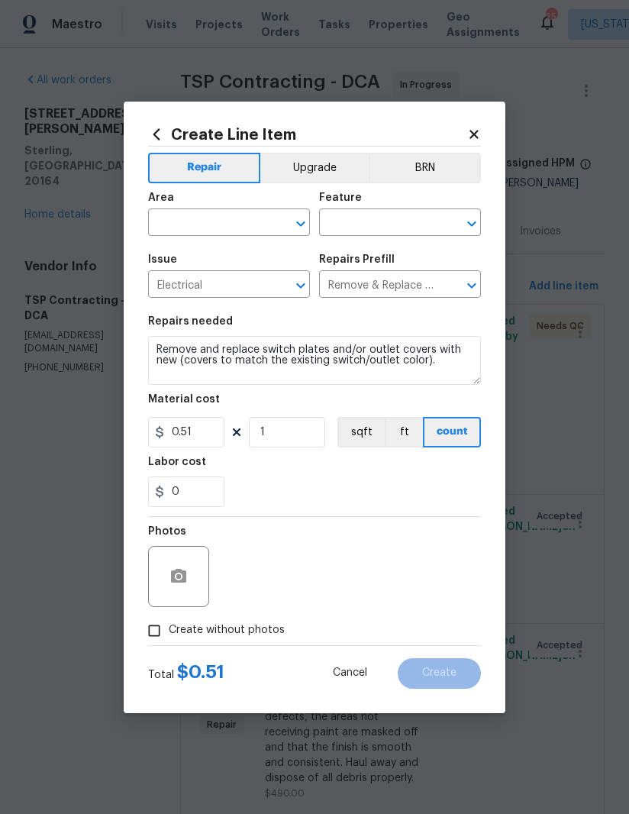
click at [254, 464] on div "Labor cost" at bounding box center [314, 467] width 333 height 20
click at [287, 439] on input "1" at bounding box center [287, 432] width 76 height 31
type input "40"
click at [378, 482] on div "0" at bounding box center [314, 492] width 333 height 31
click at [190, 437] on input "0.51" at bounding box center [186, 432] width 76 height 31
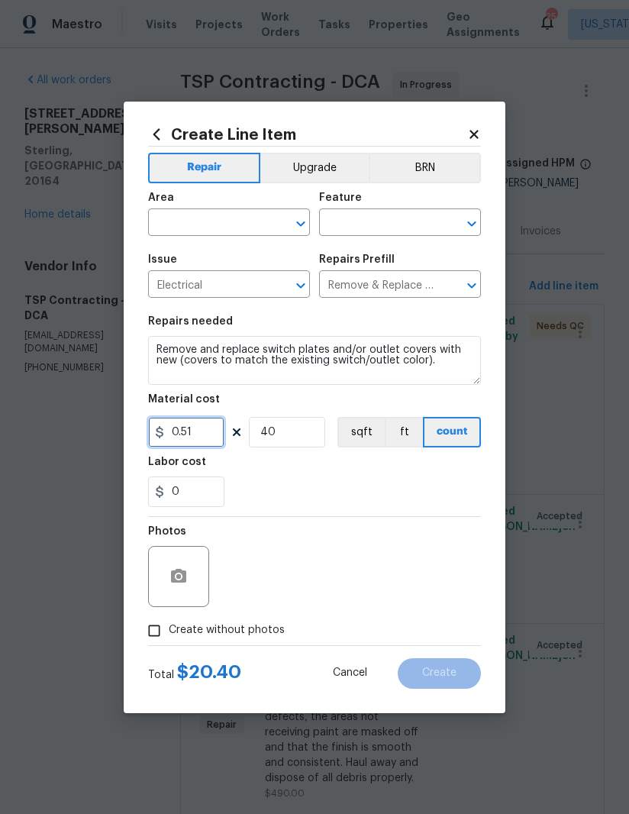
click at [189, 437] on input "0.51" at bounding box center [186, 432] width 76 height 31
click at [188, 438] on input "0.51" at bounding box center [186, 432] width 76 height 31
click at [187, 438] on input "0.51" at bounding box center [186, 432] width 76 height 31
click at [363, 499] on div "0" at bounding box center [314, 492] width 333 height 31
click at [179, 435] on input "2" at bounding box center [186, 432] width 76 height 31
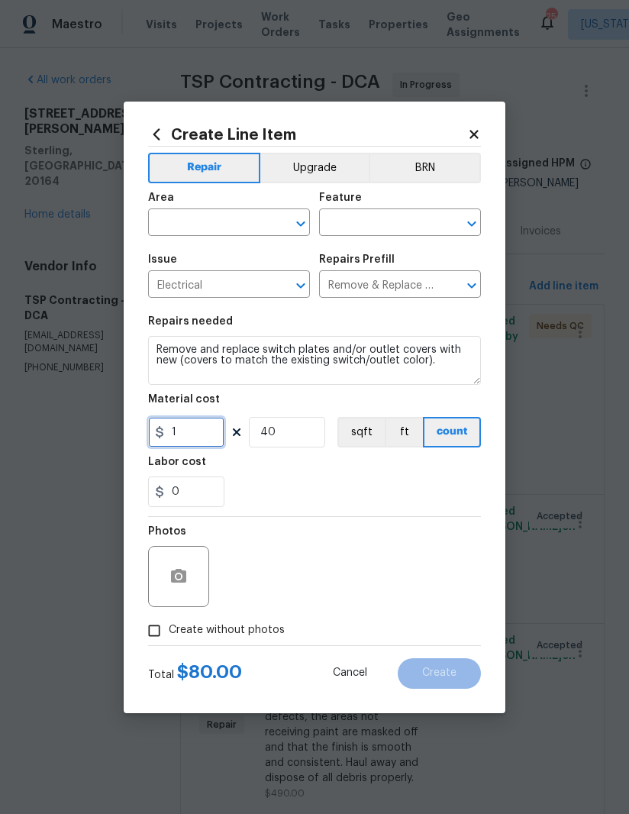
click at [209, 432] on input "1" at bounding box center [186, 432] width 76 height 31
click at [208, 431] on input "1" at bounding box center [186, 432] width 76 height 31
click at [198, 422] on input "1" at bounding box center [186, 432] width 76 height 31
click at [197, 422] on input "1" at bounding box center [186, 432] width 76 height 31
type input "50"
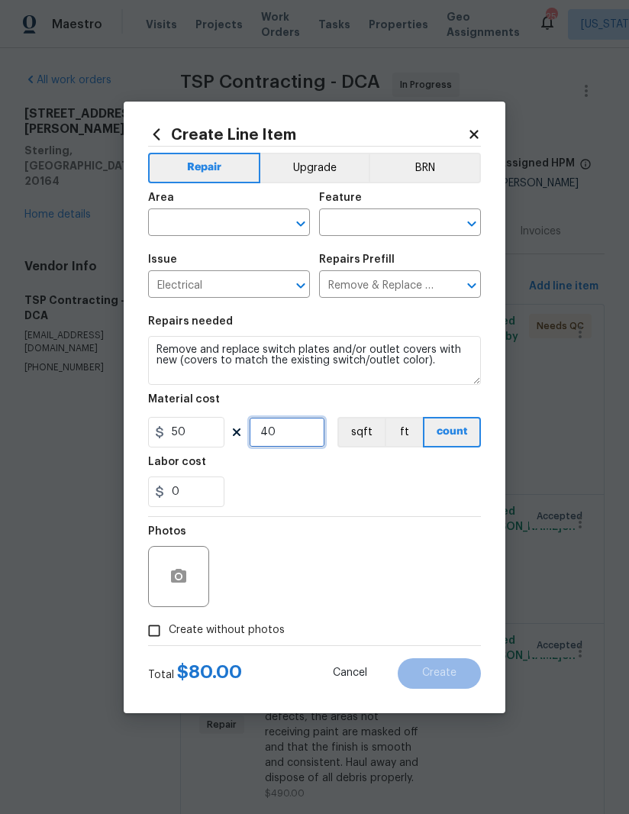
click at [319, 443] on input "40" at bounding box center [287, 432] width 76 height 31
type input "1"
click at [377, 504] on div "0" at bounding box center [314, 492] width 333 height 31
click at [229, 227] on input "text" at bounding box center [207, 224] width 119 height 24
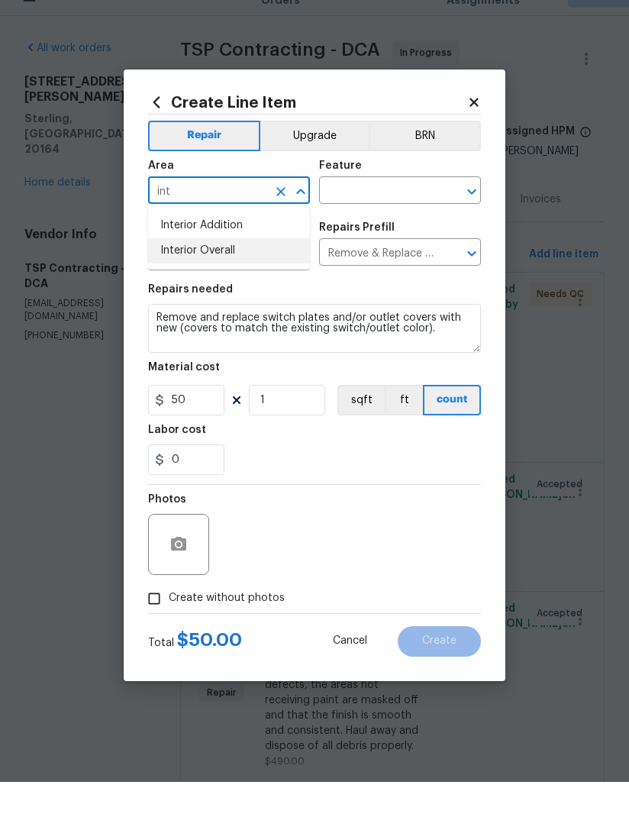
click at [239, 270] on li "Interior Overall" at bounding box center [229, 282] width 162 height 25
type input "Interior Overall"
click at [380, 206] on div "Area Interior Overall ​ Feature ​" at bounding box center [314, 214] width 333 height 62
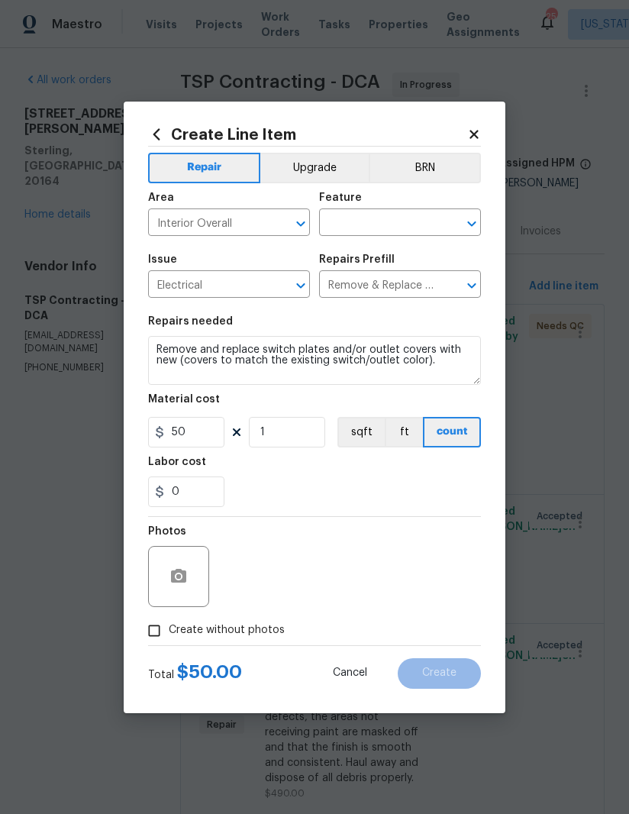
click at [364, 212] on input "text" at bounding box center [378, 224] width 119 height 24
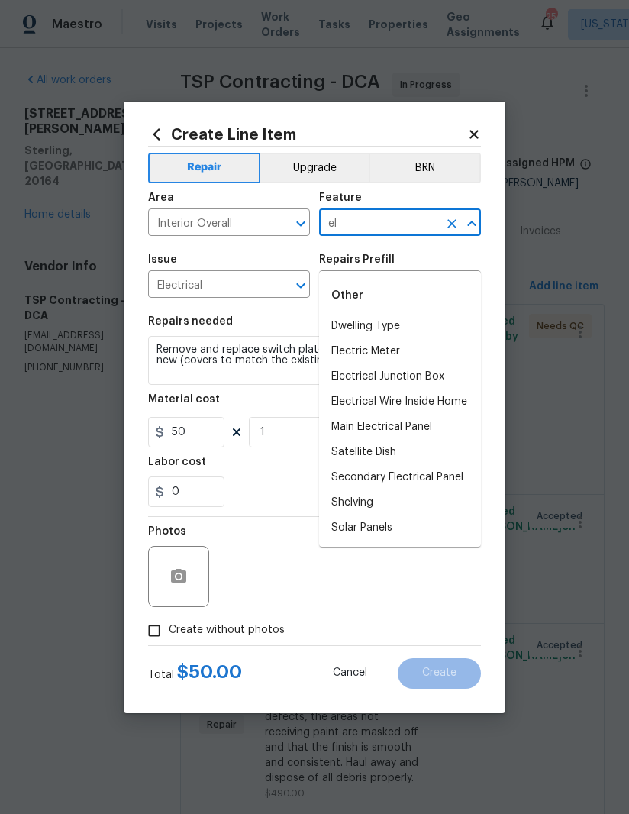
type input "e"
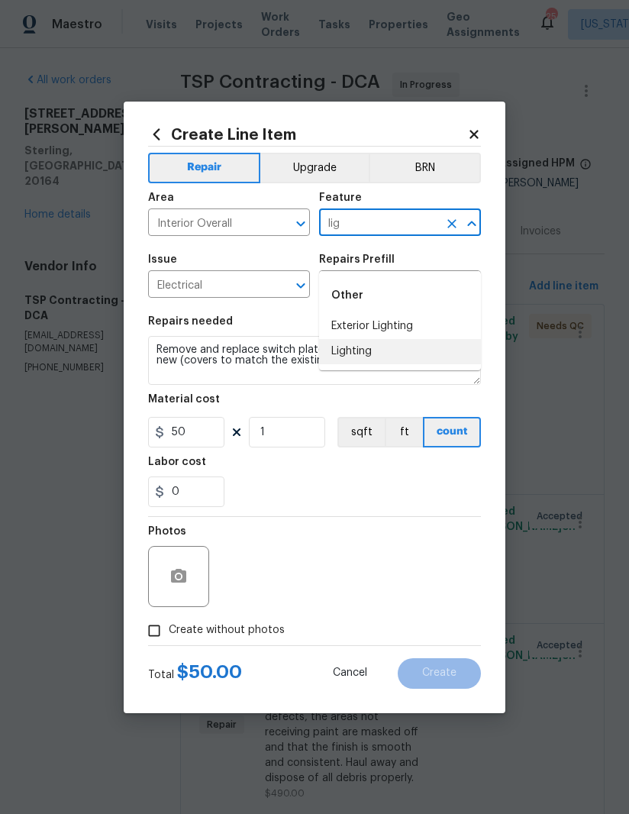
click at [383, 339] on li "Lighting" at bounding box center [400, 351] width 162 height 25
type input "Lighting"
click at [354, 493] on div "0" at bounding box center [314, 492] width 333 height 31
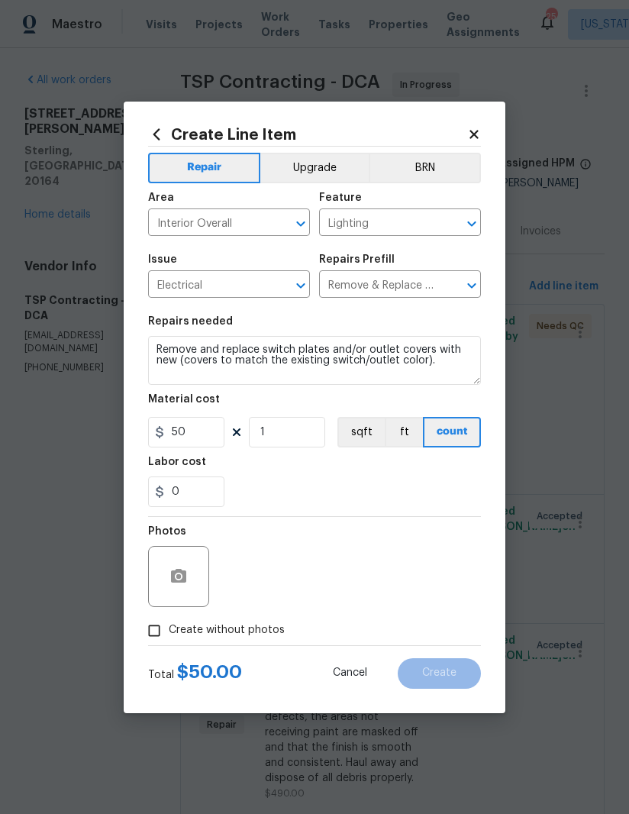
click at [147, 629] on input "Create without photos" at bounding box center [154, 630] width 29 height 29
checkbox input "true"
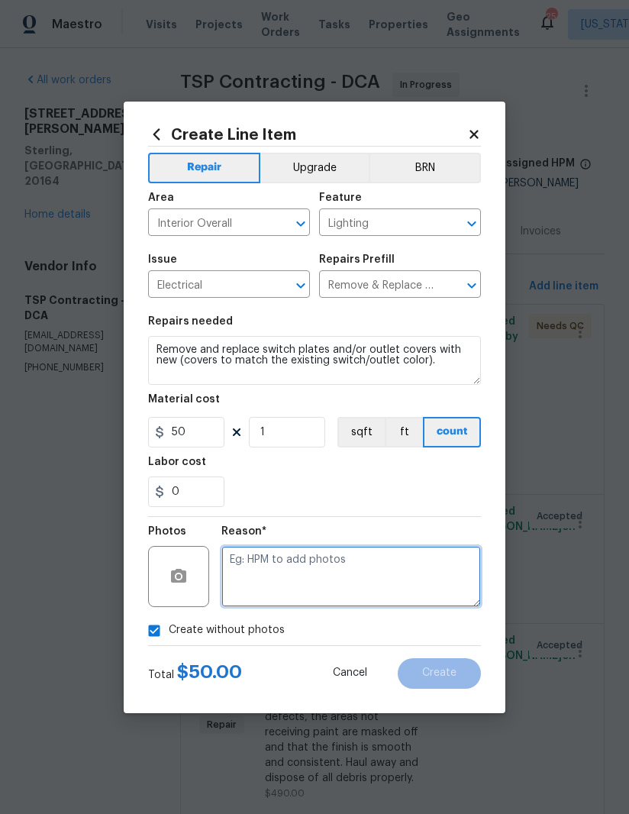
click at [383, 576] on textarea at bounding box center [351, 576] width 260 height 61
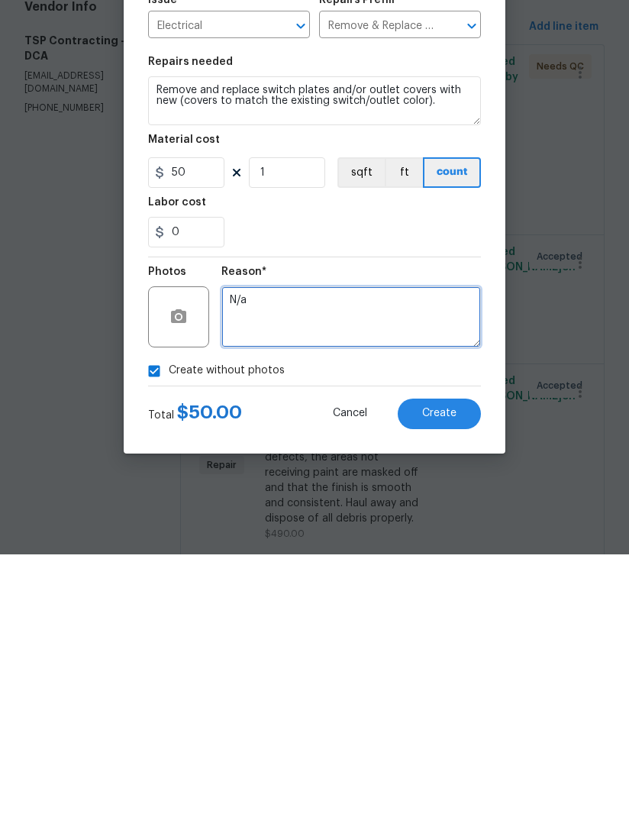
type textarea "N/a"
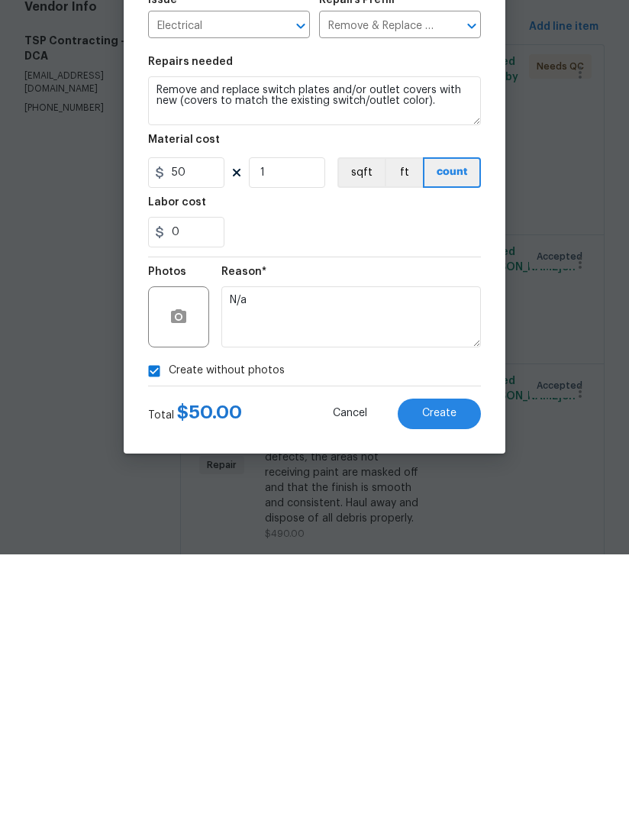
click at [443, 668] on span "Create" at bounding box center [439, 673] width 34 height 11
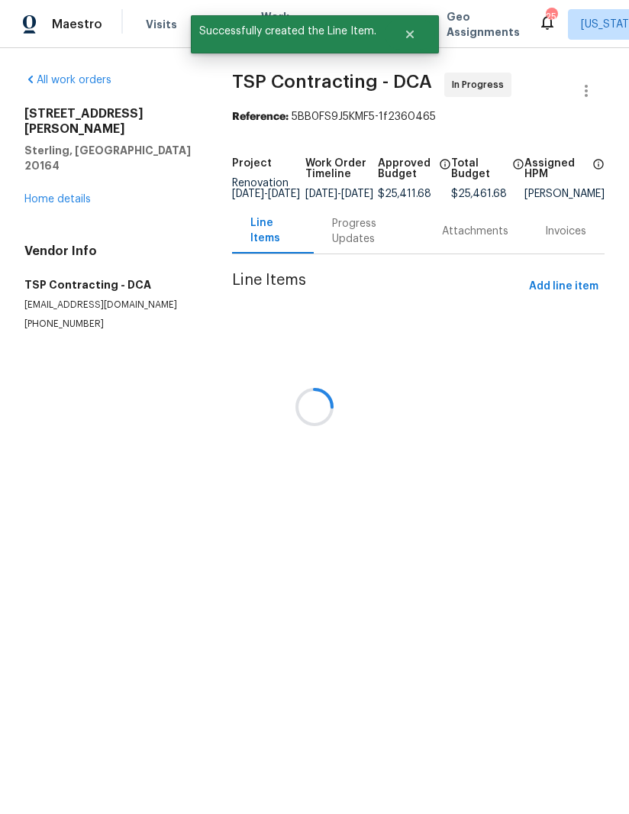
scroll to position [0, 0]
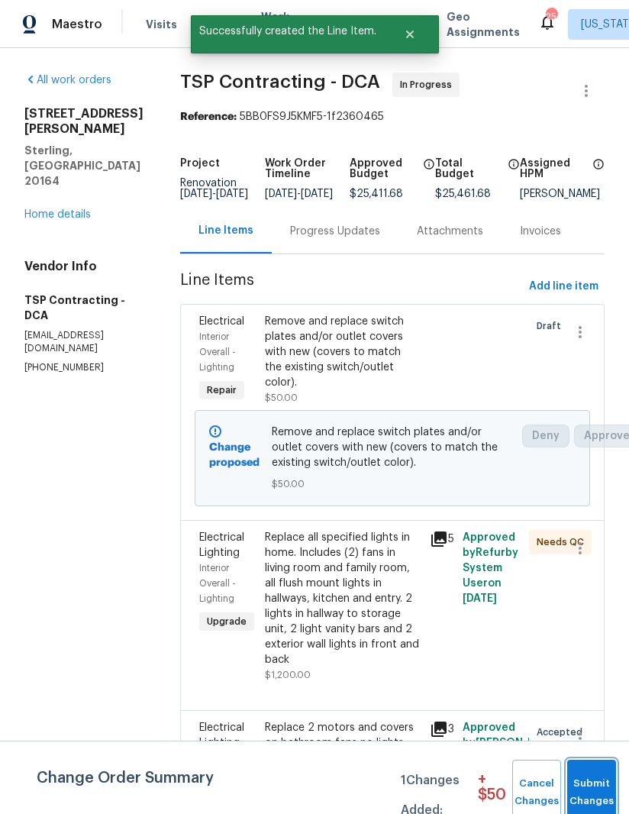
click at [600, 773] on button "Submit Changes" at bounding box center [591, 793] width 49 height 66
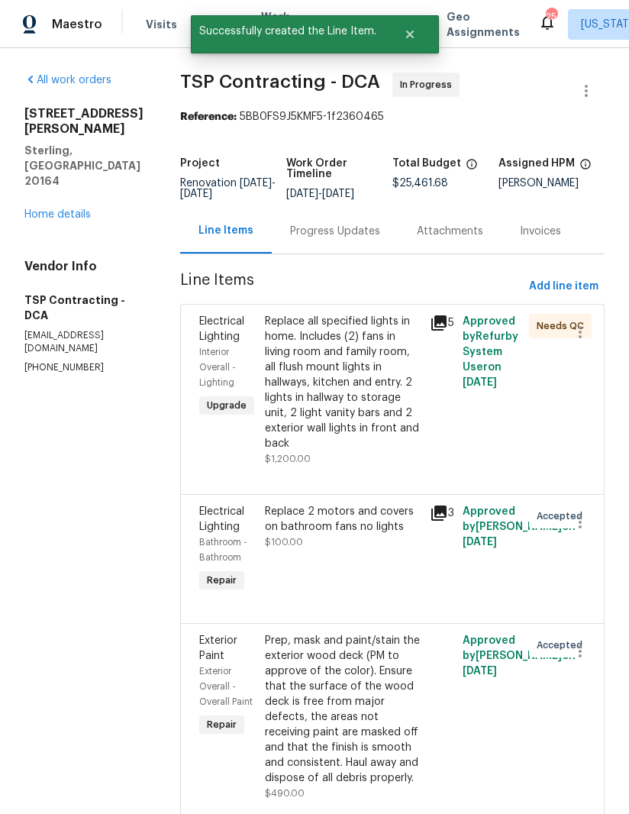
click at [37, 209] on link "Home details" at bounding box center [57, 214] width 66 height 11
